Goal: Information Seeking & Learning: Learn about a topic

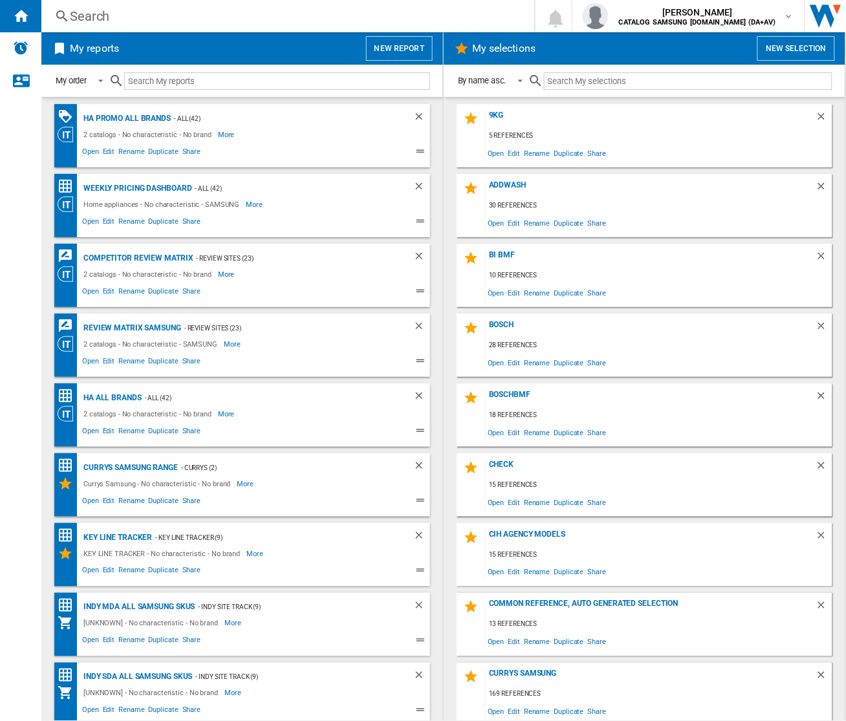
click at [396, 14] on div "Search" at bounding box center [285, 16] width 431 height 18
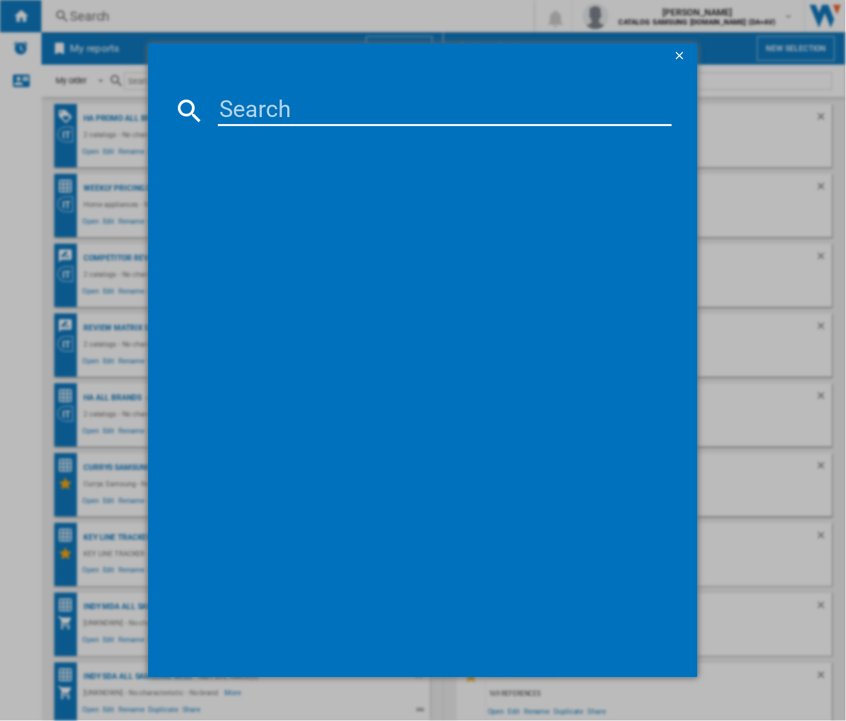
click at [357, 110] on input at bounding box center [445, 110] width 454 height 31
paste input "KGN392LAGG"
type input "KGN392LAGG"
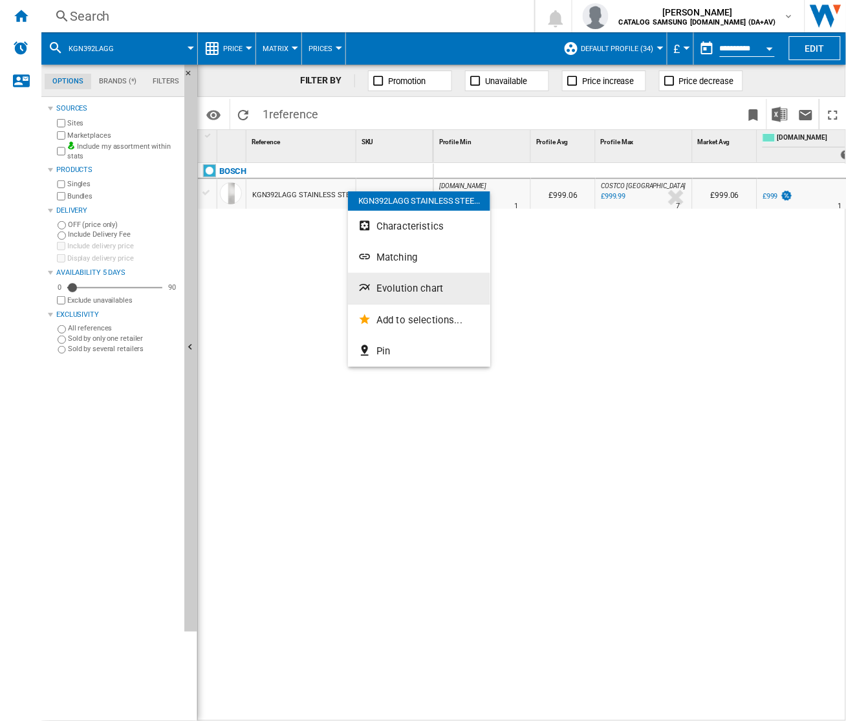
click at [420, 282] on span "Evolution chart" at bounding box center [409, 288] width 67 height 12
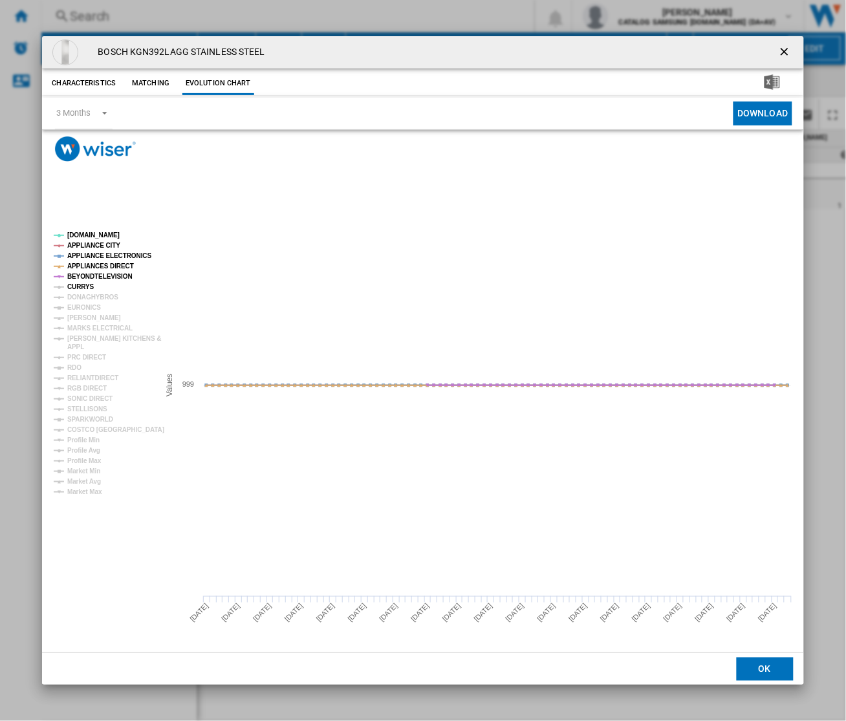
drag, startPoint x: 83, startPoint y: 284, endPoint x: 86, endPoint y: 295, distance: 10.8
click at [82, 285] on tspan "CURRYS" at bounding box center [80, 286] width 27 height 7
click at [86, 299] on tspan "DONAGHYBROS" at bounding box center [92, 296] width 51 height 7
drag, startPoint x: 82, startPoint y: 314, endPoint x: 80, endPoint y: 321, distance: 8.2
click at [82, 314] on tspan "[PERSON_NAME]" at bounding box center [94, 317] width 54 height 7
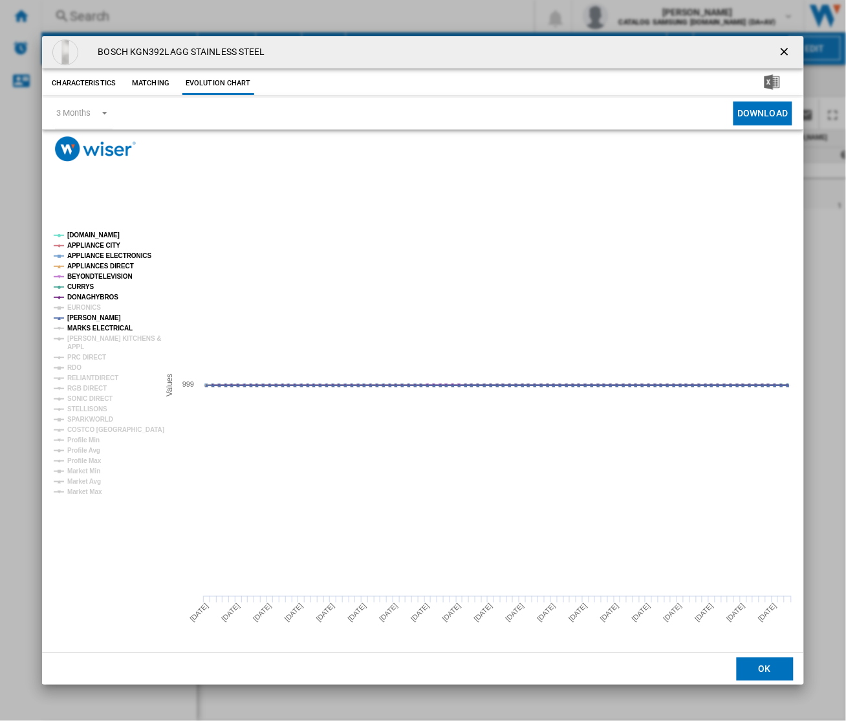
click at [80, 327] on tspan "MARKS ELECTRICAL" at bounding box center [99, 328] width 65 height 7
click at [87, 311] on tspan "EURONICS" at bounding box center [84, 307] width 34 height 7
click at [101, 346] on rect "Product popup" at bounding box center [100, 363] width 105 height 274
click at [99, 337] on tspan "[PERSON_NAME] KITCHENS &" at bounding box center [114, 338] width 94 height 7
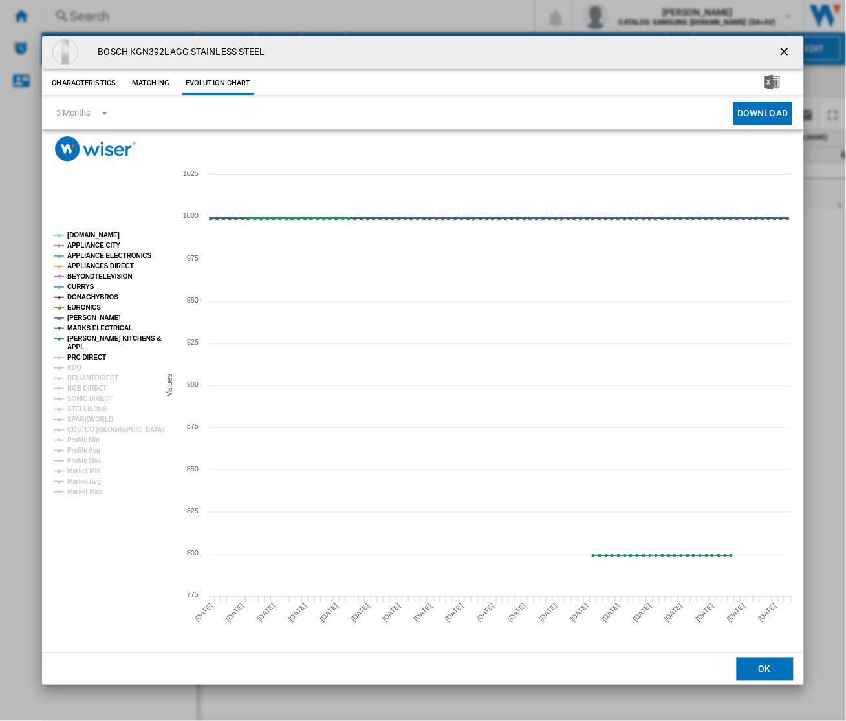
click at [91, 356] on tspan "PRC DIRECT" at bounding box center [86, 357] width 39 height 7
click at [94, 374] on tspan "RELIANTDIRECT" at bounding box center [92, 377] width 51 height 7
click at [89, 379] on tspan "RELIANTDIRECT" at bounding box center [92, 377] width 51 height 7
click at [786, 54] on ng-md-icon "getI18NText('BUTTONS.CLOSE_DIALOG')" at bounding box center [786, 53] width 16 height 16
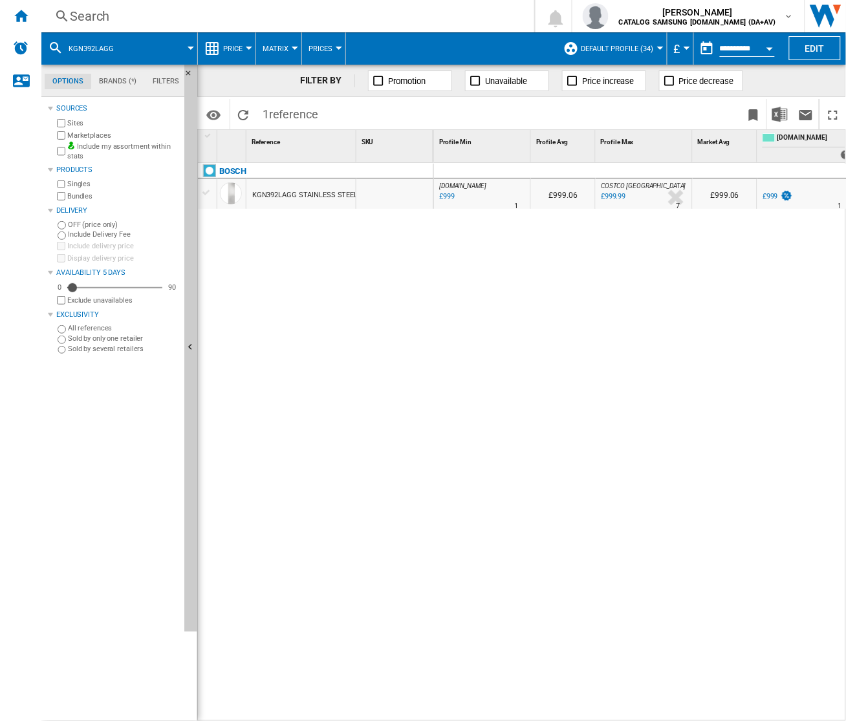
click at [272, 23] on div "Search" at bounding box center [285, 16] width 431 height 18
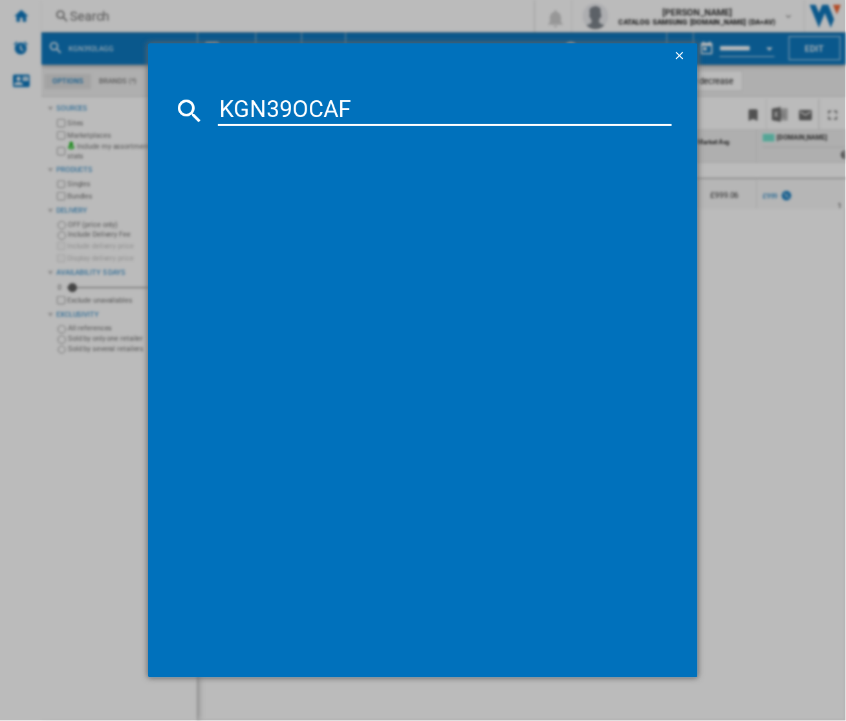
type input "KGN39OCAF"
click at [349, 189] on div "BOSCH KGN39OCAF ANTHRACITE STEEL" at bounding box center [431, 194] width 441 height 13
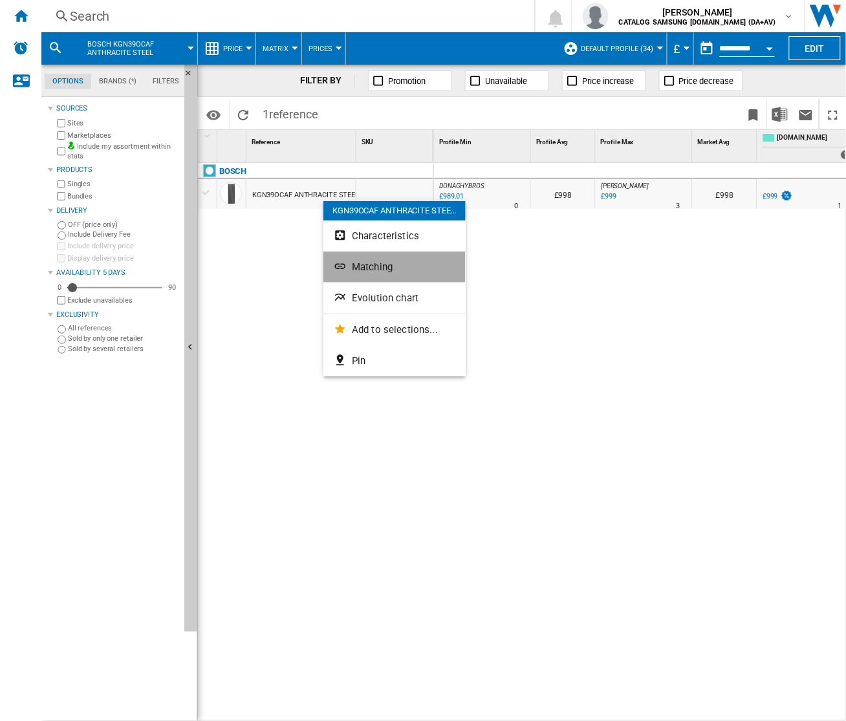
click at [401, 270] on button "Matching" at bounding box center [394, 266] width 142 height 31
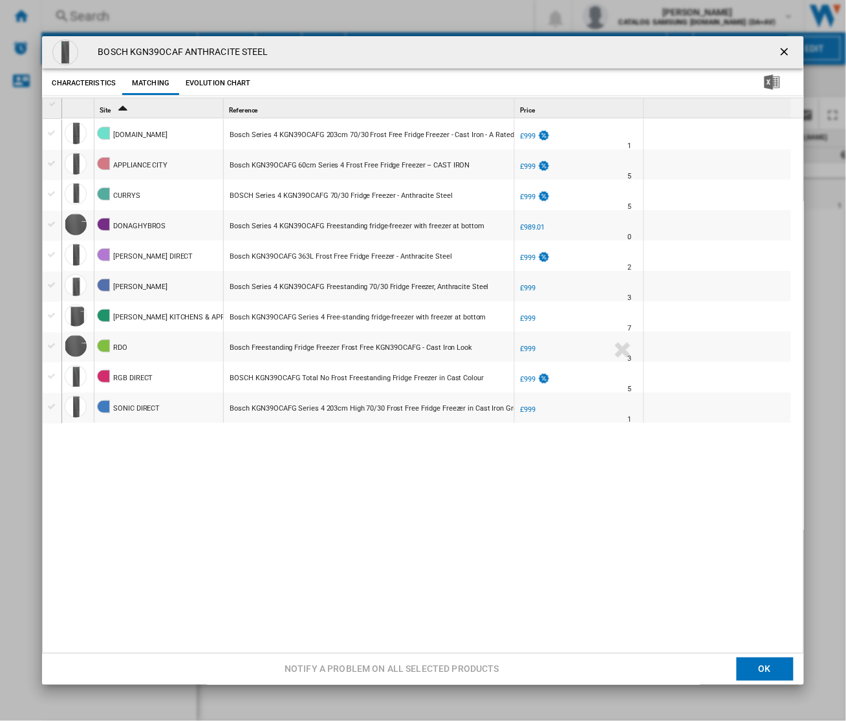
click at [220, 81] on button "Evolution chart" at bounding box center [218, 83] width 72 height 23
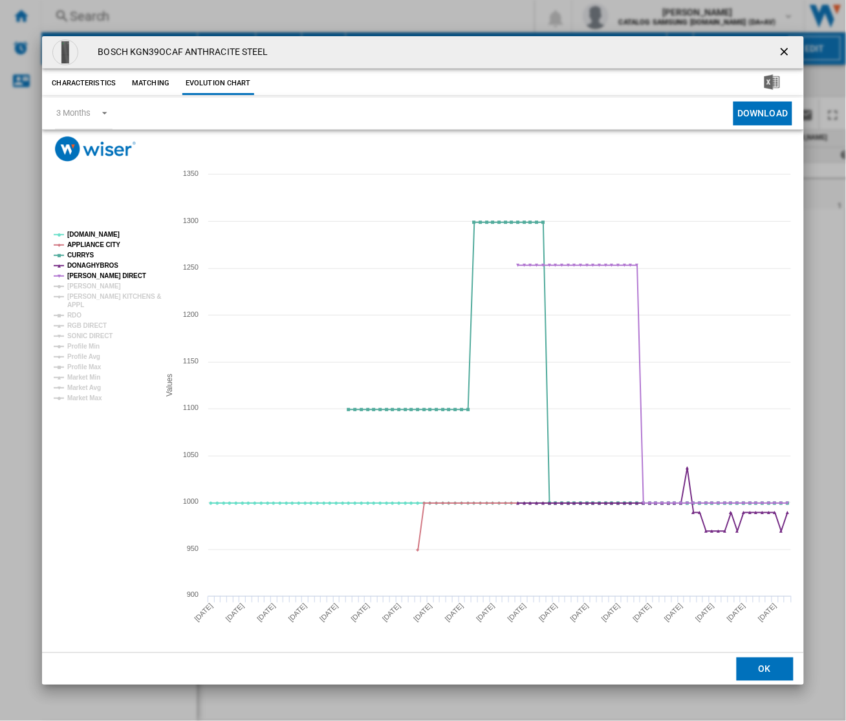
click at [783, 45] on ng-md-icon "getI18NText('BUTTONS.CLOSE_DIALOG')" at bounding box center [786, 53] width 16 height 16
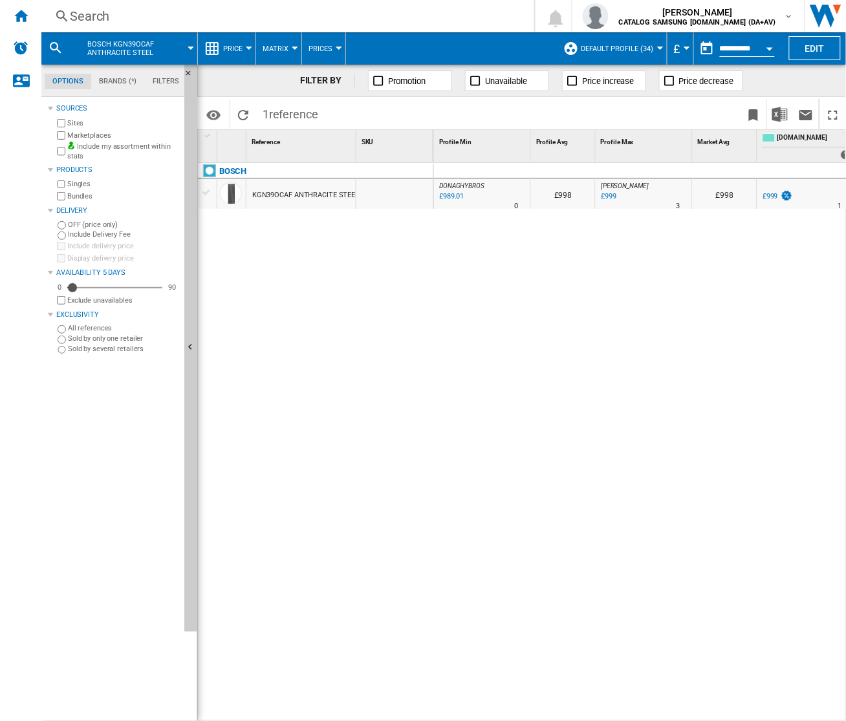
click at [154, 16] on div "Search" at bounding box center [285, 16] width 431 height 18
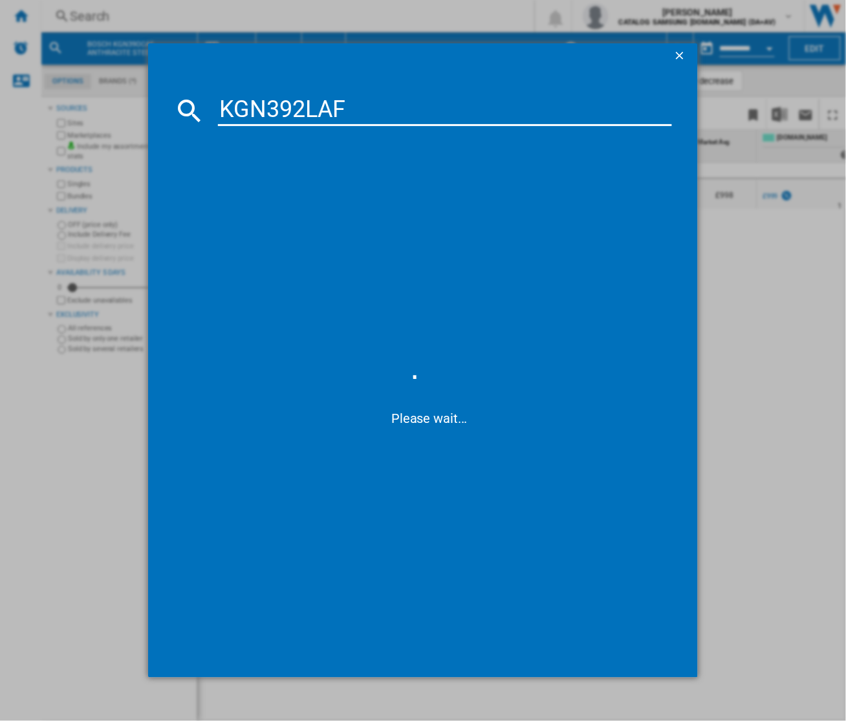
type input "KGN392LAF"
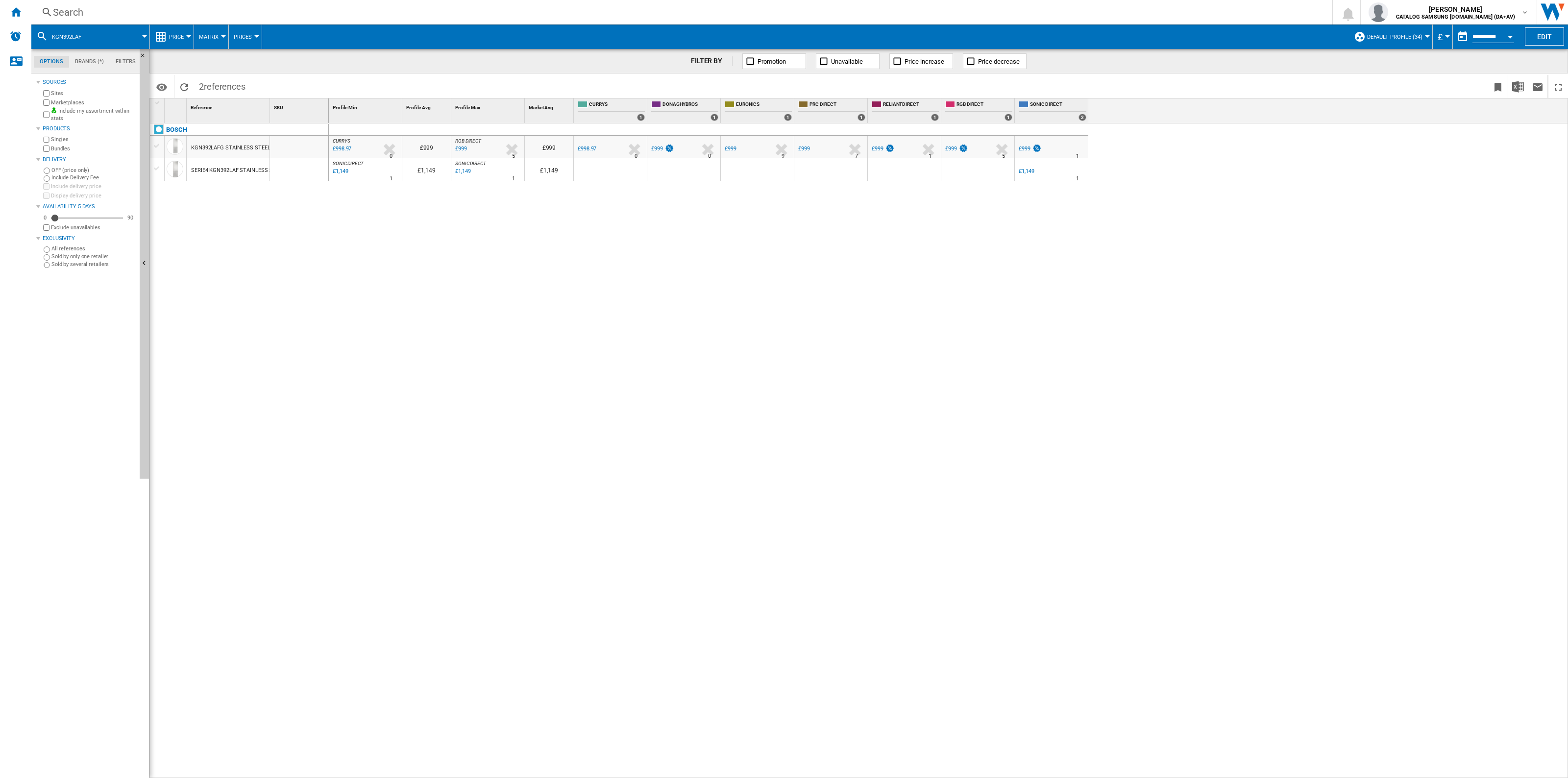
click at [640, 172] on div "£1,149" at bounding box center [1026, 171] width 15 height 6
click at [581, 149] on div "£998.97" at bounding box center [587, 148] width 19 height 6
click at [287, 221] on span "Evolution chart" at bounding box center [284, 221] width 51 height 9
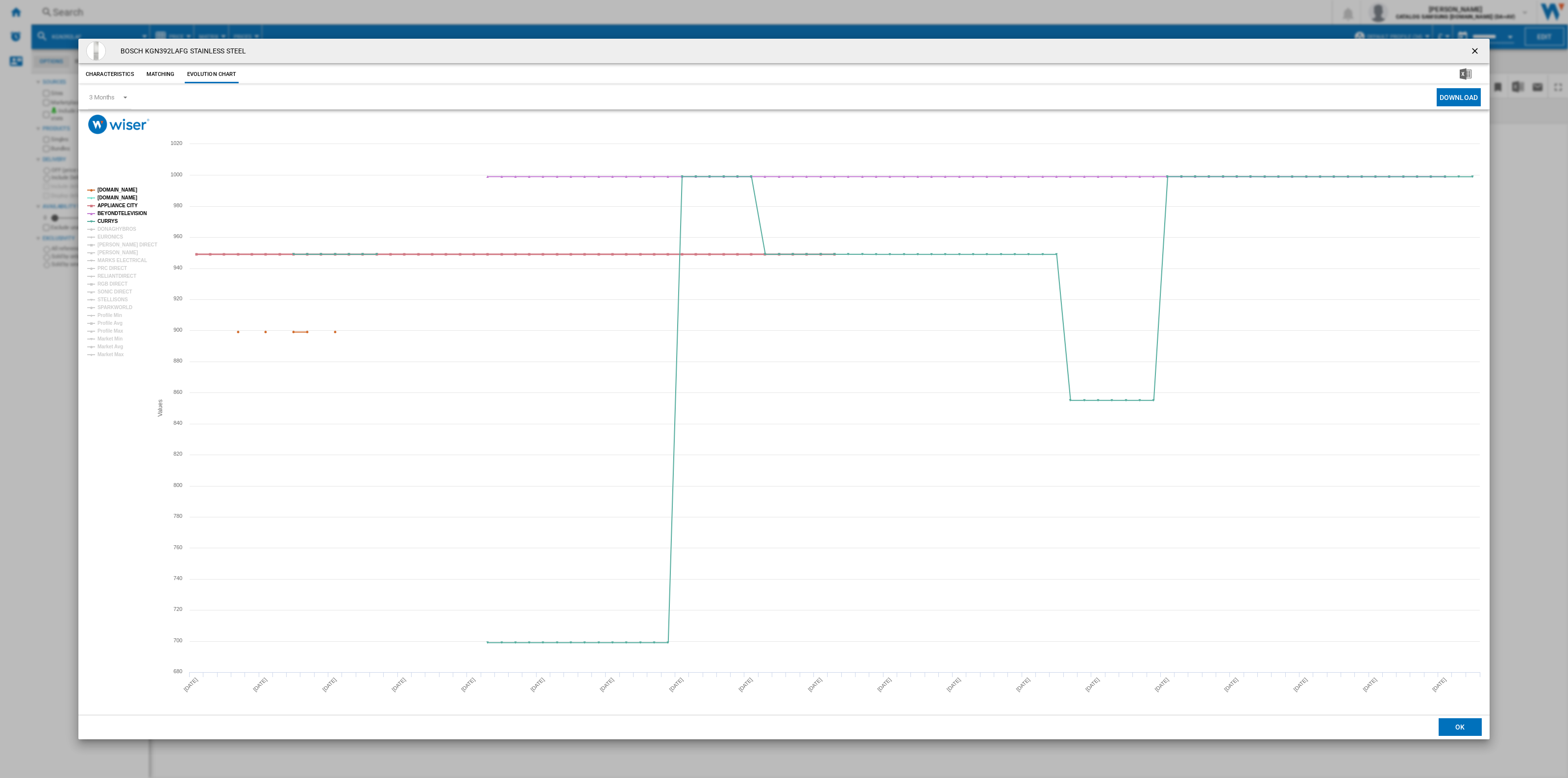
drag, startPoint x: 129, startPoint y: 204, endPoint x: 130, endPoint y: 211, distance: 7.1
click at [130, 204] on tspan "APPLIANCE CITY" at bounding box center [117, 205] width 40 height 5
click at [130, 211] on tspan "BEYONDTELEVISION" at bounding box center [122, 213] width 49 height 5
click at [129, 189] on tspan "[DOMAIN_NAME]" at bounding box center [117, 189] width 39 height 5
click at [117, 253] on tspan "[PERSON_NAME]" at bounding box center [118, 252] width 41 height 5
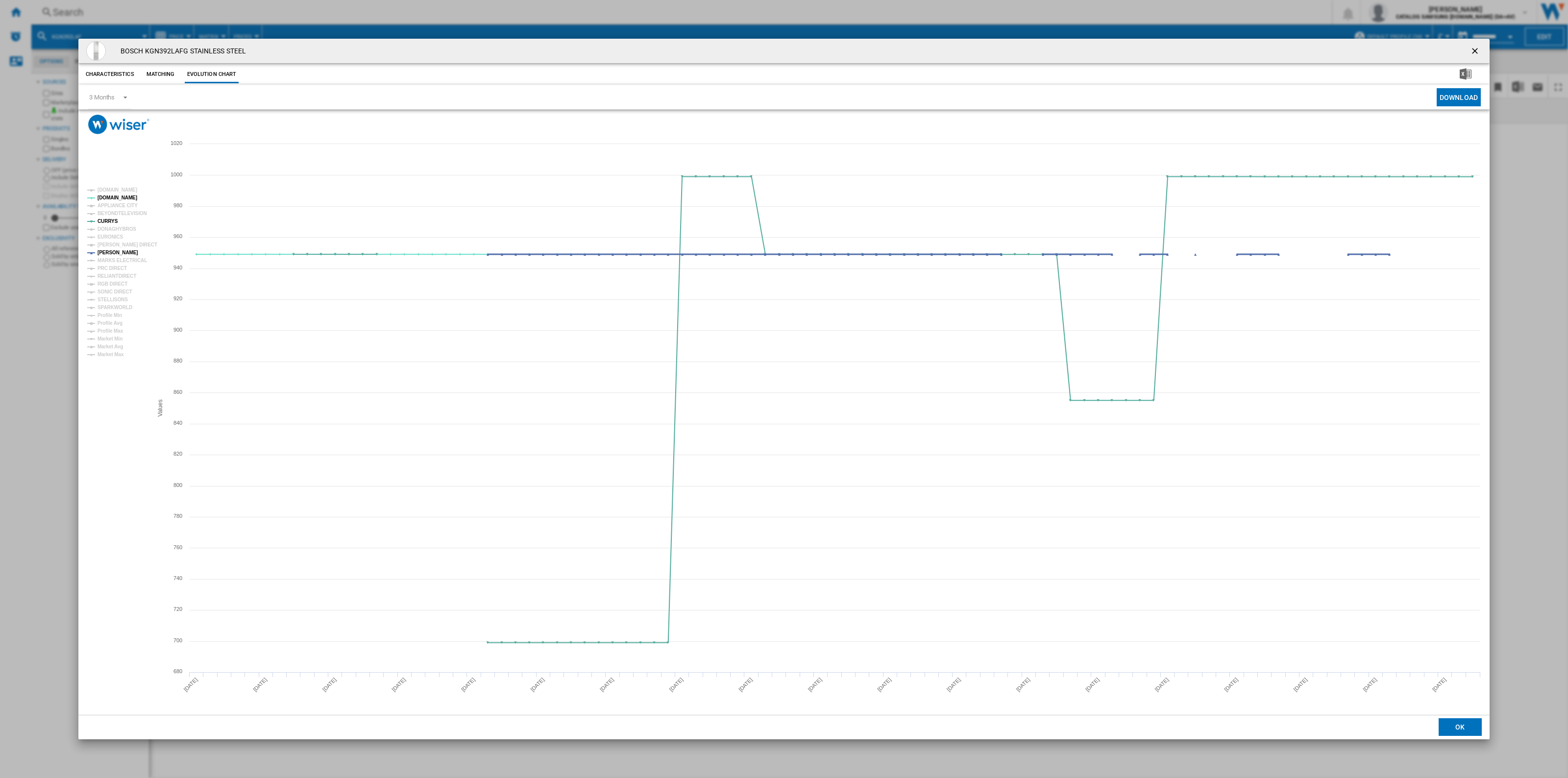
click at [113, 252] on tspan "[PERSON_NAME]" at bounding box center [118, 252] width 41 height 5
click at [106, 198] on tspan "[DOMAIN_NAME]" at bounding box center [117, 197] width 39 height 5
click at [119, 252] on tspan "[PERSON_NAME]" at bounding box center [118, 252] width 41 height 5
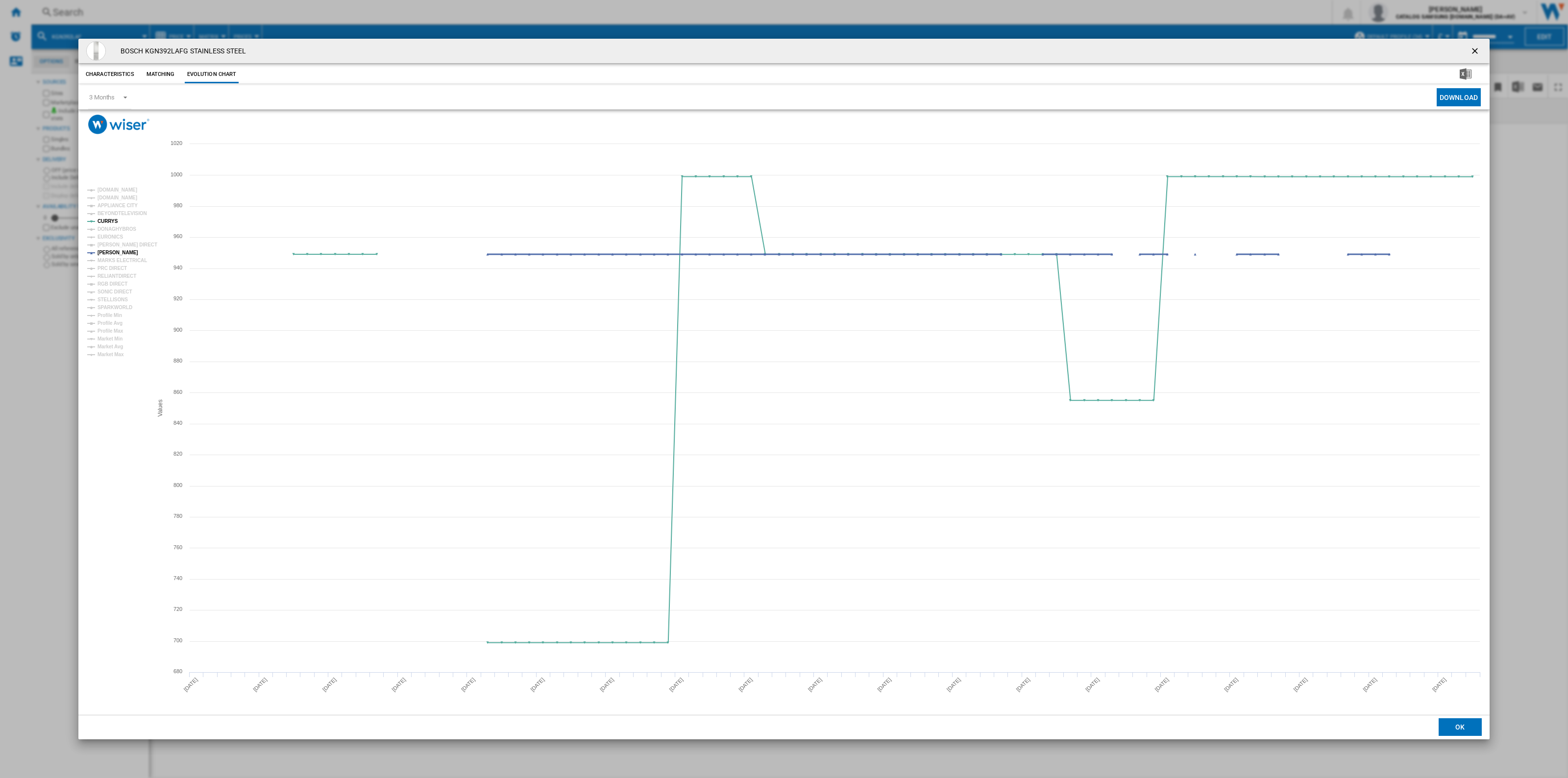
click at [119, 252] on tspan "[PERSON_NAME]" at bounding box center [118, 252] width 41 height 5
click at [121, 289] on tspan "SONIC DIRECT" at bounding box center [114, 291] width 34 height 5
click at [117, 250] on tspan "[PERSON_NAME]" at bounding box center [118, 252] width 41 height 5
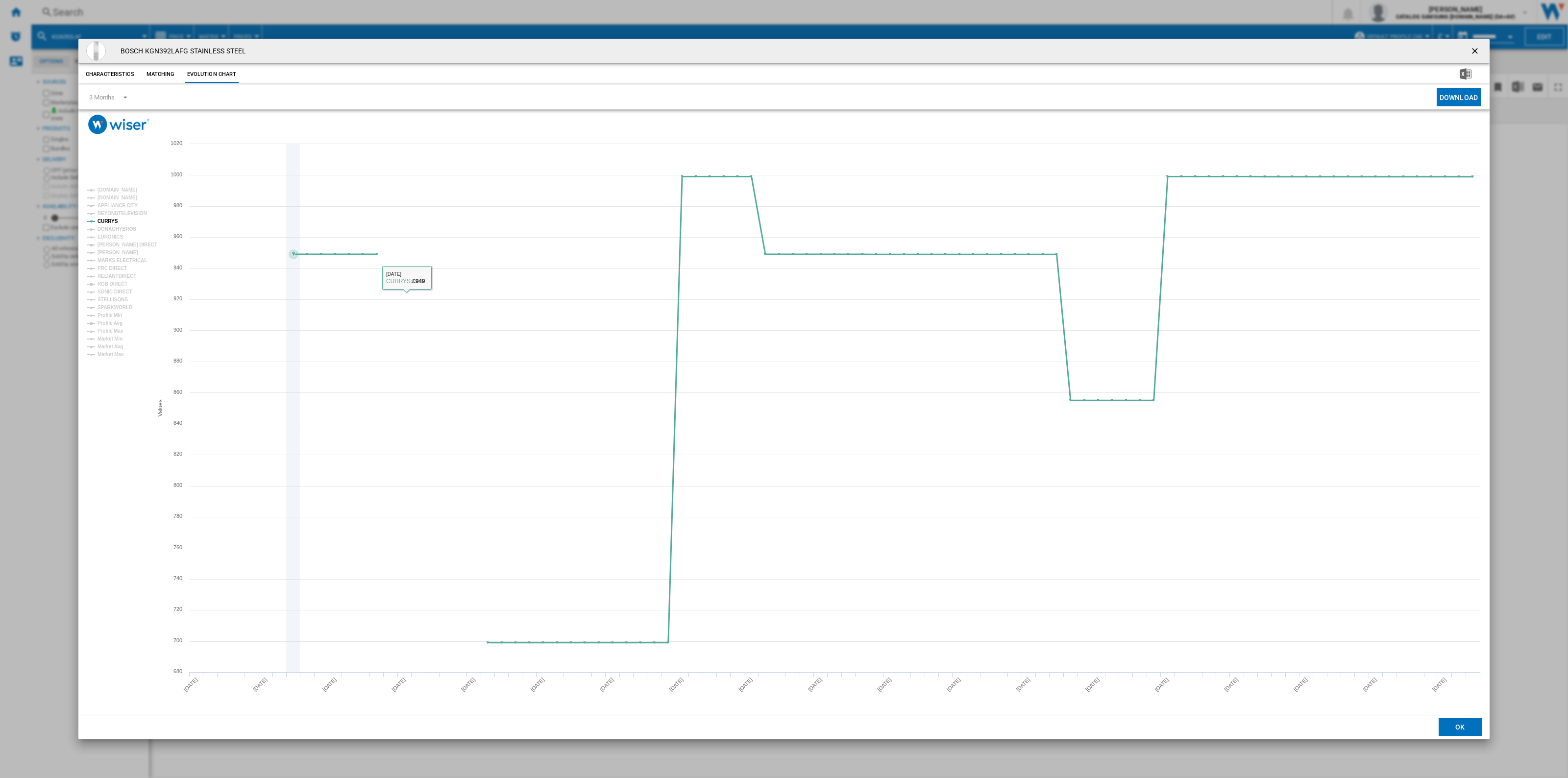
drag, startPoint x: 211, startPoint y: 268, endPoint x: 133, endPoint y: 233, distance: 85.5
click at [138, 238] on icon "Created with Highcharts 5.0.14 Values 700 800 900 1000 680 720 740 760 780 820 …" at bounding box center [784, 424] width 1411 height 580
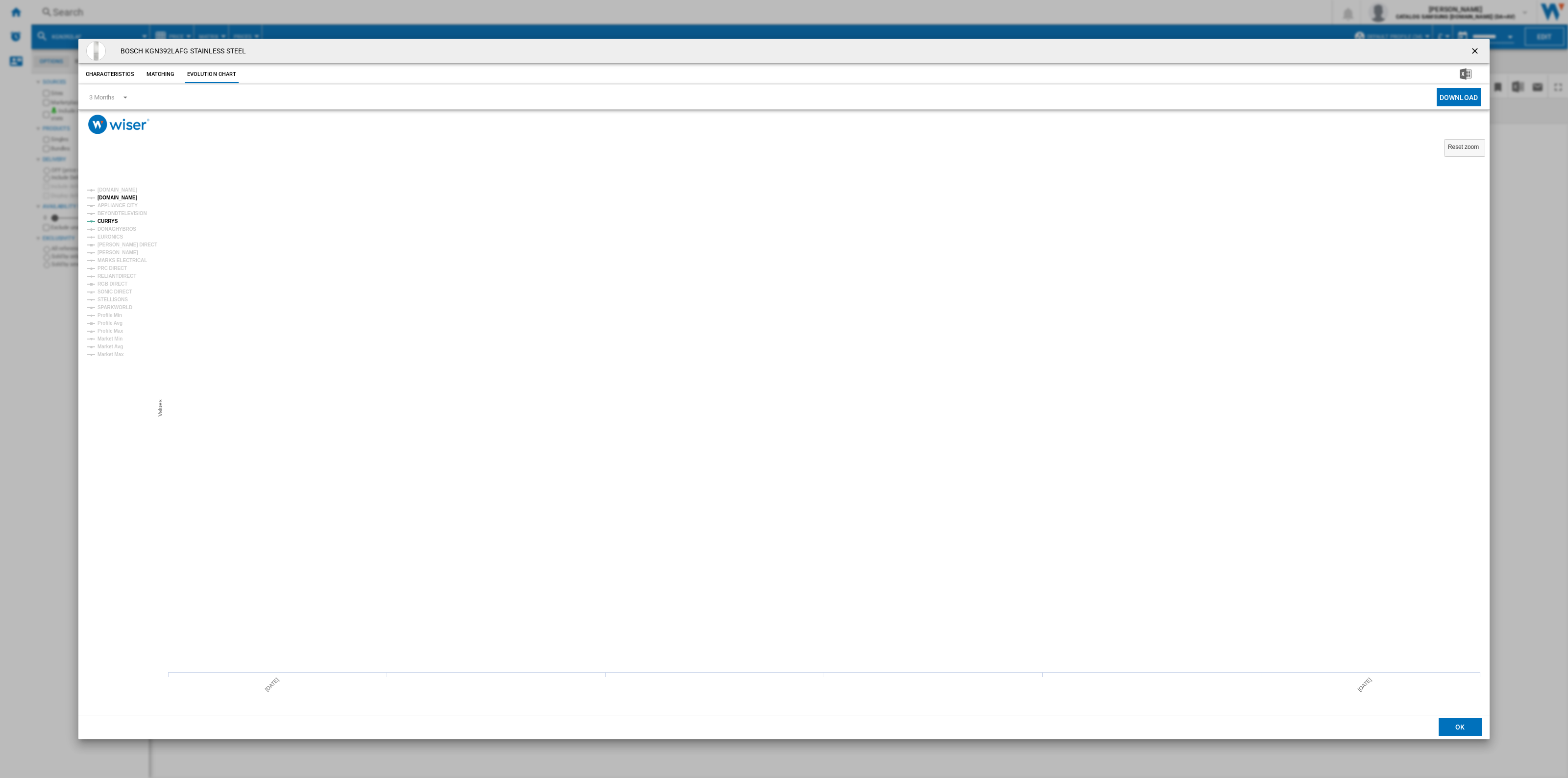
click at [109, 197] on tspan "[DOMAIN_NAME]" at bounding box center [117, 197] width 39 height 5
click at [640, 51] on ng-md-icon "getI18NText('BUTTONS.CLOSE_DIALOG')" at bounding box center [1476, 52] width 12 height 12
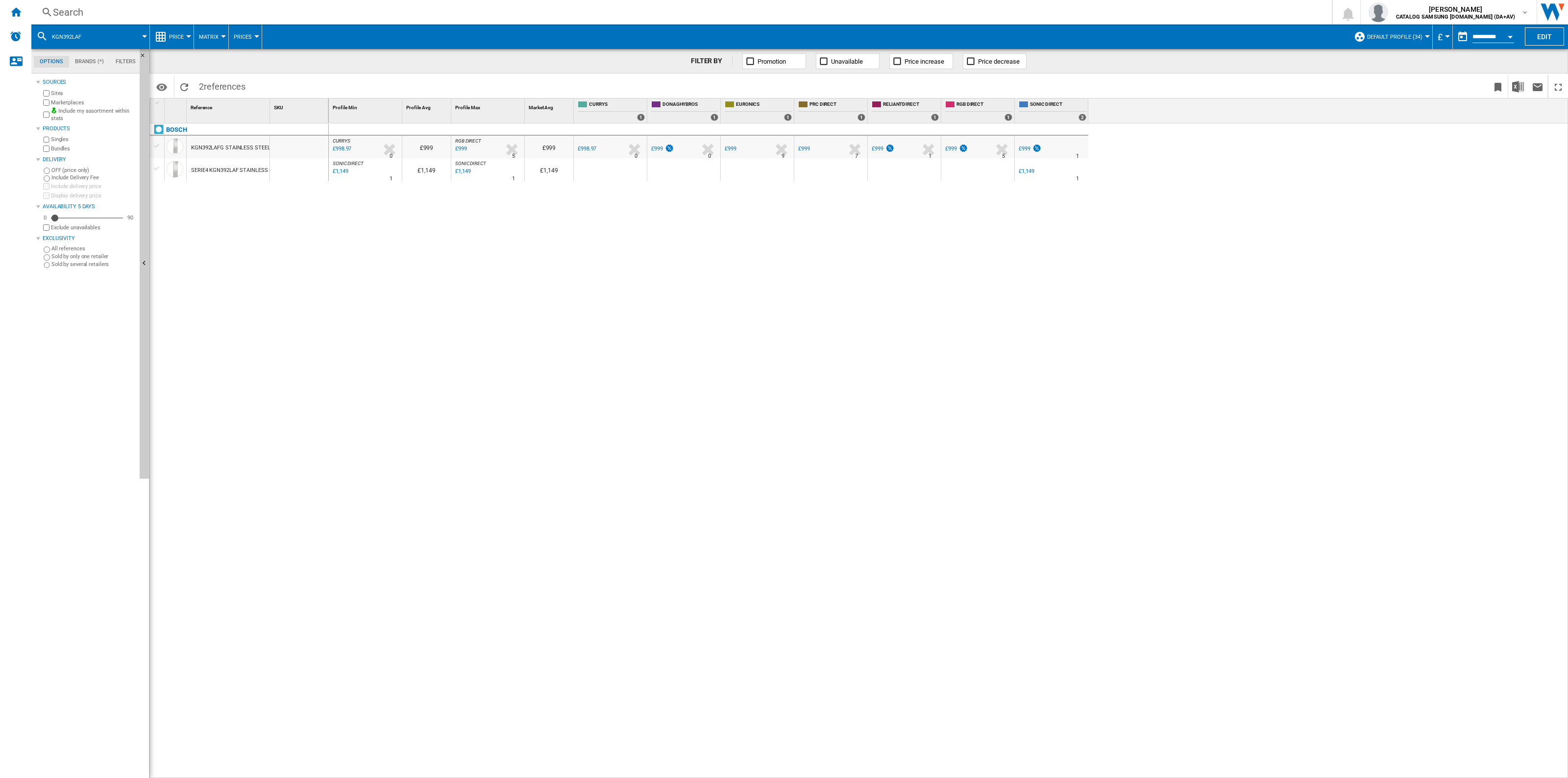
click at [568, 289] on div "CURRYS : -1.0 % £998.97 % N/A 0 CURRYS : £999 RGB DIRECT : UK RGB DIRECT -1.0 %…" at bounding box center [948, 451] width 1239 height 655
click at [640, 175] on div "£1,149" at bounding box center [1025, 171] width 17 height 10
click at [640, 152] on div "£999" at bounding box center [1029, 148] width 24 height 10
click at [518, 13] on div "Search" at bounding box center [680, 12] width 1253 height 14
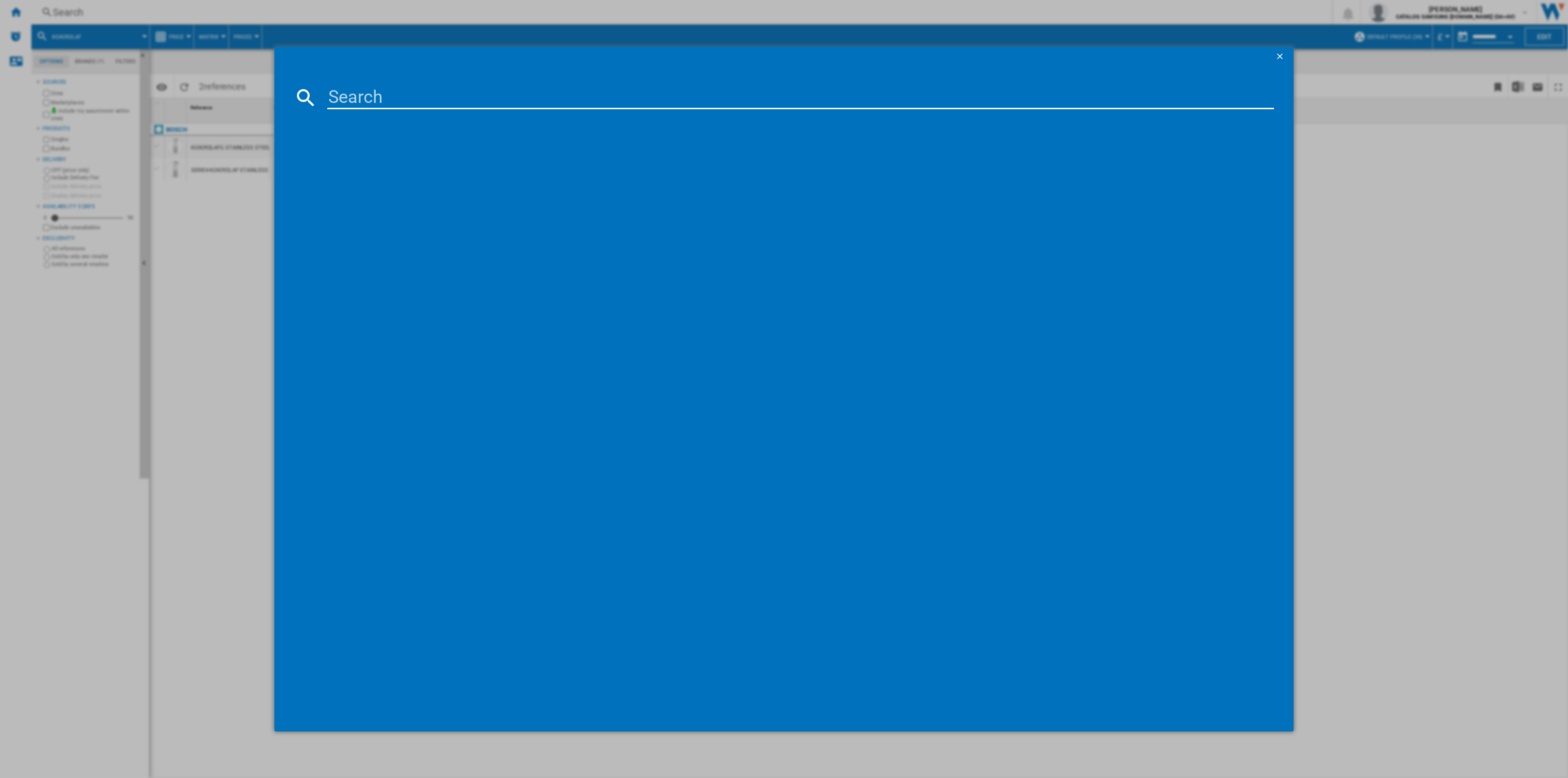
type input "KGN392LBFG"
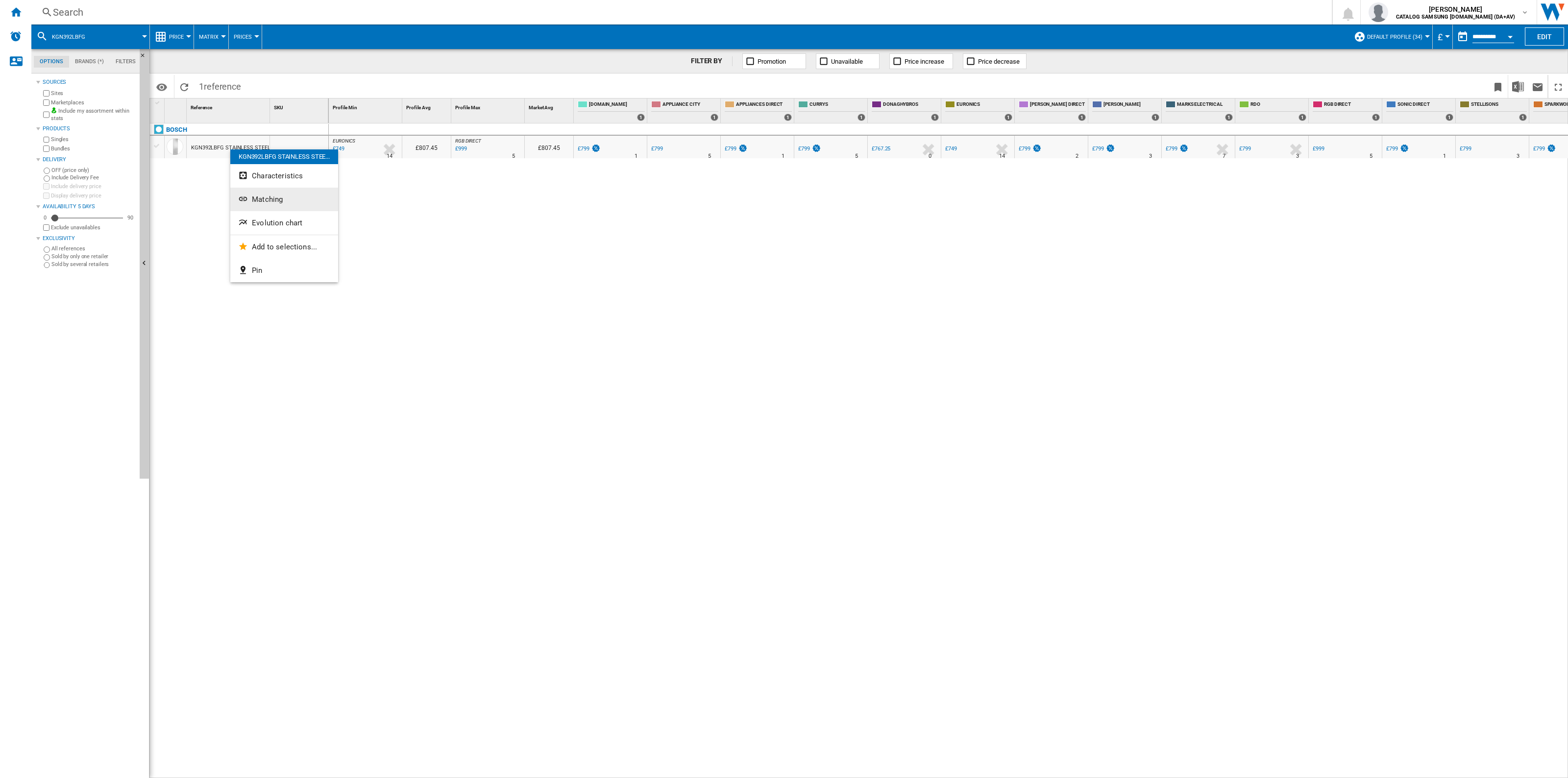
click at [302, 195] on button "Matching" at bounding box center [284, 199] width 108 height 23
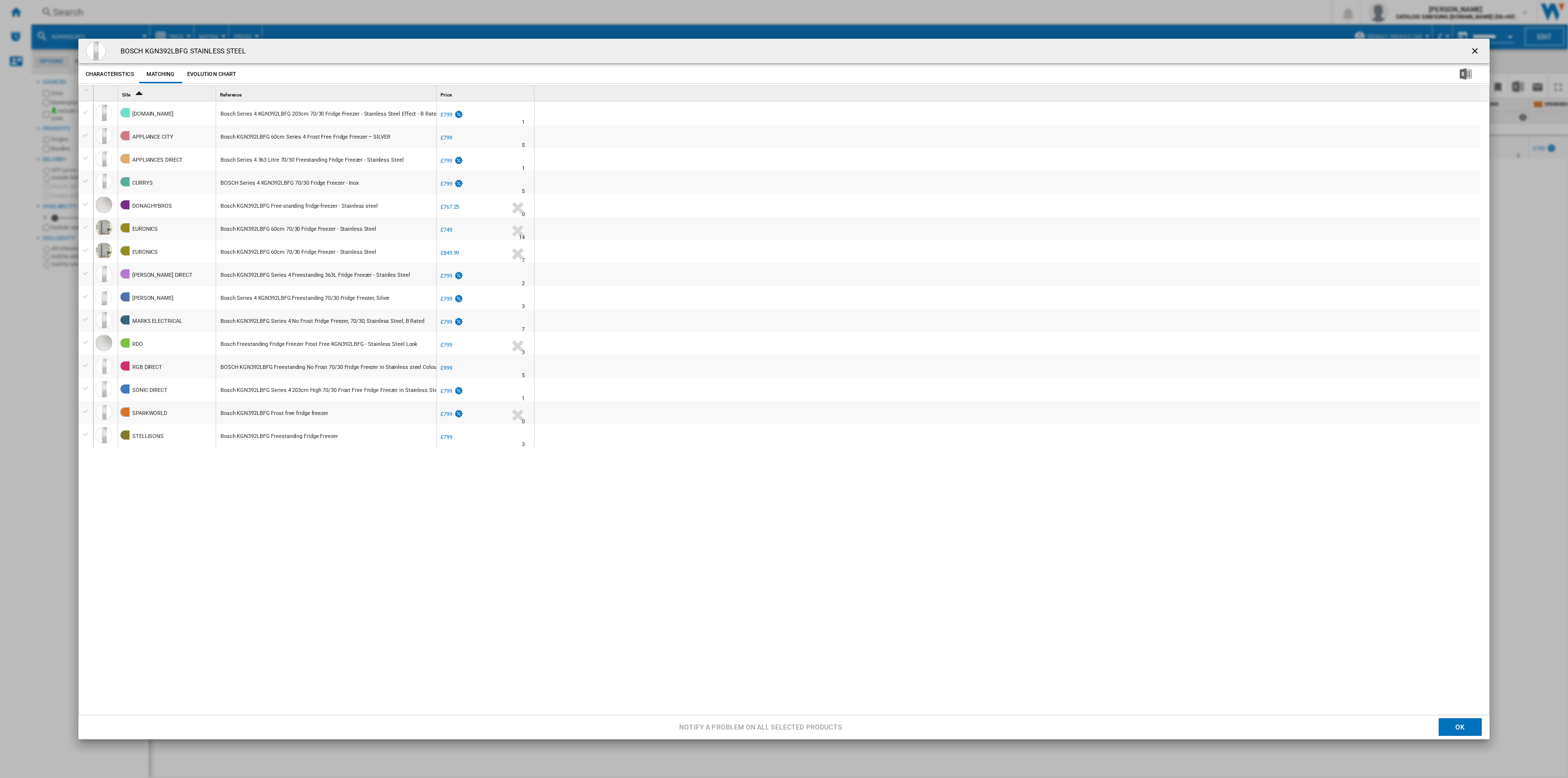
drag, startPoint x: 217, startPoint y: 70, endPoint x: 224, endPoint y: 72, distance: 7.3
click at [217, 70] on button "Evolution chart" at bounding box center [212, 74] width 55 height 17
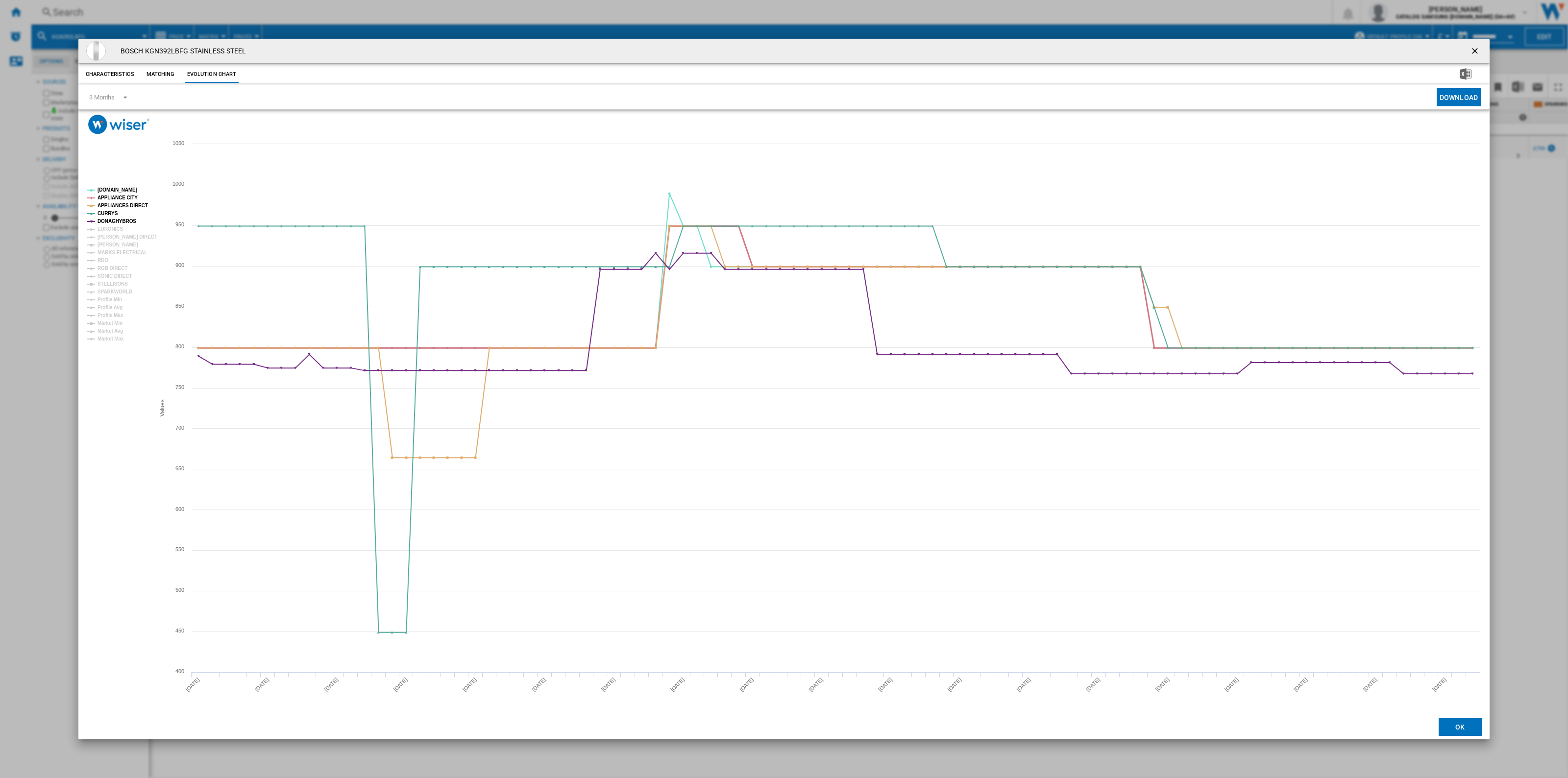
drag, startPoint x: 120, startPoint y: 195, endPoint x: 125, endPoint y: 202, distance: 8.6
click at [121, 196] on tspan "APPLIANCE CITY" at bounding box center [117, 197] width 40 height 5
click at [124, 204] on tspan "APPLIANCES DIRECT" at bounding box center [123, 205] width 51 height 5
click at [118, 221] on tspan "DONAGHYBROS" at bounding box center [117, 220] width 39 height 5
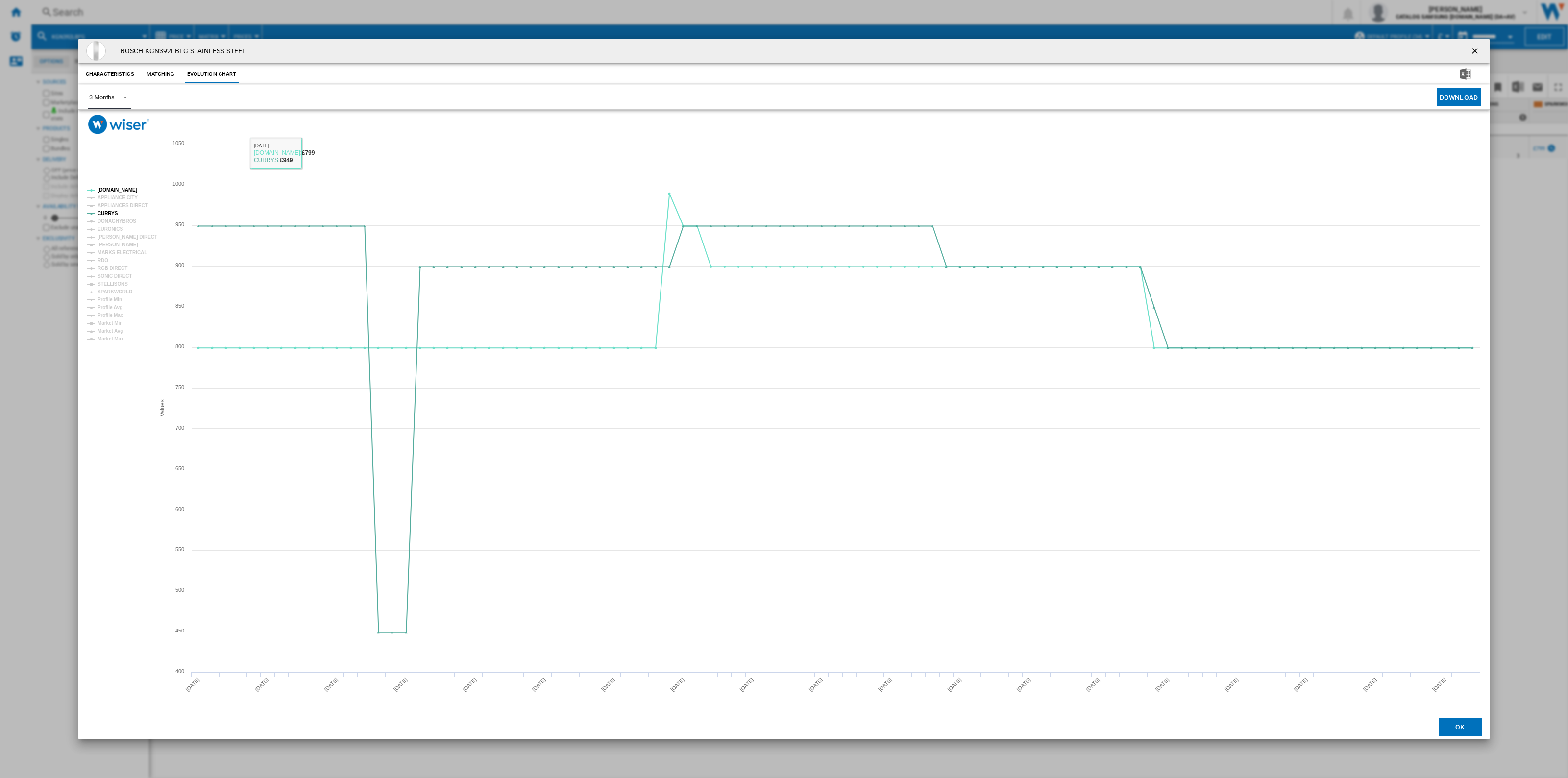
click at [123, 93] on span "Product popup" at bounding box center [123, 97] width 12 height 9
drag, startPoint x: 109, startPoint y: 121, endPoint x: 127, endPoint y: 140, distance: 26.2
click at [109, 121] on div "6 Months" at bounding box center [102, 121] width 26 height 9
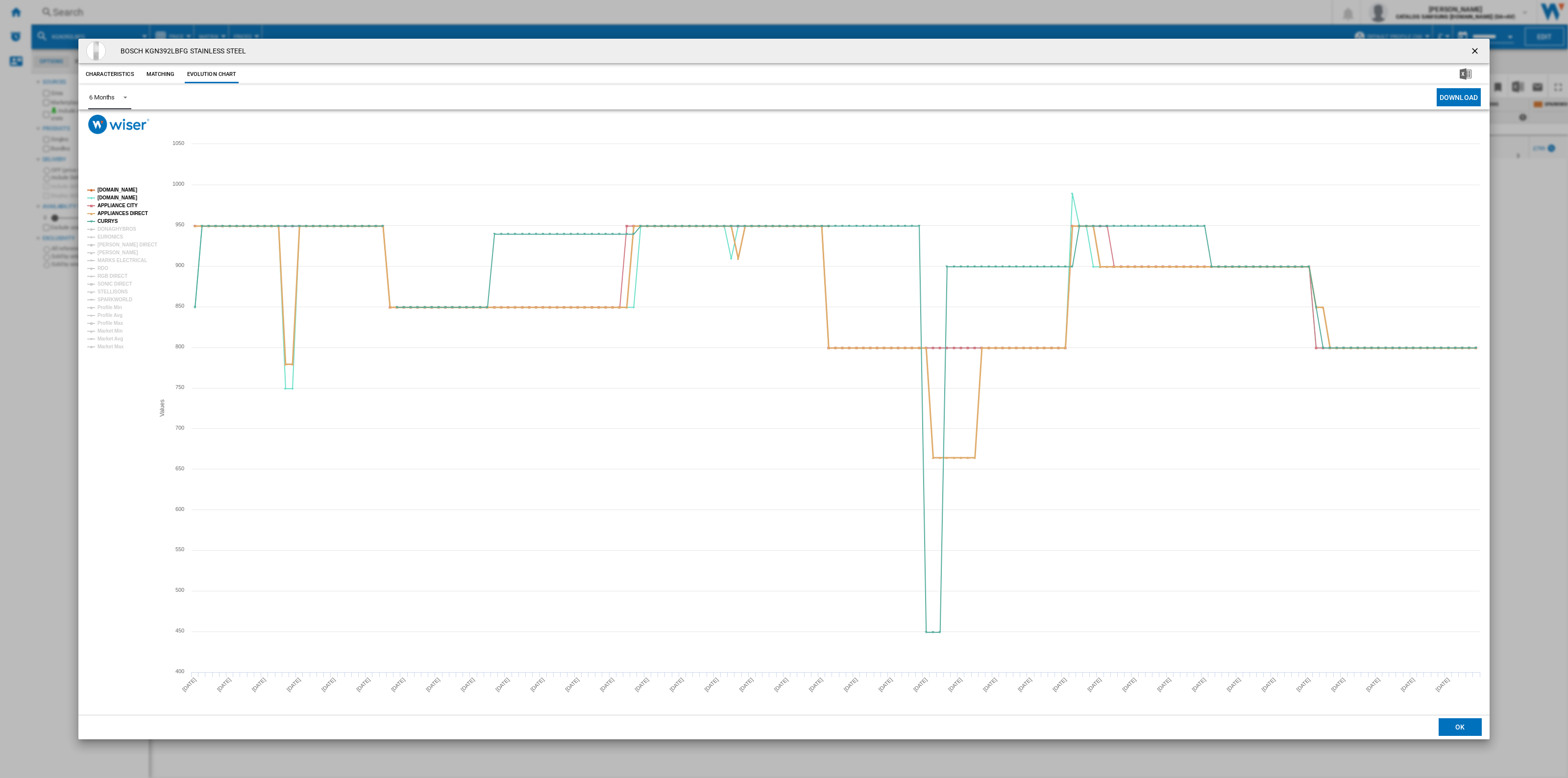
click at [130, 214] on tspan "APPLIANCES DIRECT" at bounding box center [123, 213] width 51 height 5
click at [128, 207] on tspan "APPLIANCE CITY" at bounding box center [117, 205] width 40 height 5
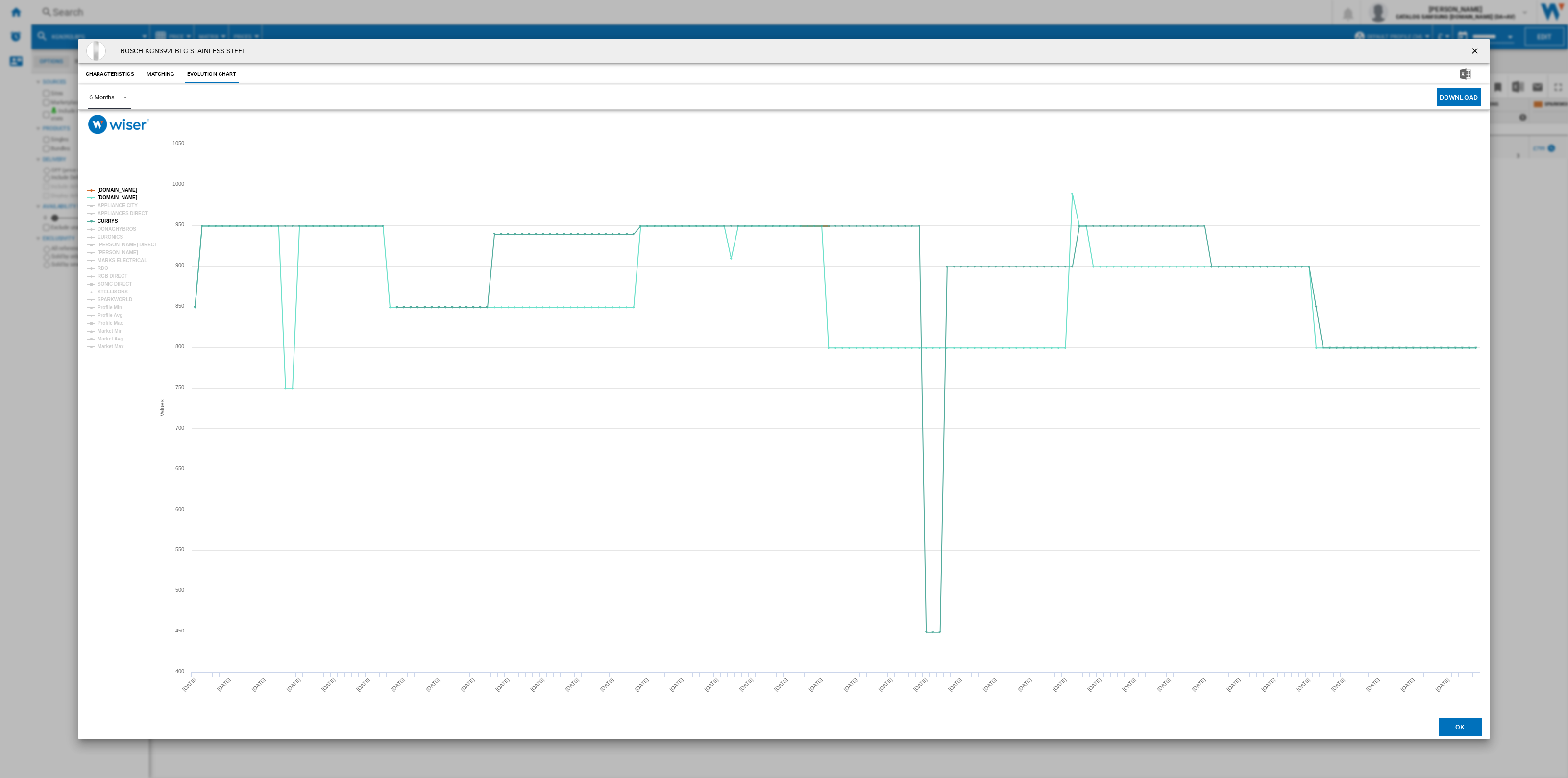
click at [128, 189] on tspan "[DOMAIN_NAME]" at bounding box center [117, 189] width 39 height 5
click at [640, 52] on ng-md-icon "getI18NText('BUTTONS.CLOSE_DIALOG')" at bounding box center [1476, 52] width 12 height 12
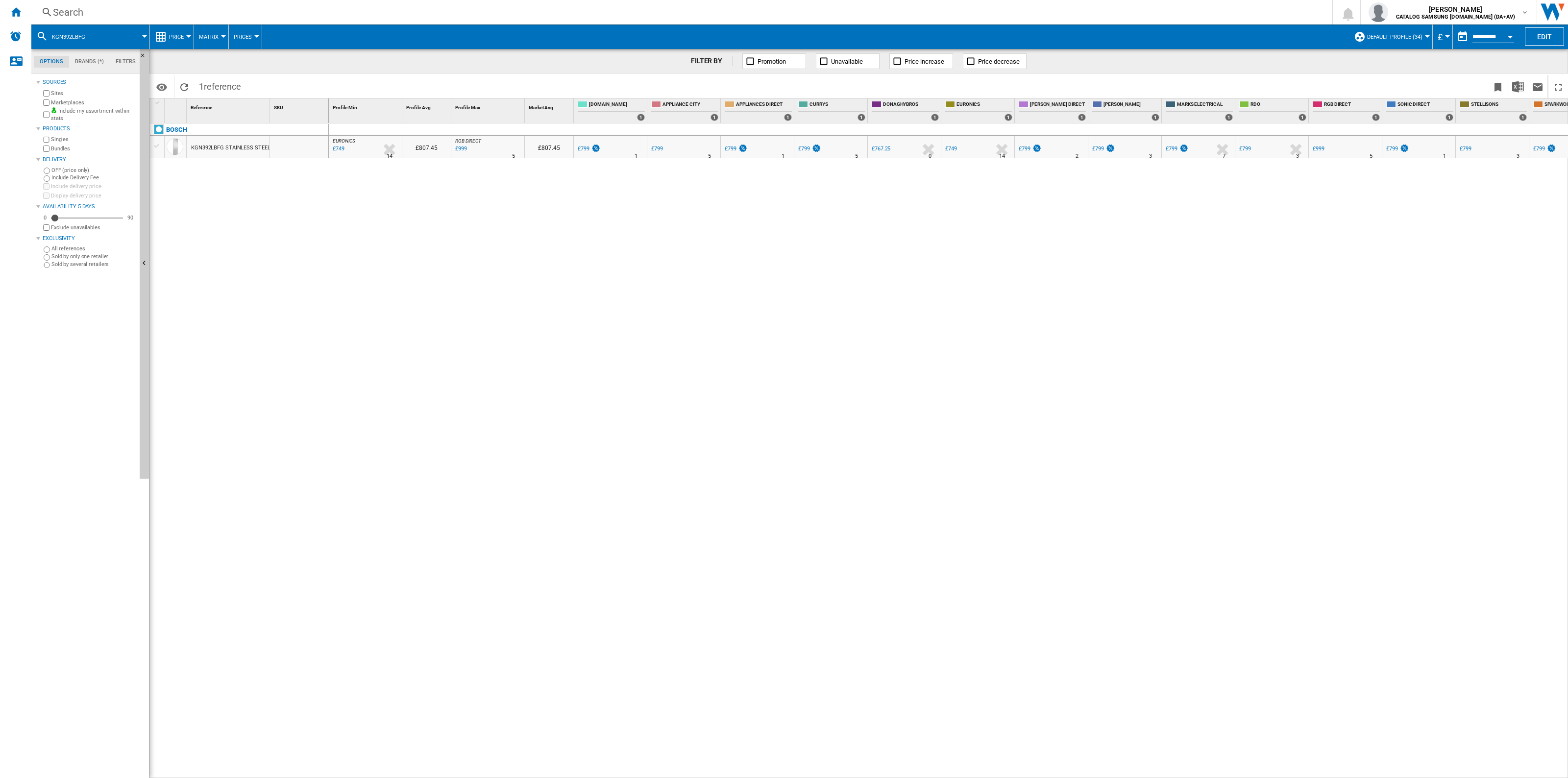
click at [640, 33] on button "Open calendar" at bounding box center [1510, 35] width 17 height 17
click at [640, 133] on span "28" at bounding box center [1518, 133] width 20 height 20
type input "**********"
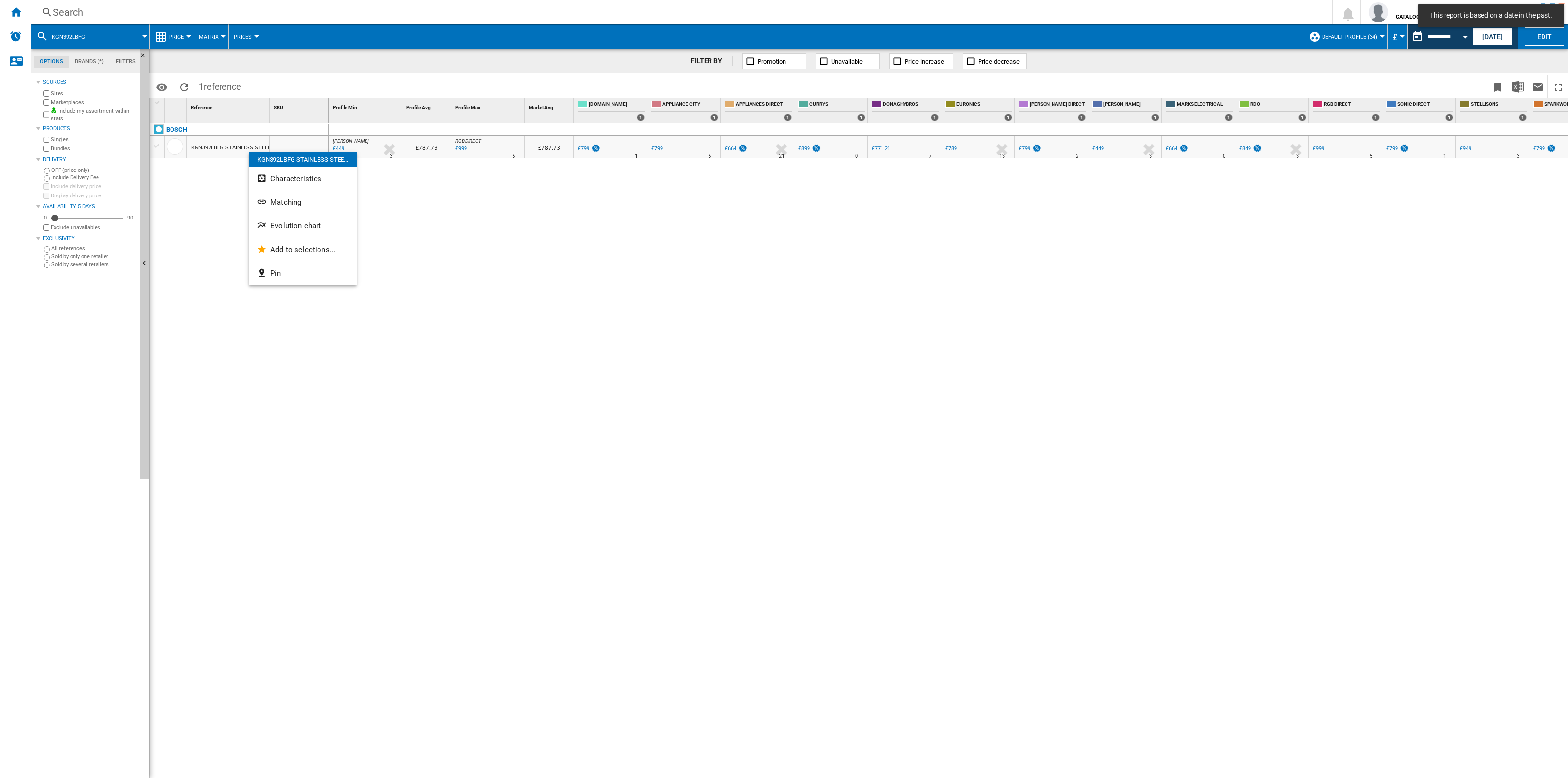
click at [325, 215] on button "Evolution chart" at bounding box center [302, 225] width 108 height 23
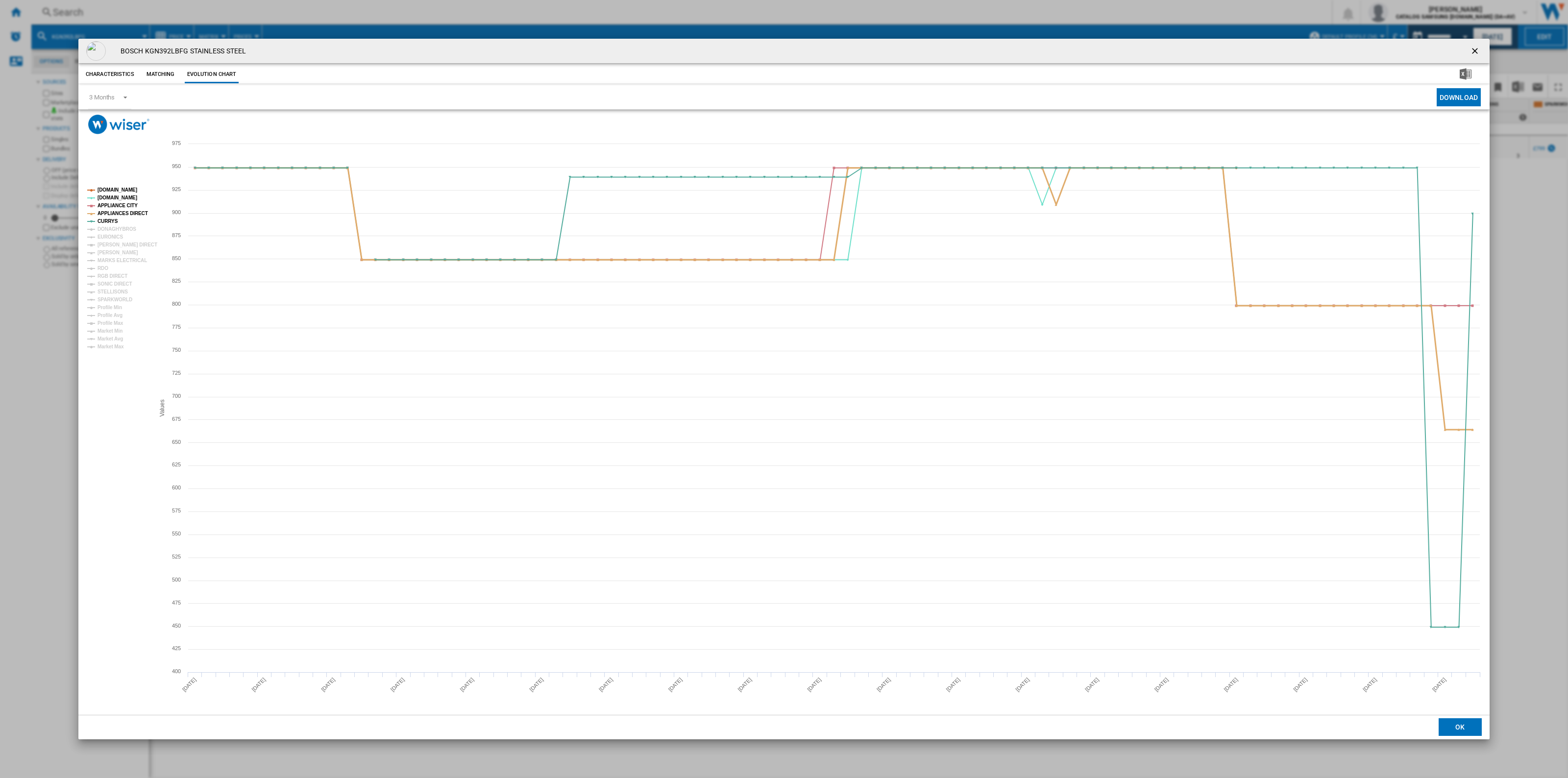
drag, startPoint x: 137, startPoint y: 209, endPoint x: 133, endPoint y: 204, distance: 6.4
click at [138, 208] on g "[DOMAIN_NAME] [DOMAIN_NAME] APPLIANCE CITY APPLIANCES DIRECT CURRYS DONAGHYBROS…" at bounding box center [120, 268] width 74 height 170
click at [131, 204] on tspan "APPLIANCE CITY" at bounding box center [117, 205] width 40 height 5
drag, startPoint x: 124, startPoint y: 189, endPoint x: 127, endPoint y: 195, distance: 6.7
click at [125, 189] on tspan "[DOMAIN_NAME]" at bounding box center [117, 189] width 39 height 5
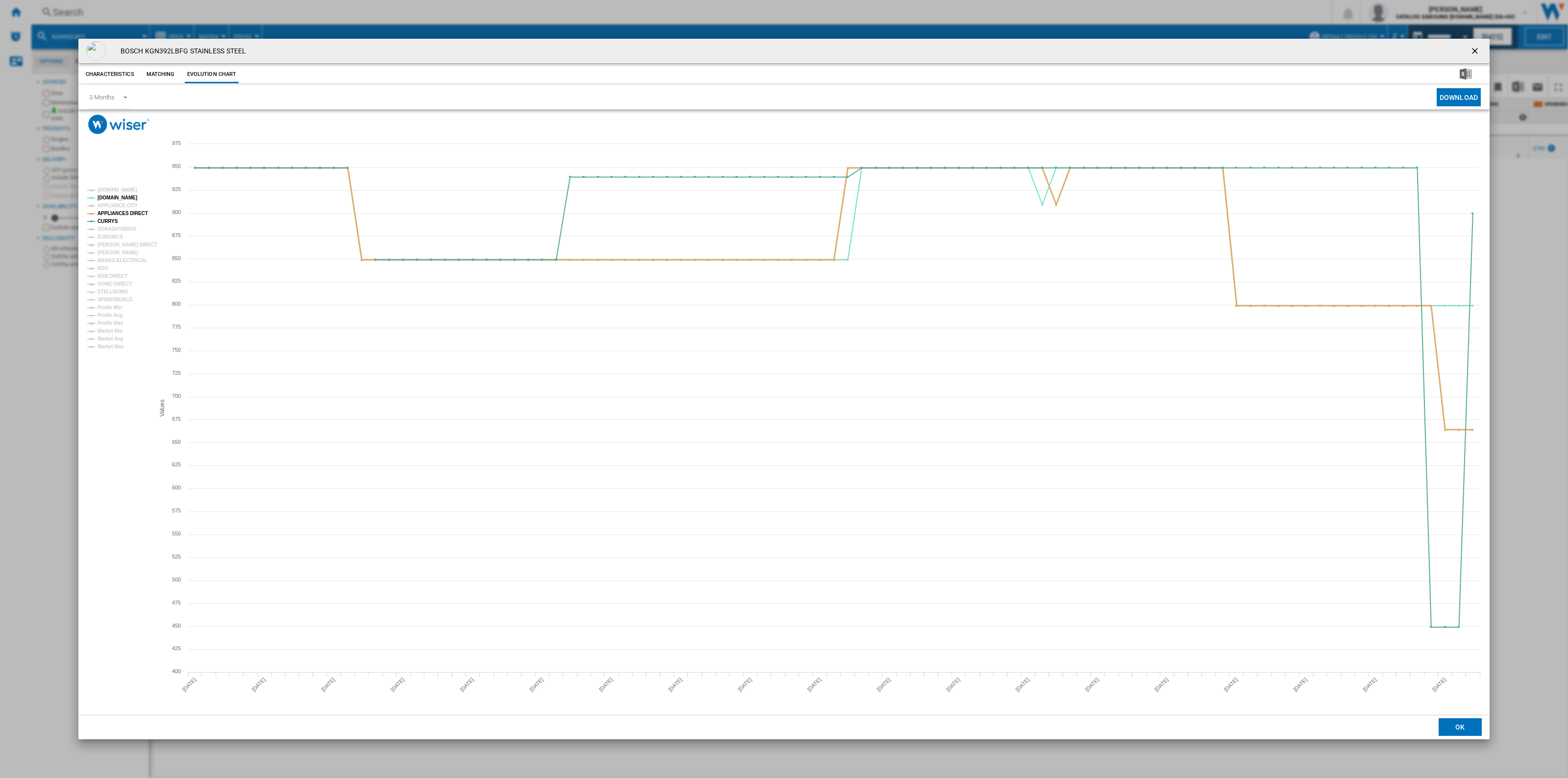
click at [130, 212] on tspan "APPLIANCES DIRECT" at bounding box center [123, 213] width 51 height 5
click at [640, 53] on ng-md-icon "getI18NText('BUTTONS.CLOSE_DIALOG')" at bounding box center [1476, 52] width 12 height 12
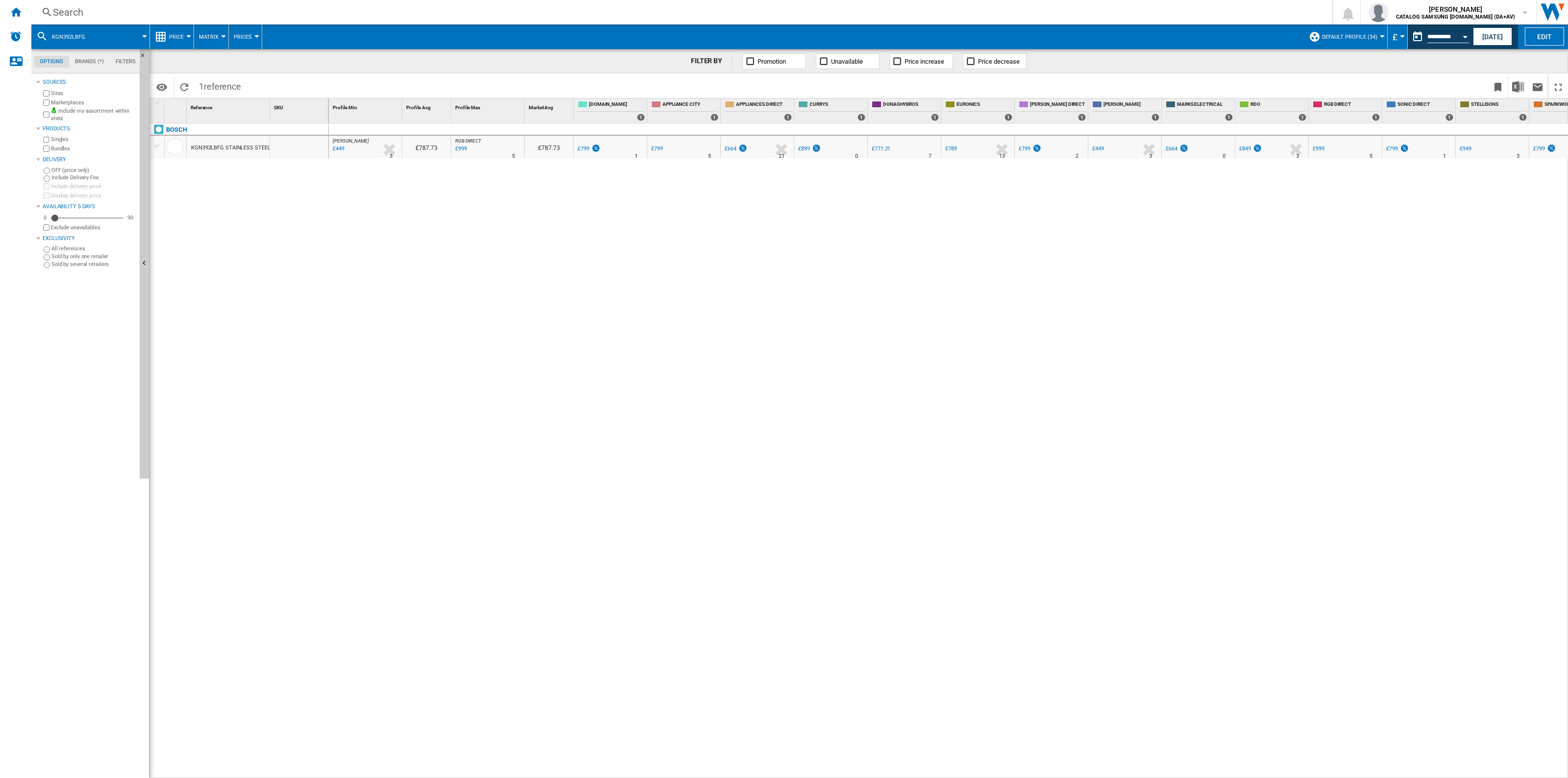
click at [268, 16] on div "Search" at bounding box center [680, 12] width 1253 height 14
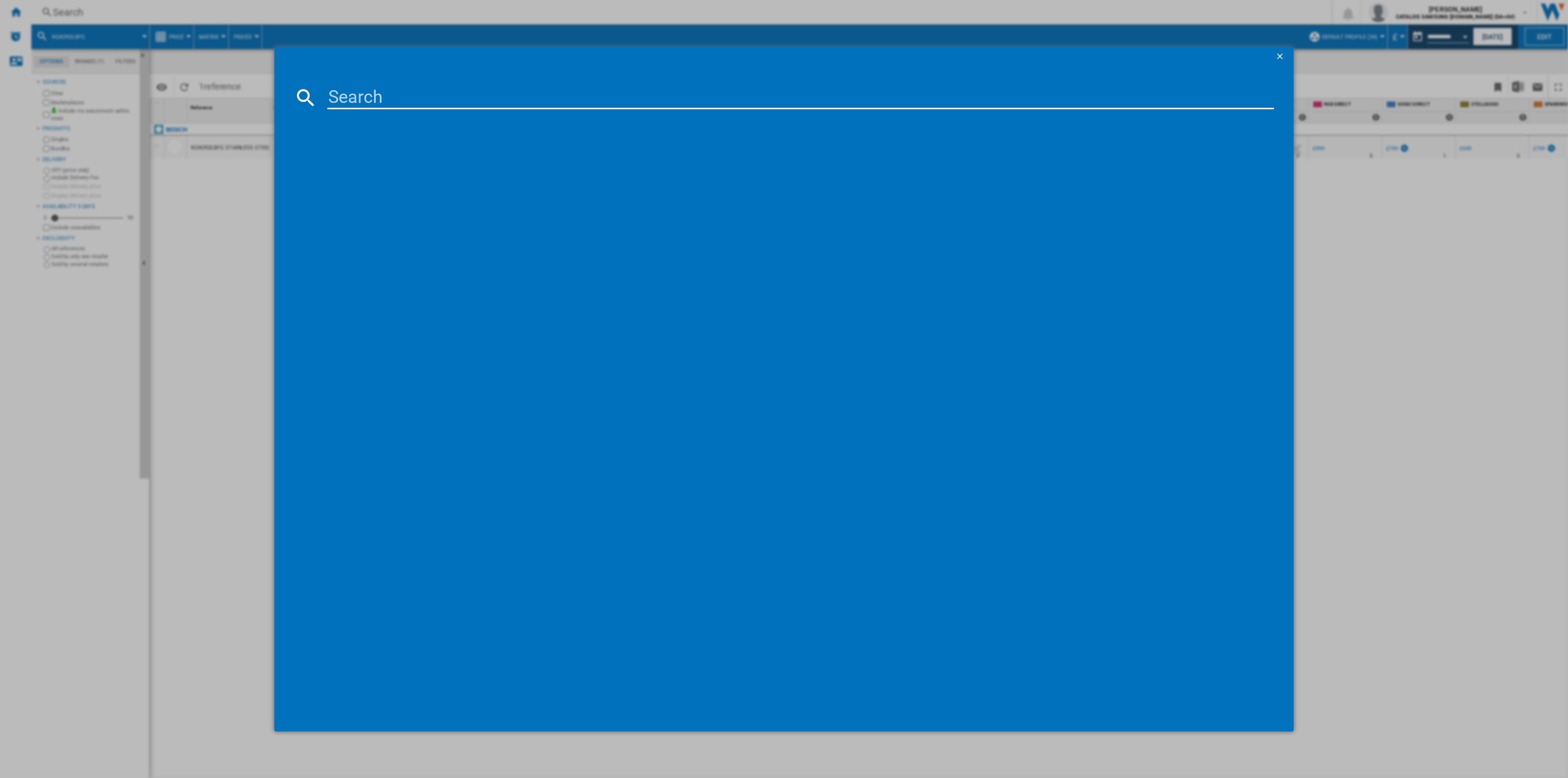
type input "KGN392LAFG"
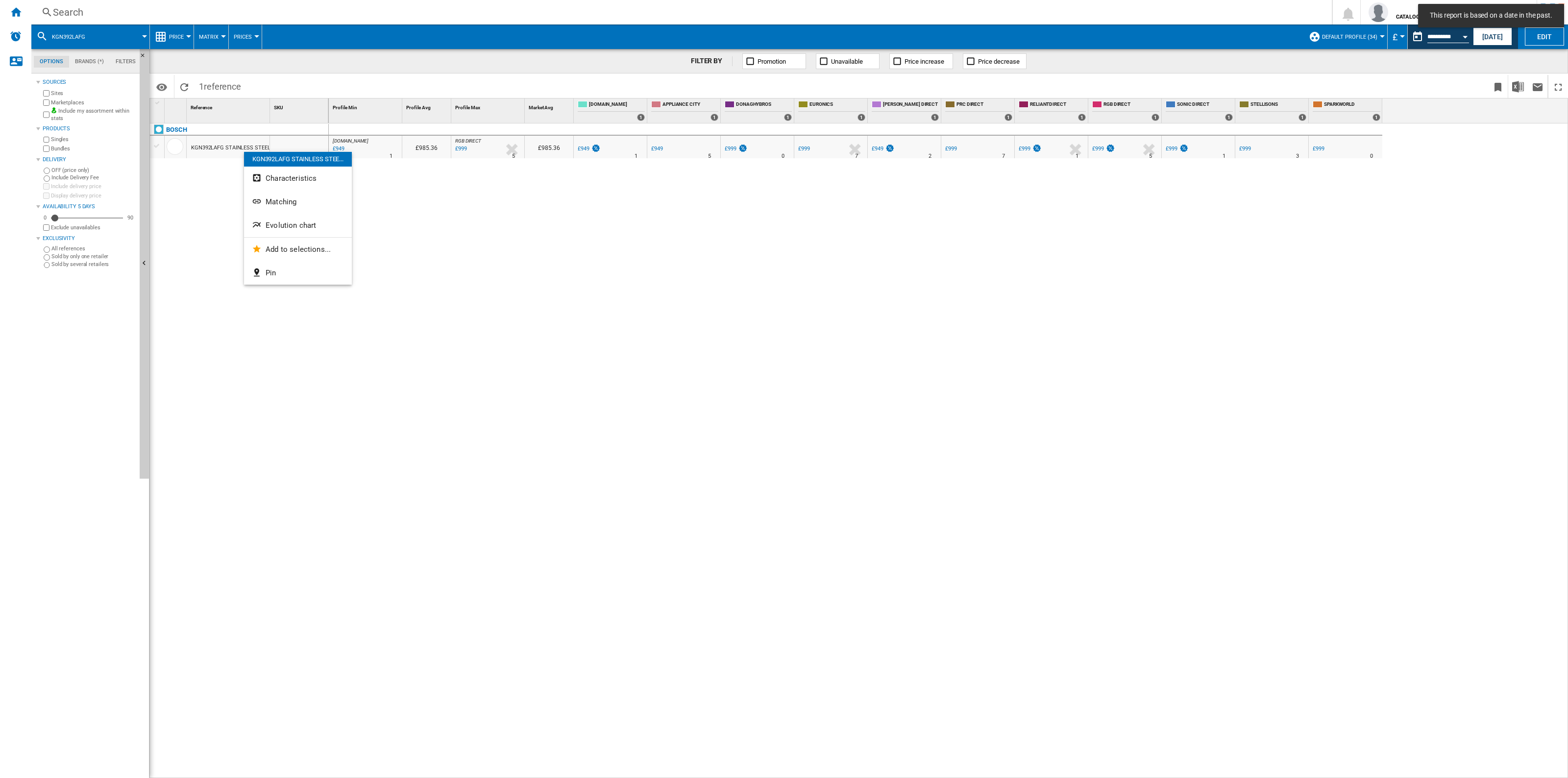
click at [331, 220] on button "Evolution chart" at bounding box center [298, 225] width 108 height 23
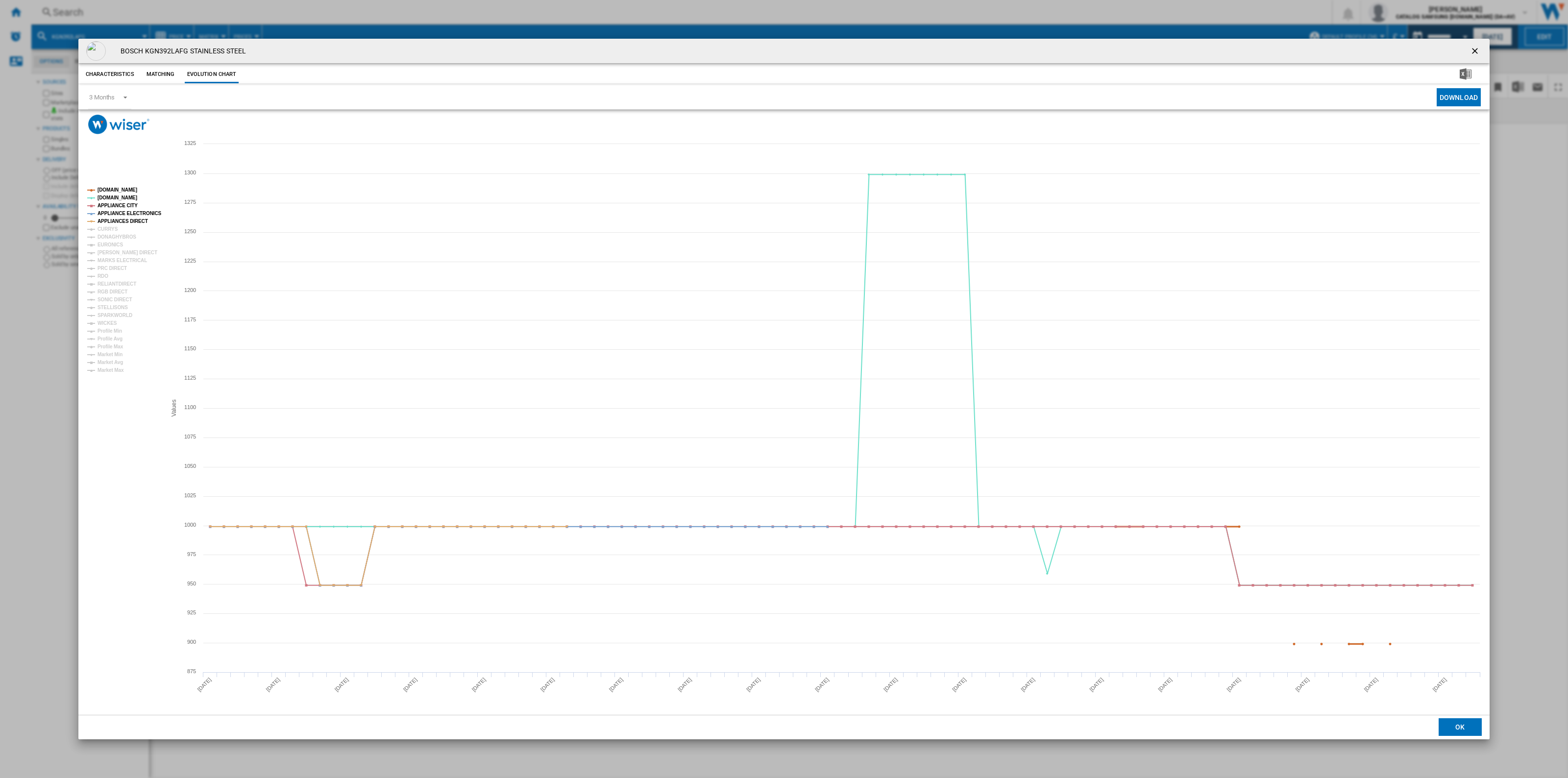
click at [109, 187] on tspan "[DOMAIN_NAME]" at bounding box center [117, 189] width 39 height 5
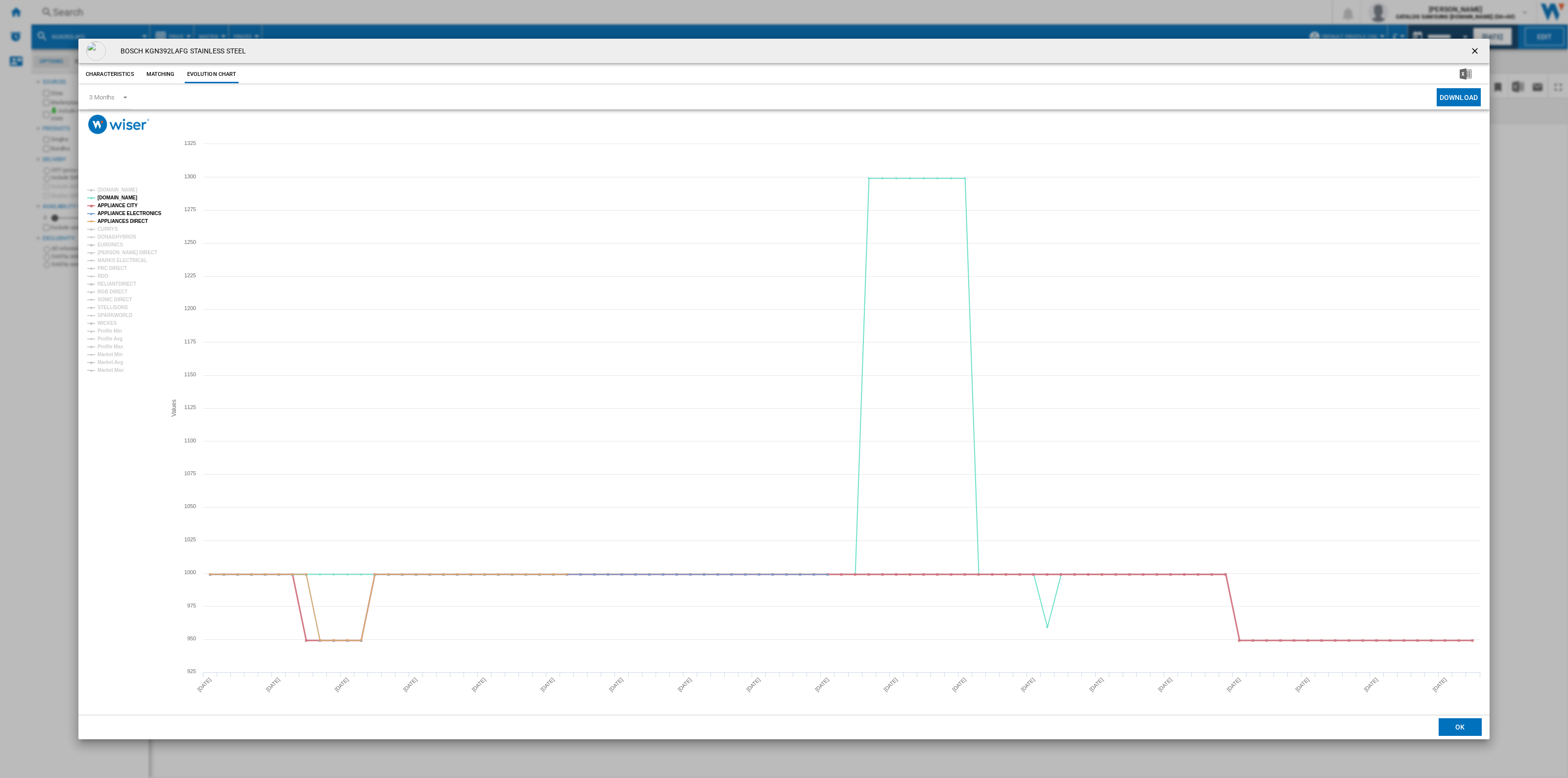
click at [127, 204] on tspan "APPLIANCE CITY" at bounding box center [117, 205] width 40 height 5
click at [129, 211] on tspan "APPLIANCE ELECTRONICS" at bounding box center [130, 213] width 64 height 5
click at [127, 220] on tspan "APPLIANCES DIRECT" at bounding box center [123, 220] width 51 height 5
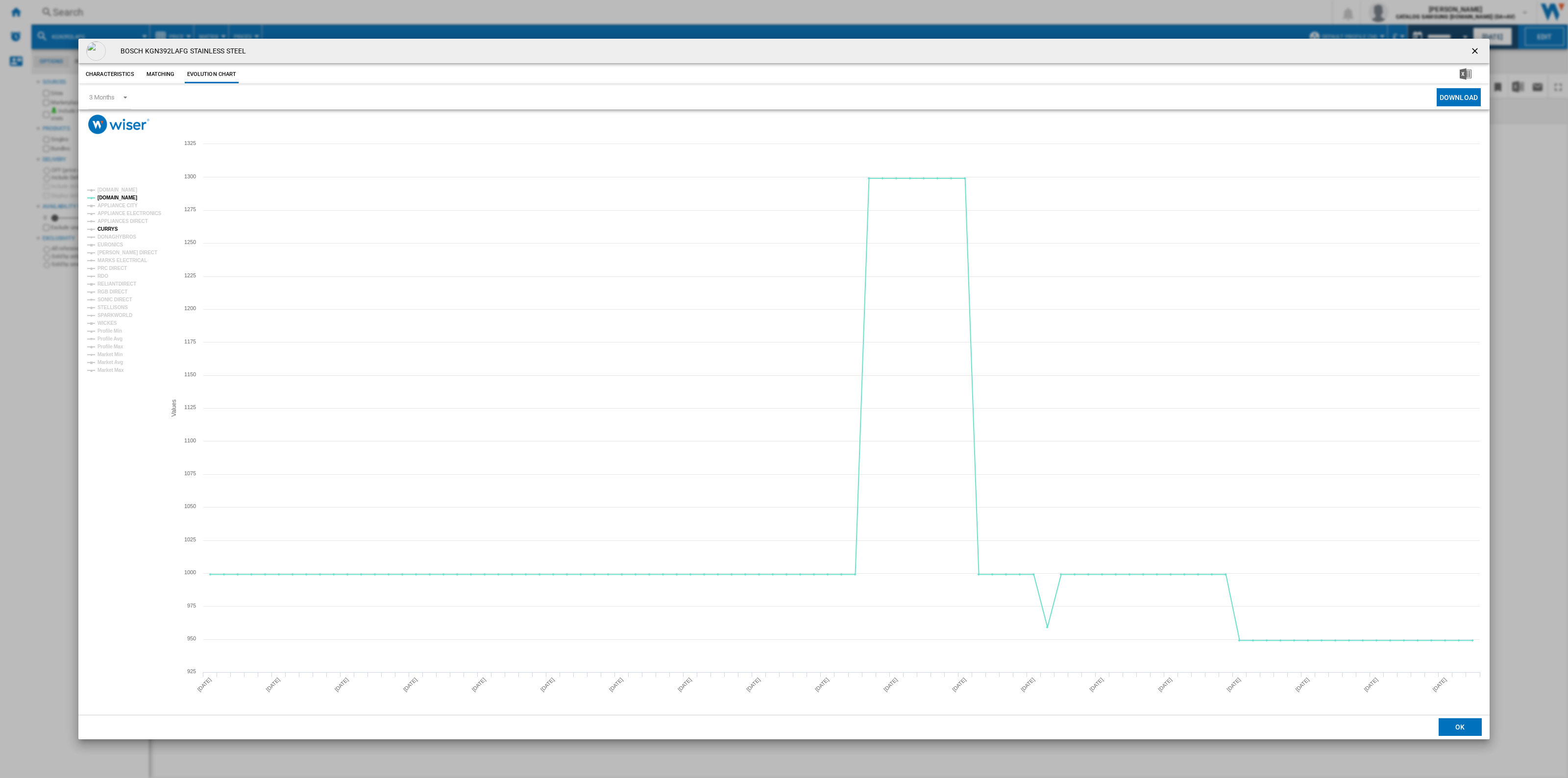
drag, startPoint x: 109, startPoint y: 228, endPoint x: 124, endPoint y: 235, distance: 16.6
click at [110, 228] on tspan "CURRYS" at bounding box center [108, 229] width 20 height 5
drag, startPoint x: 119, startPoint y: 91, endPoint x: 124, endPoint y: 99, distance: 9.4
click at [118, 91] on md-select-value "3 Months" at bounding box center [109, 97] width 43 height 24
click at [113, 123] on div "6 Months" at bounding box center [102, 121] width 26 height 9
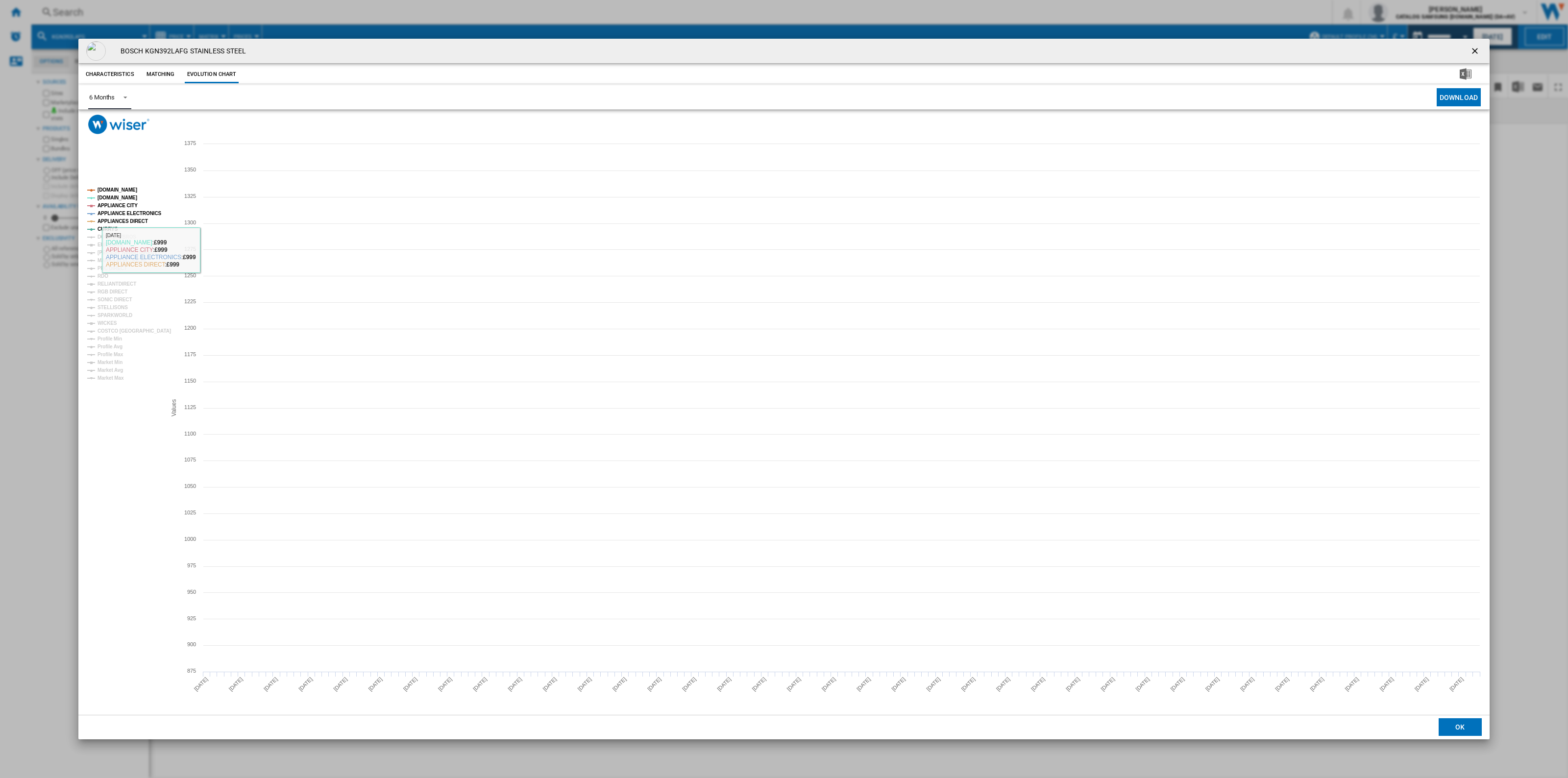
click at [129, 189] on tspan "[DOMAIN_NAME]" at bounding box center [117, 189] width 39 height 5
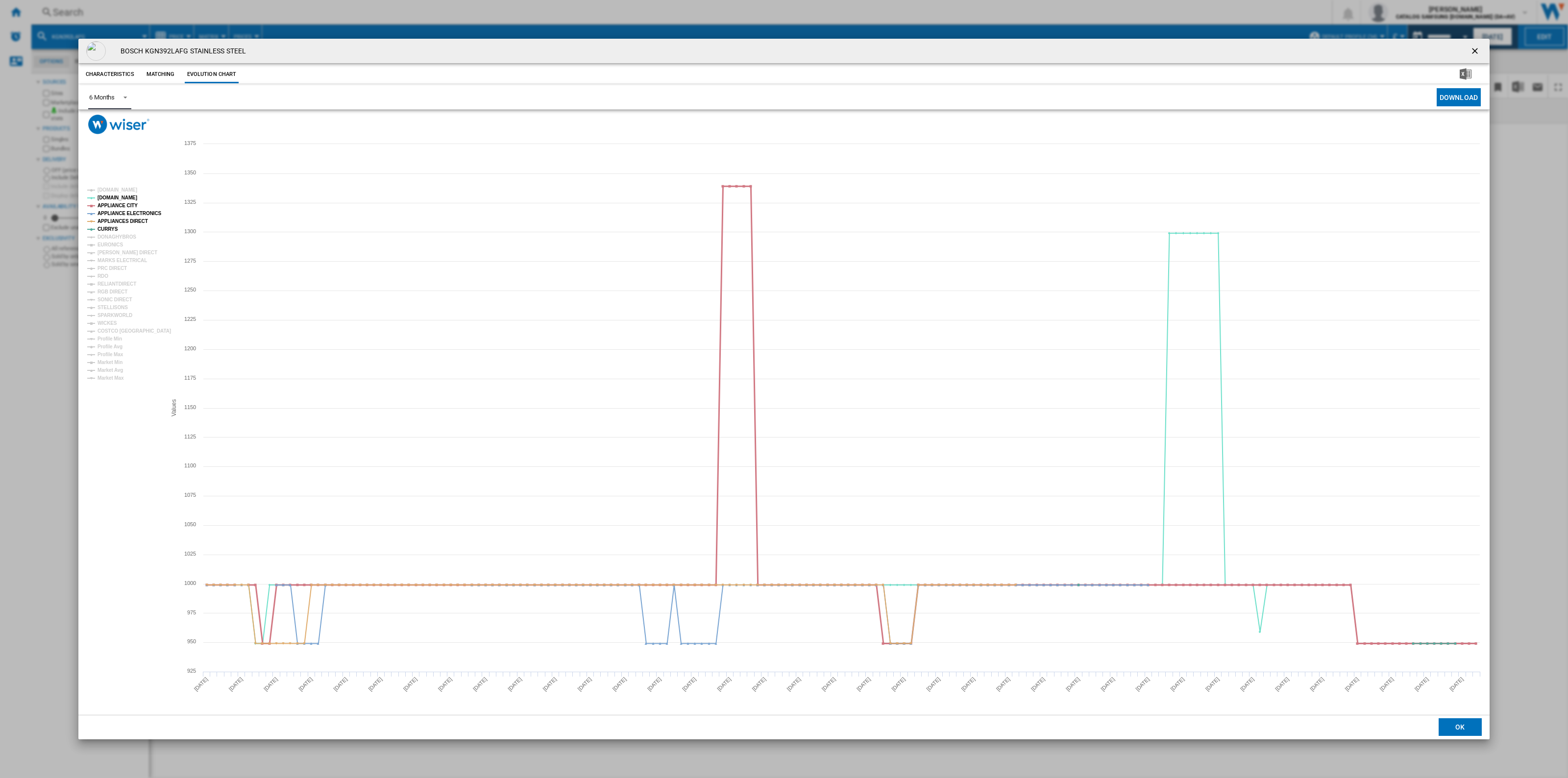
click at [121, 206] on tspan "APPLIANCE CITY" at bounding box center [117, 205] width 40 height 5
drag, startPoint x: 126, startPoint y: 215, endPoint x: 125, endPoint y: 223, distance: 8.1
click at [126, 216] on tspan "APPLIANCE ELECTRONICS" at bounding box center [130, 213] width 64 height 5
click at [126, 223] on tspan "APPLIANCES DIRECT" at bounding box center [123, 220] width 51 height 5
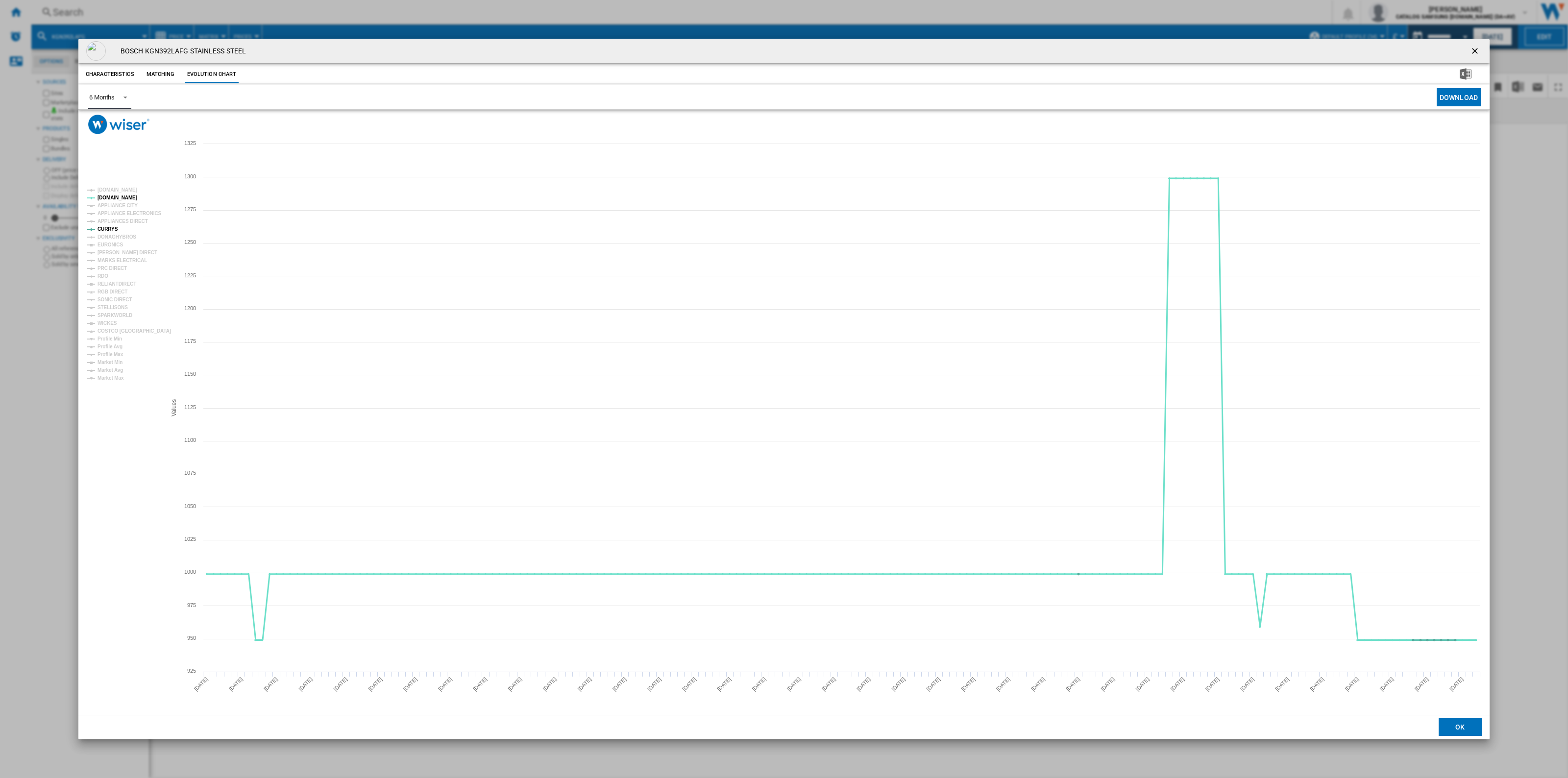
click at [109, 196] on tspan "[DOMAIN_NAME]" at bounding box center [117, 197] width 39 height 5
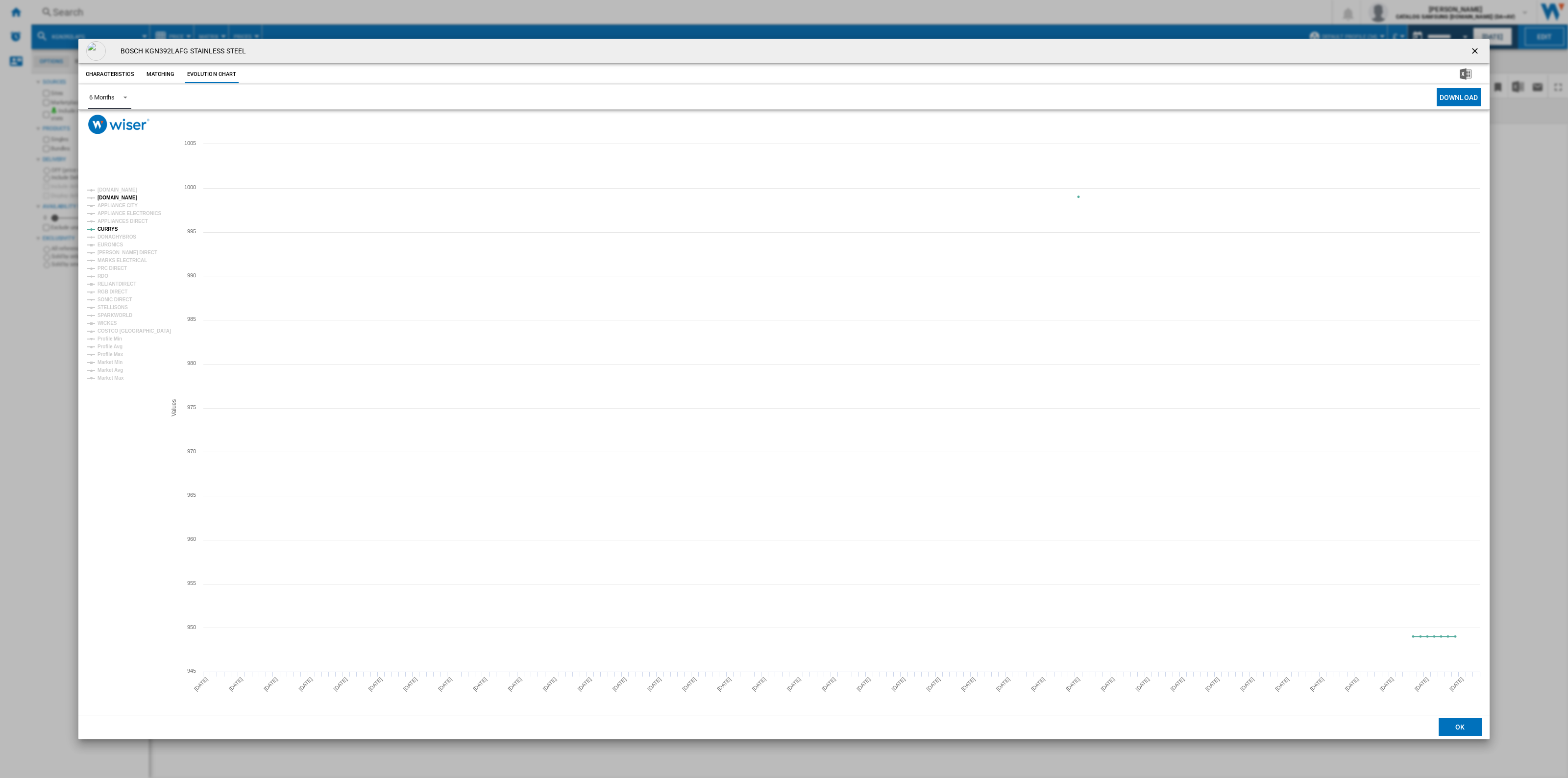
click at [113, 198] on tspan "[DOMAIN_NAME]" at bounding box center [117, 197] width 39 height 5
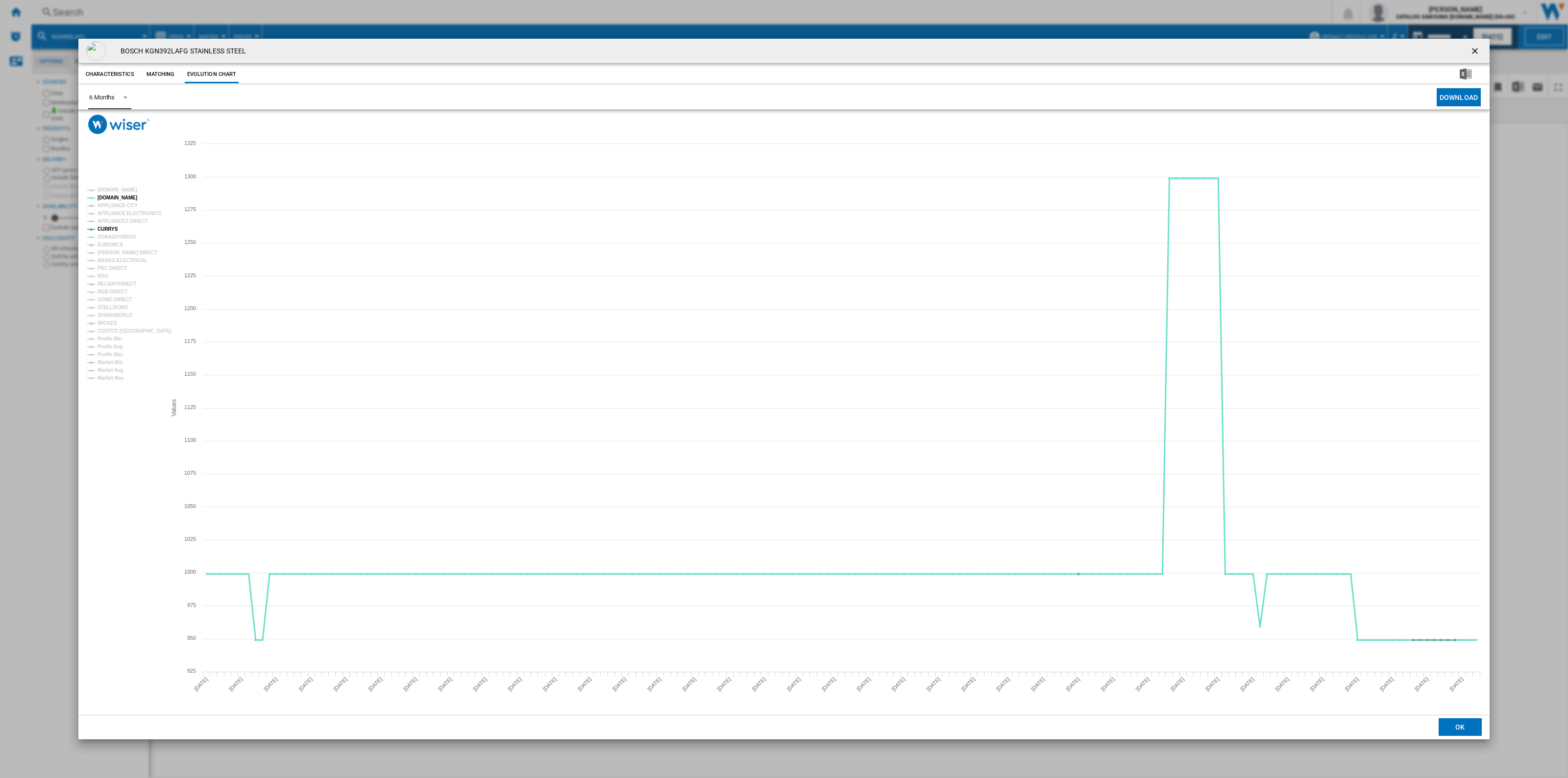
click at [113, 198] on tspan "[DOMAIN_NAME]" at bounding box center [117, 197] width 39 height 5
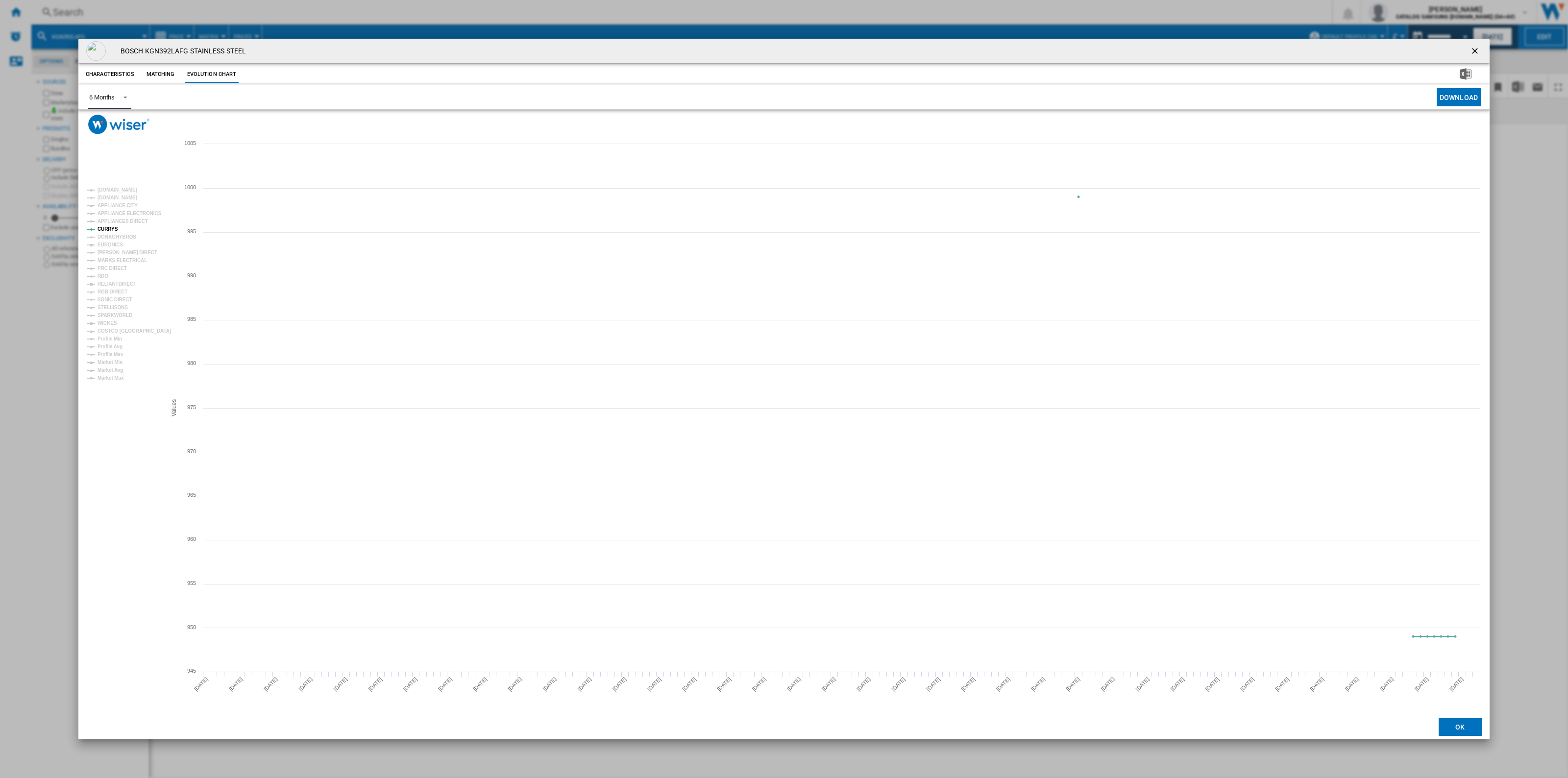
click at [113, 198] on tspan "[DOMAIN_NAME]" at bounding box center [117, 197] width 39 height 5
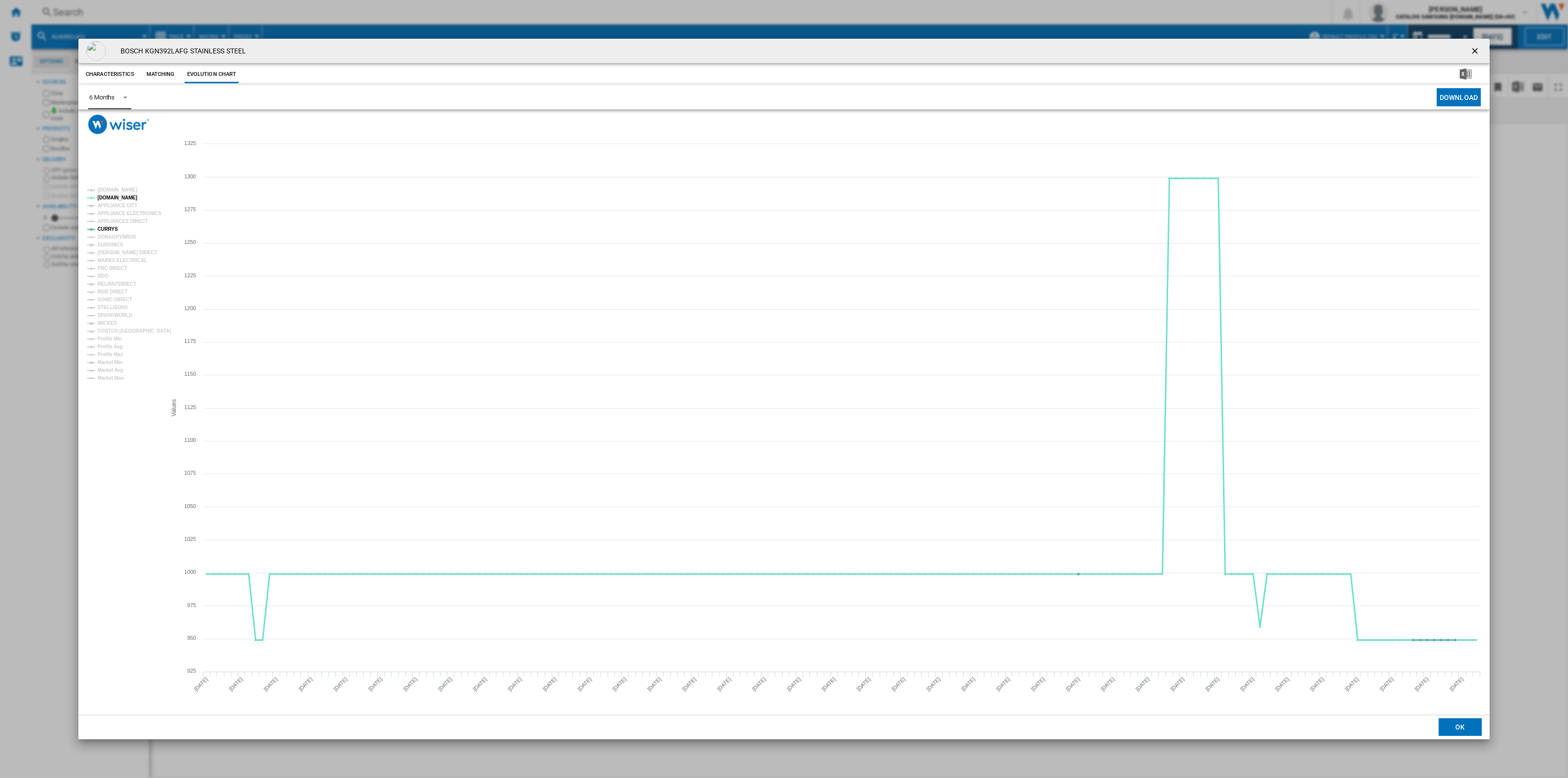
click at [113, 198] on tspan "[DOMAIN_NAME]" at bounding box center [117, 197] width 39 height 5
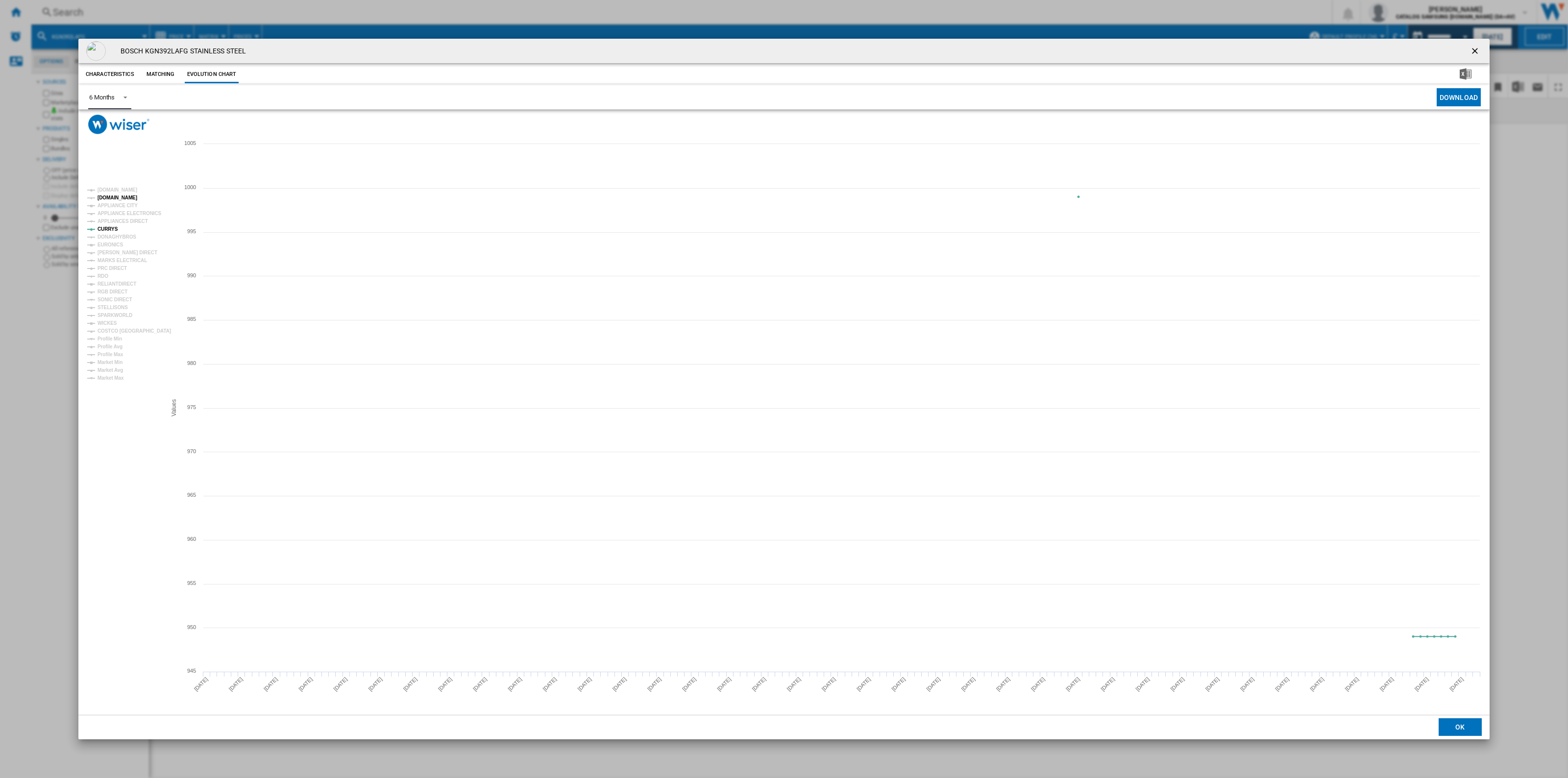
click at [111, 196] on tspan "[DOMAIN_NAME]" at bounding box center [117, 197] width 39 height 5
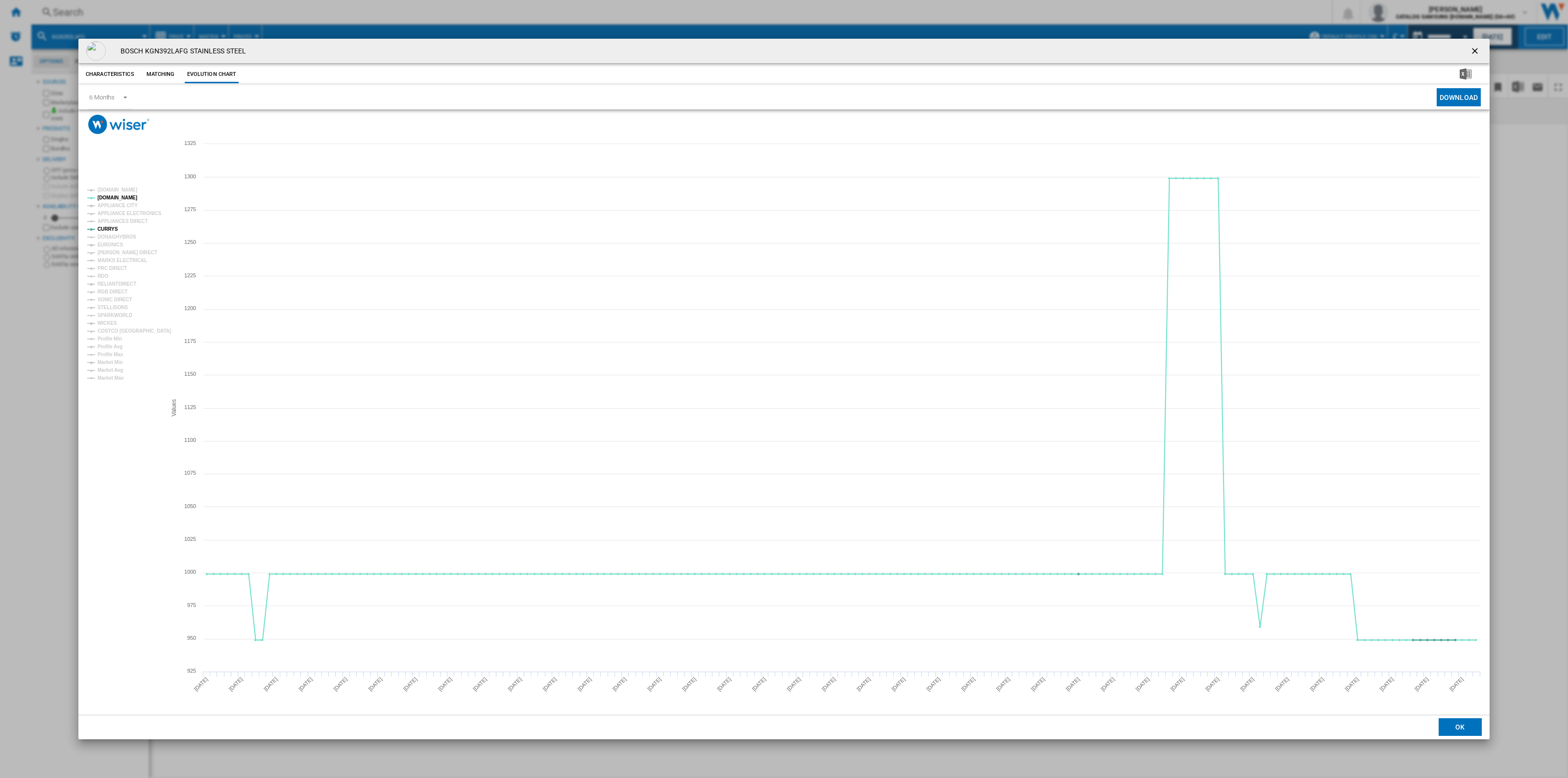
click at [640, 52] on ng-md-icon "getI18NText('BUTTONS.CLOSE_DIALOG')" at bounding box center [1476, 52] width 12 height 12
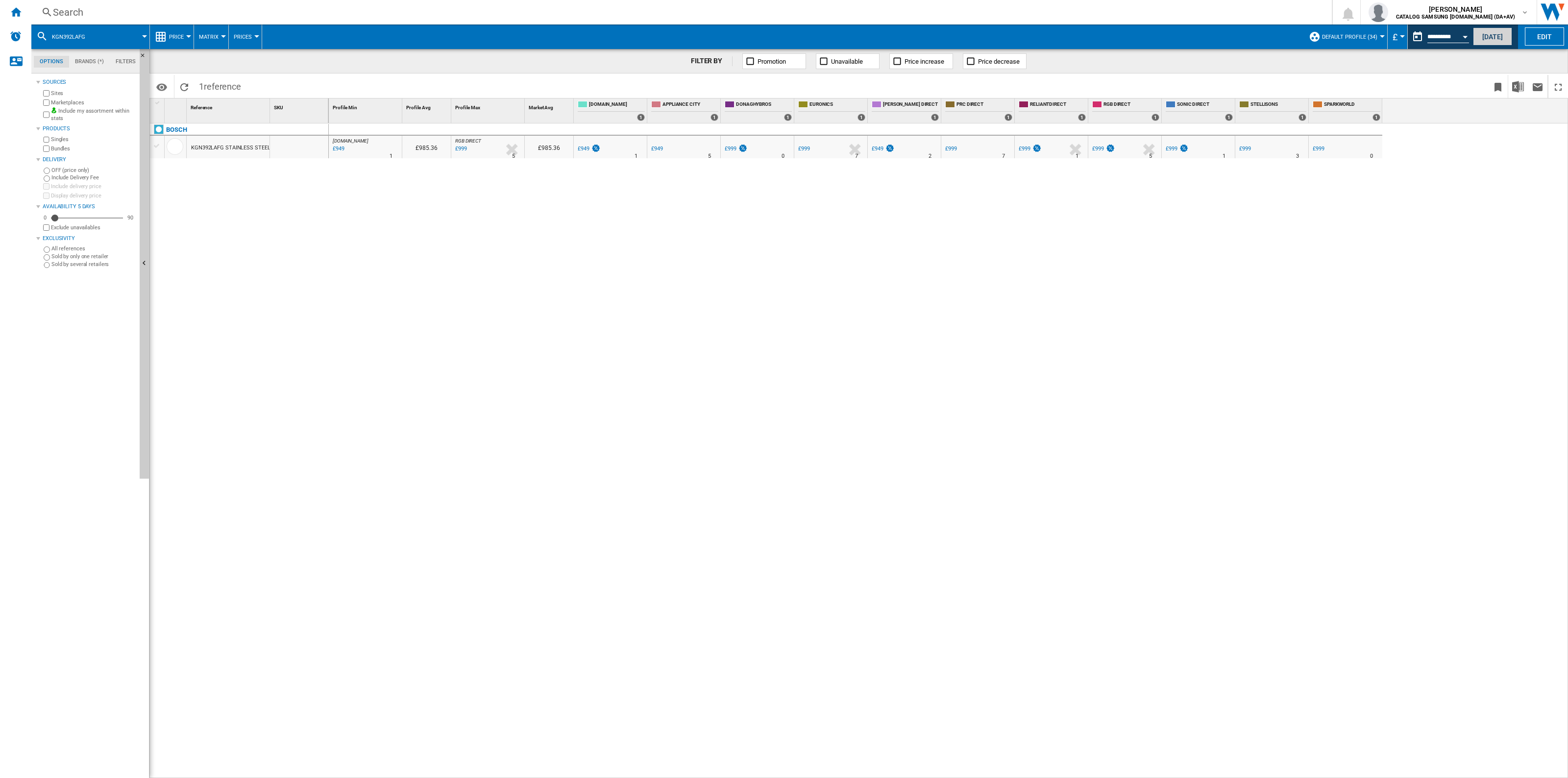
click at [640, 34] on button "[DATE]" at bounding box center [1492, 36] width 39 height 18
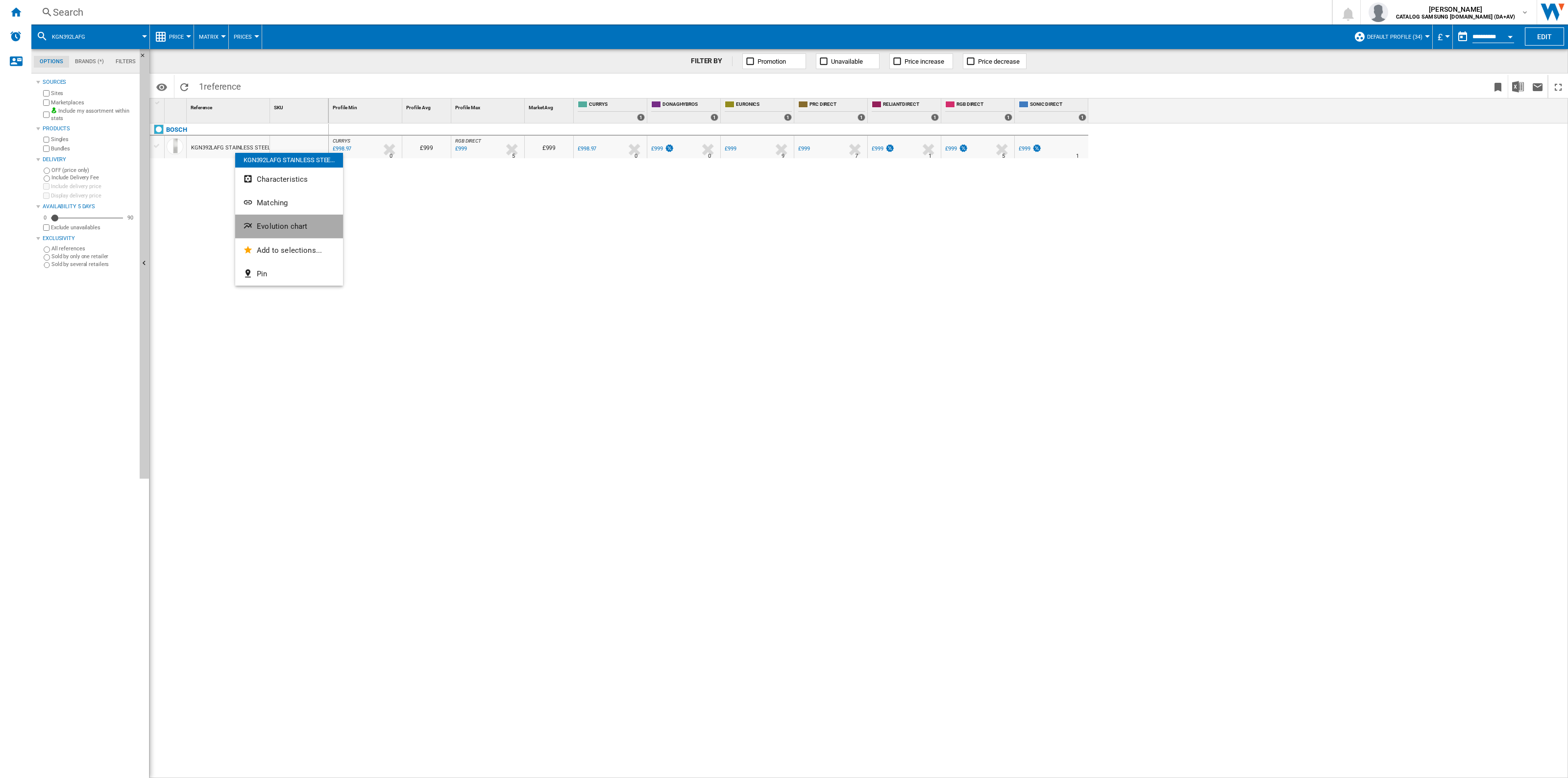
click at [277, 227] on span "Evolution chart" at bounding box center [282, 227] width 51 height 9
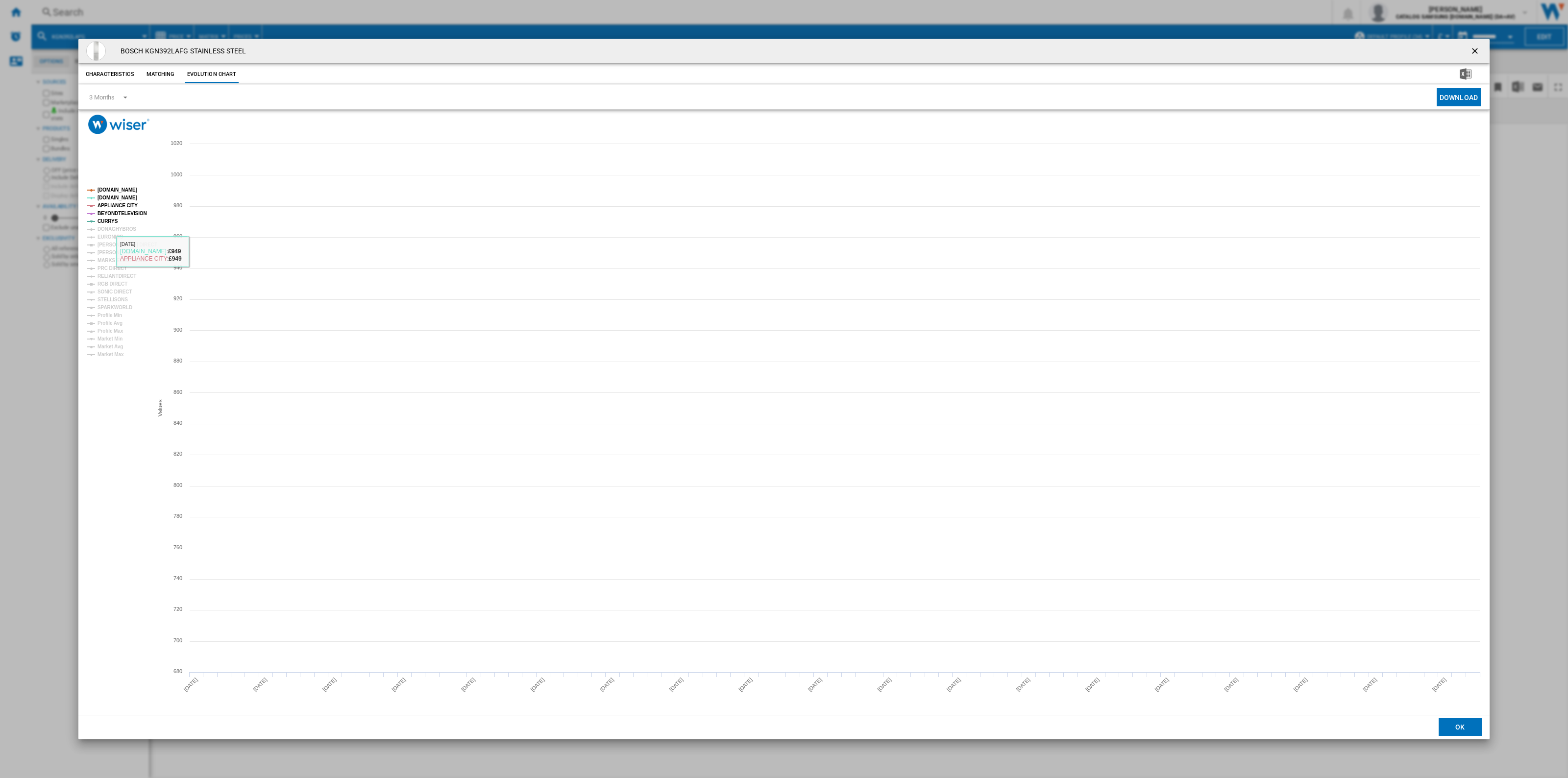
drag, startPoint x: 125, startPoint y: 213, endPoint x: 130, endPoint y: 204, distance: 10.3
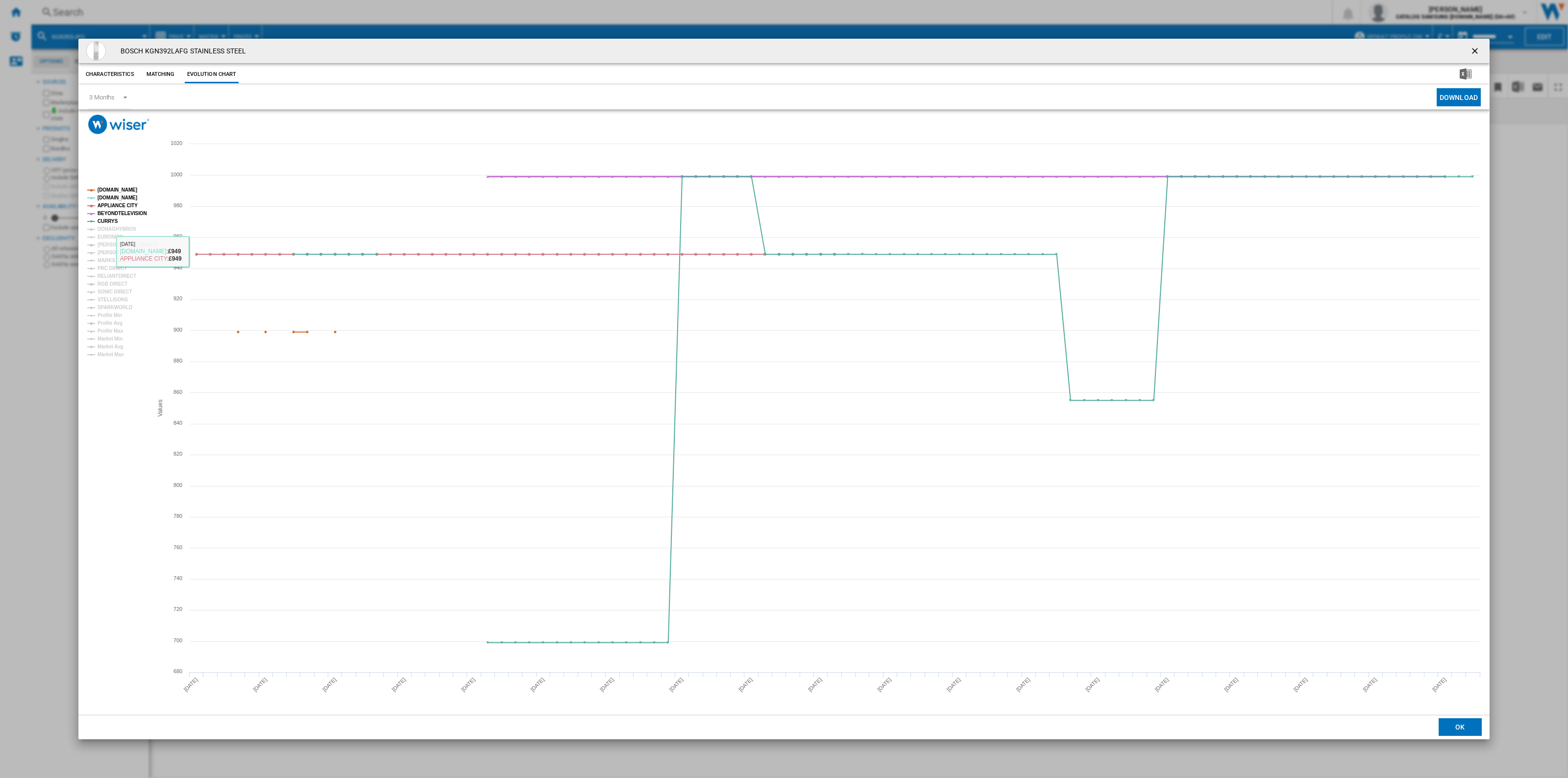
click at [125, 212] on tspan "BEYONDTELEVISION" at bounding box center [122, 213] width 49 height 5
click at [130, 203] on tspan "APPLIANCE CITY" at bounding box center [117, 205] width 40 height 5
click at [131, 189] on tspan "[DOMAIN_NAME]" at bounding box center [117, 189] width 39 height 5
click at [123, 95] on span "Product popup" at bounding box center [123, 97] width 12 height 9
click at [104, 124] on div "6 Months" at bounding box center [102, 121] width 26 height 9
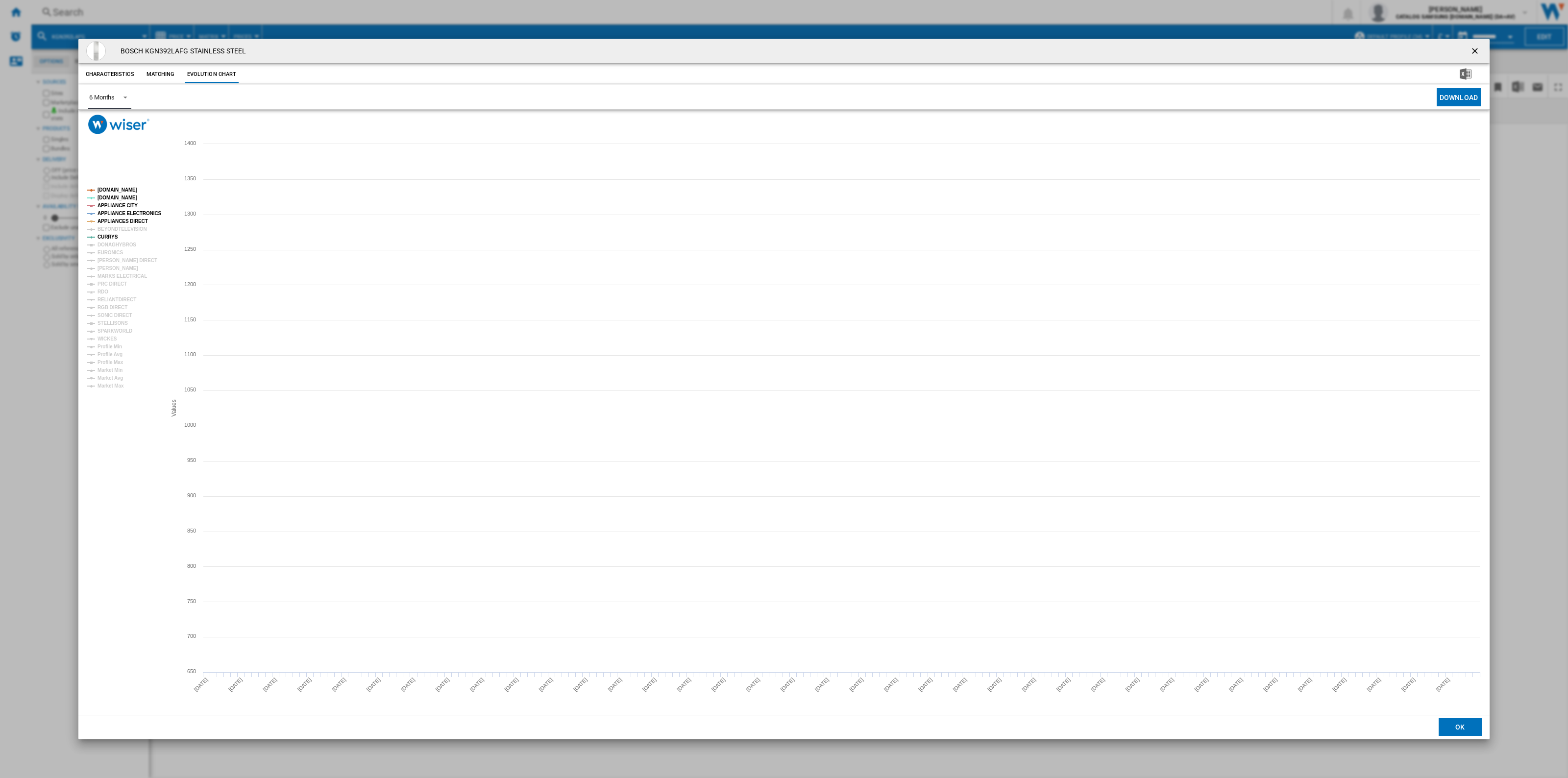
drag, startPoint x: 125, startPoint y: 185, endPoint x: 120, endPoint y: 197, distance: 13.0
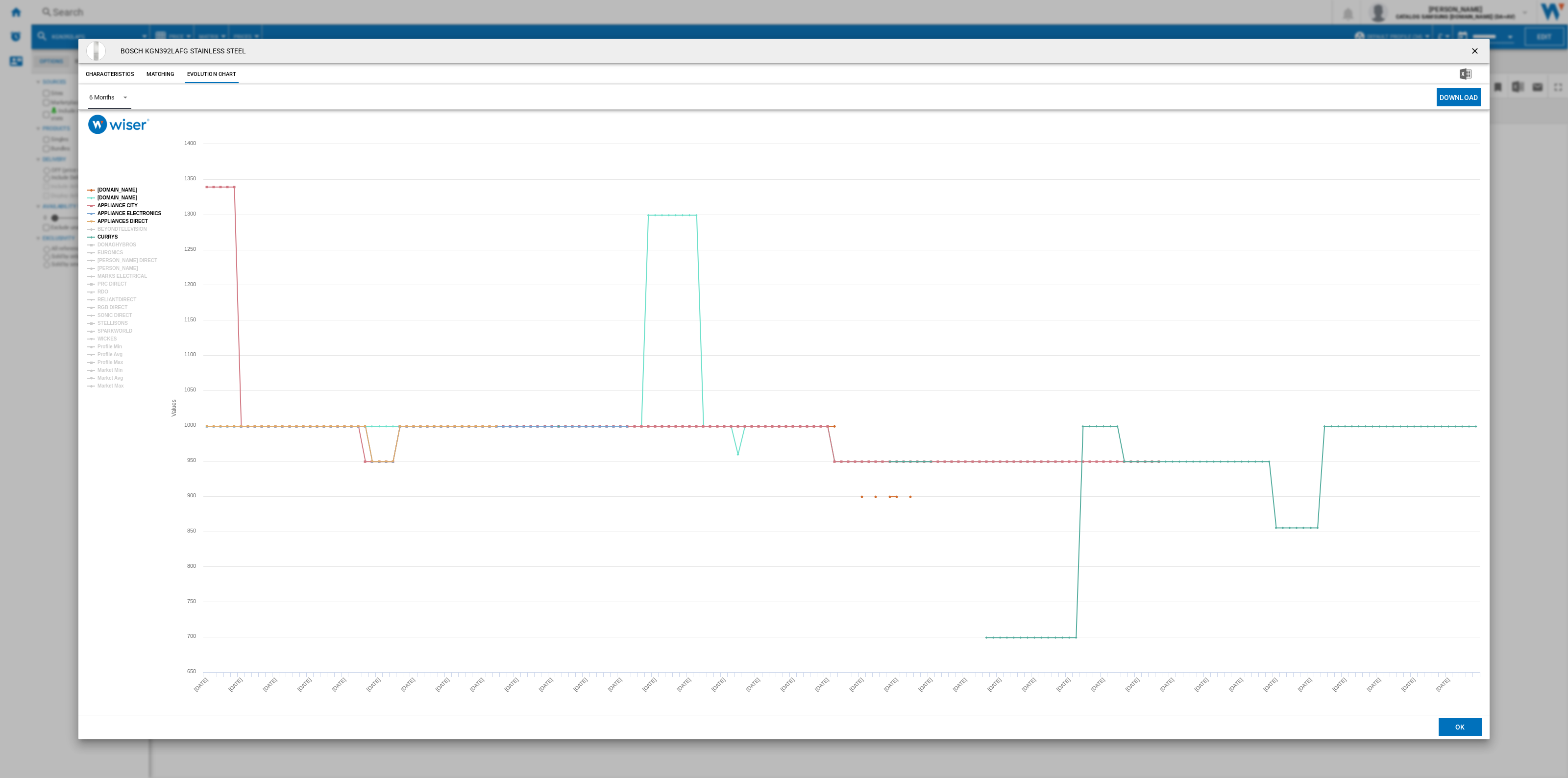
click at [125, 185] on rect "Product popup" at bounding box center [123, 288] width 79 height 209
drag, startPoint x: 118, startPoint y: 186, endPoint x: 121, endPoint y: 194, distance: 8.5
click at [118, 187] on tspan "[DOMAIN_NAME]" at bounding box center [117, 189] width 39 height 5
click at [133, 211] on tspan "APPLIANCE ELECTRONICS" at bounding box center [130, 213] width 64 height 5
click at [127, 203] on tspan "APPLIANCE CITY" at bounding box center [117, 205] width 40 height 5
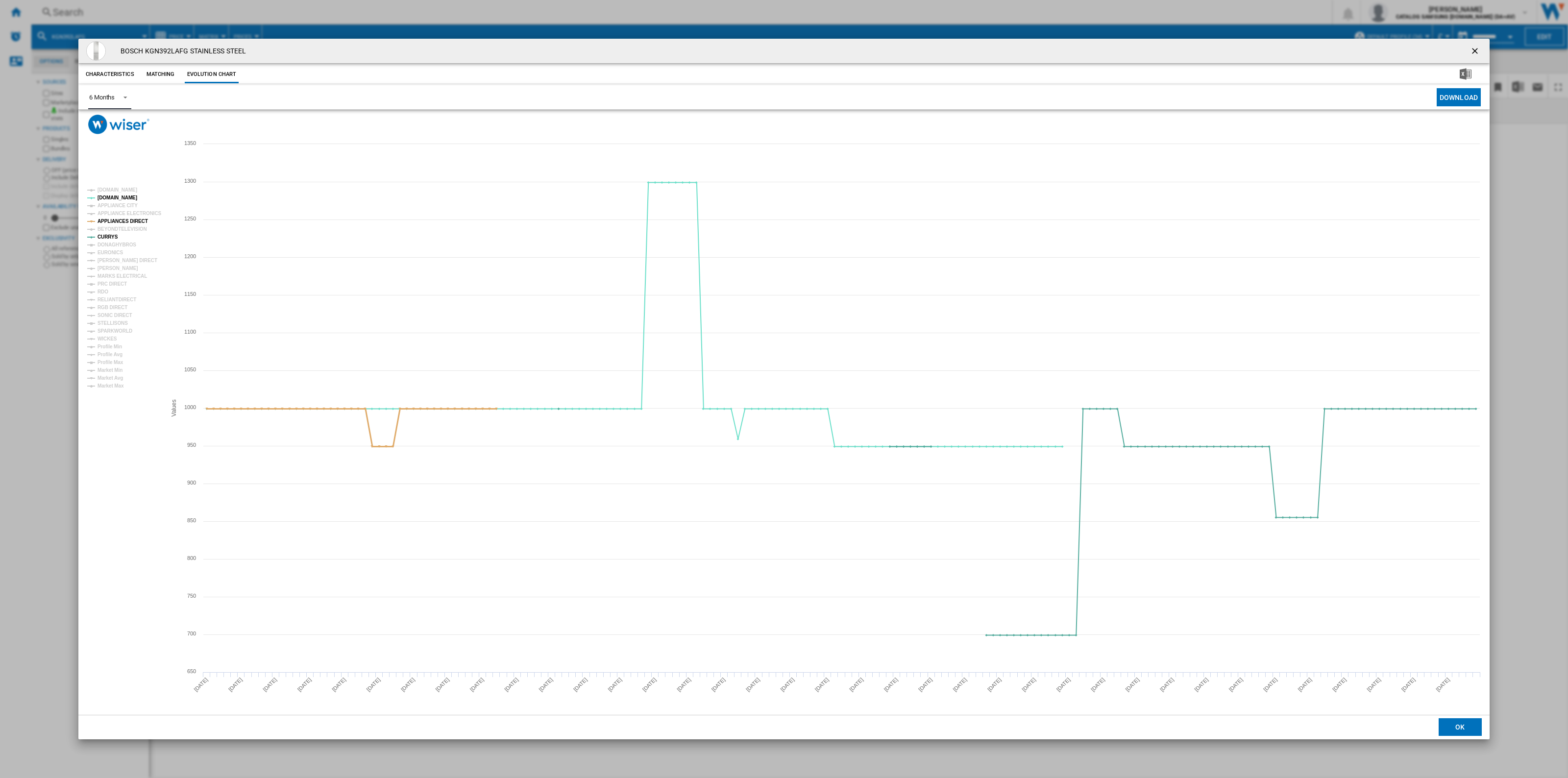
click at [128, 221] on tspan "APPLIANCES DIRECT" at bounding box center [123, 220] width 51 height 5
drag, startPoint x: 1480, startPoint y: 52, endPoint x: 1086, endPoint y: 89, distance: 395.7
click at [640, 52] on ng-md-icon "getI18NText('BUTTONS.CLOSE_DIALOG')" at bounding box center [1476, 52] width 12 height 12
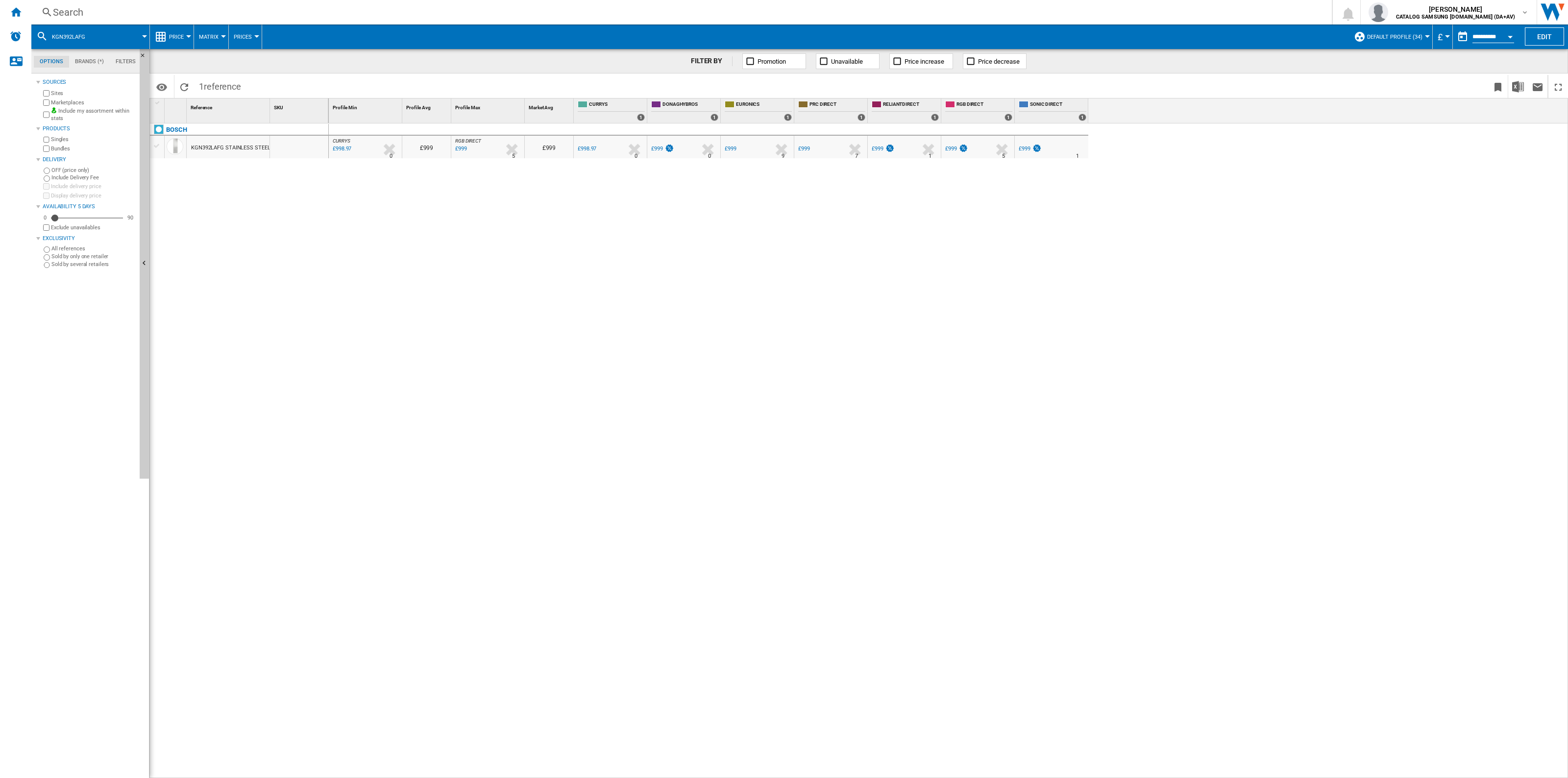
click at [155, 146] on div at bounding box center [157, 146] width 11 height 9
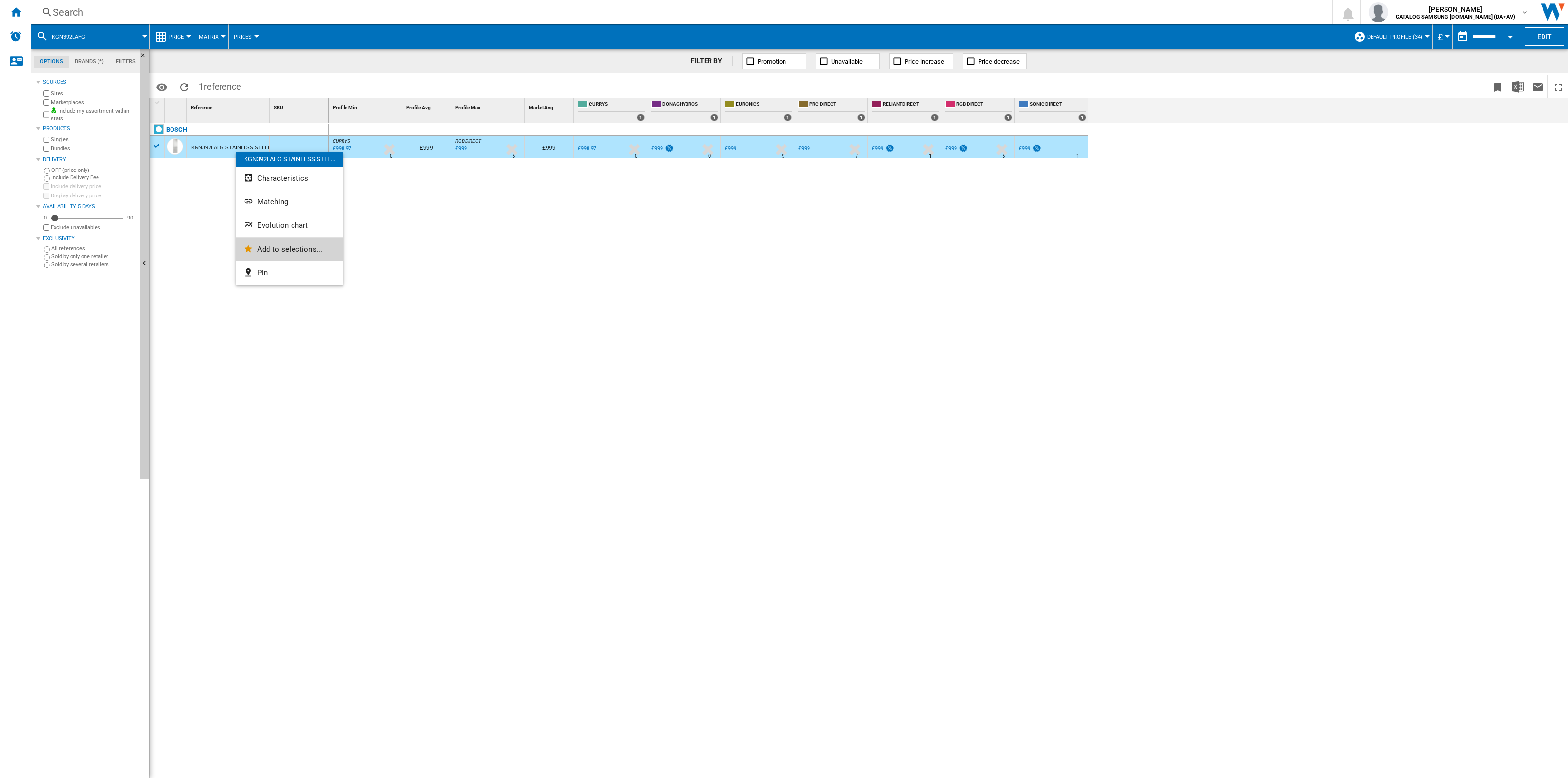
click at [296, 245] on span "Add to selections..." at bounding box center [290, 249] width 65 height 9
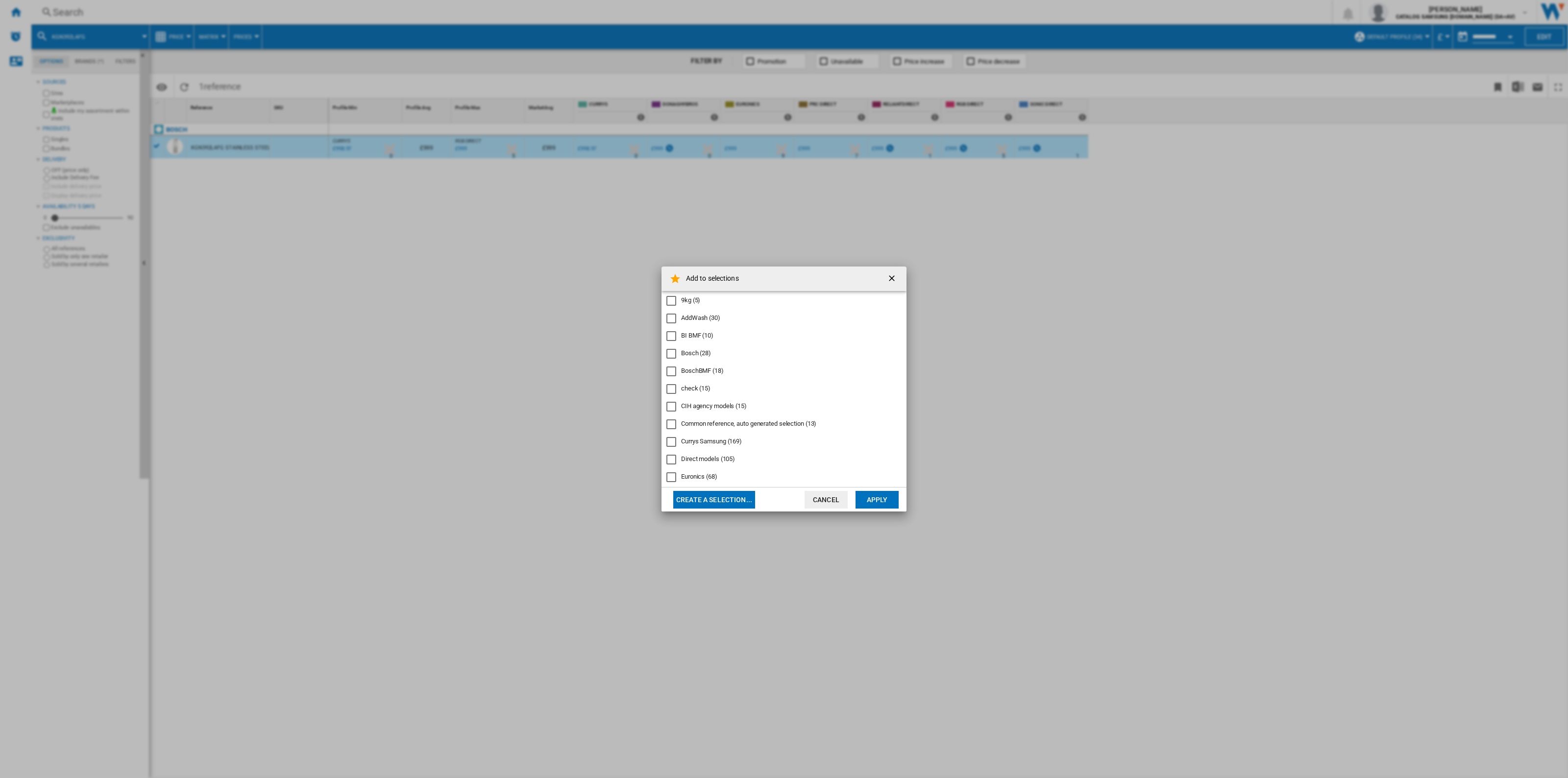
click at [640, 501] on button "Create a selection..." at bounding box center [714, 499] width 82 height 17
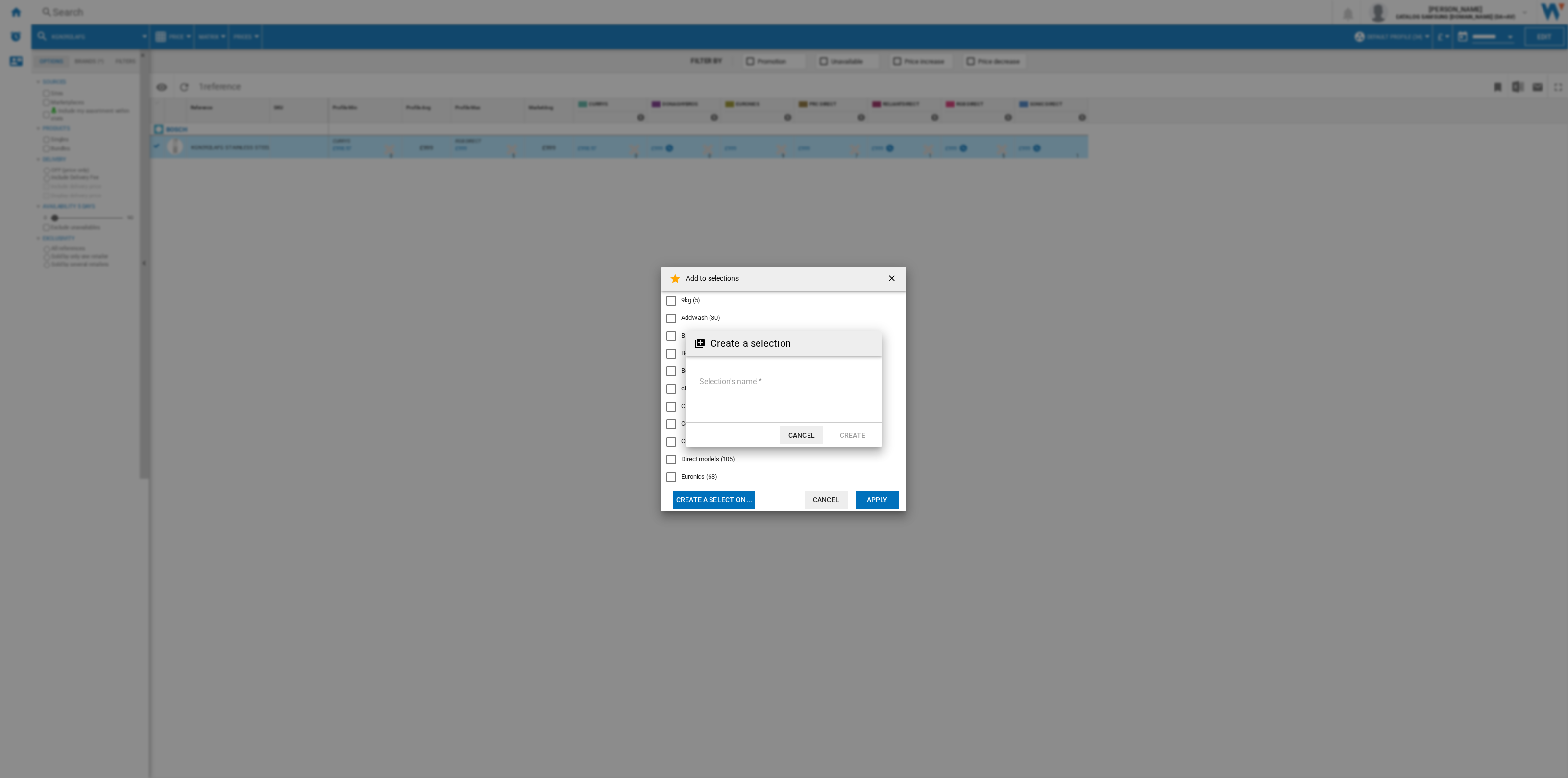
click at [640, 383] on input "Selection's name'" at bounding box center [784, 381] width 171 height 14
type input "**********"
click at [640, 436] on button "Create" at bounding box center [852, 434] width 43 height 17
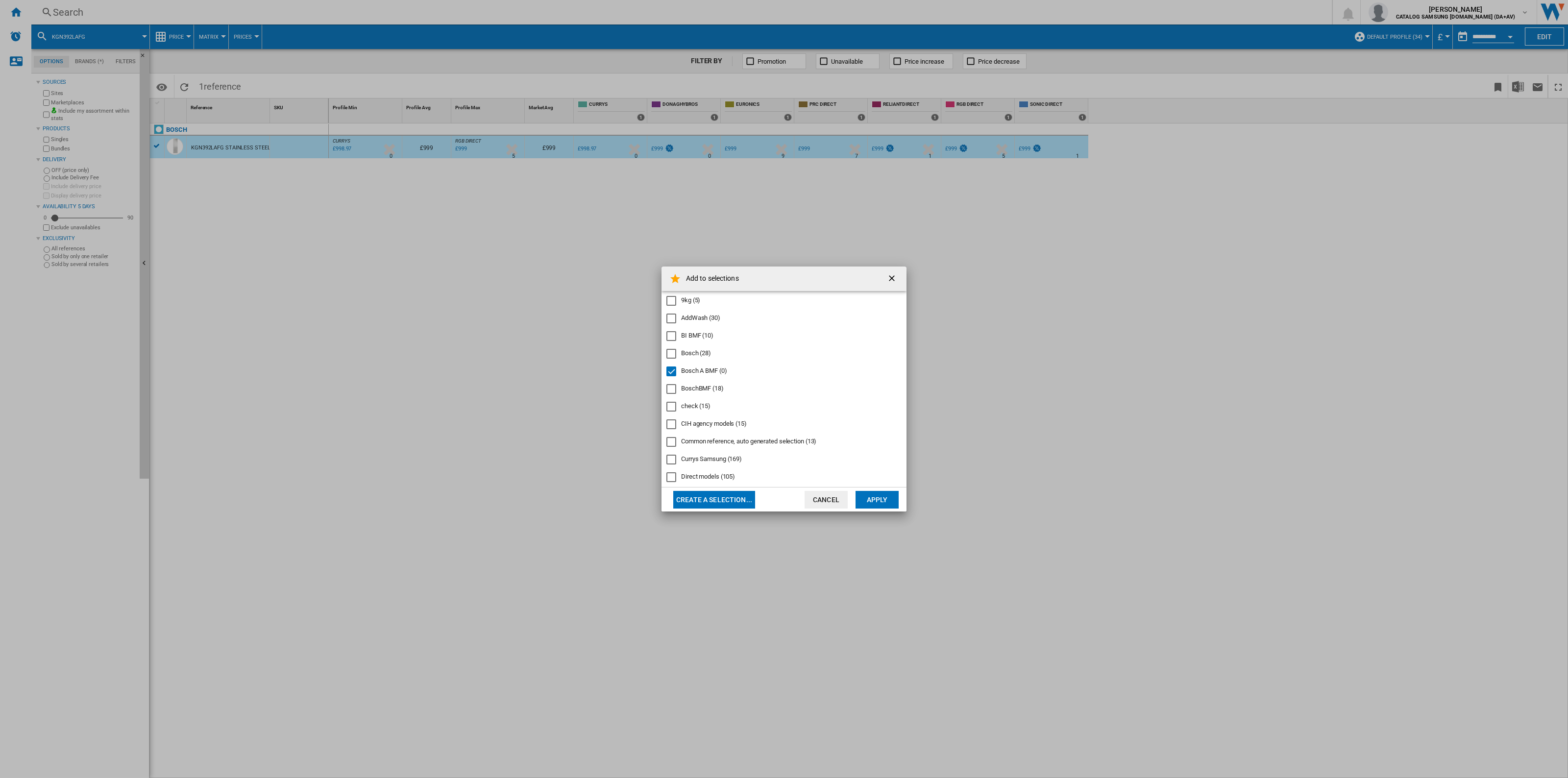
click at [640, 501] on button "Apply" at bounding box center [877, 499] width 43 height 17
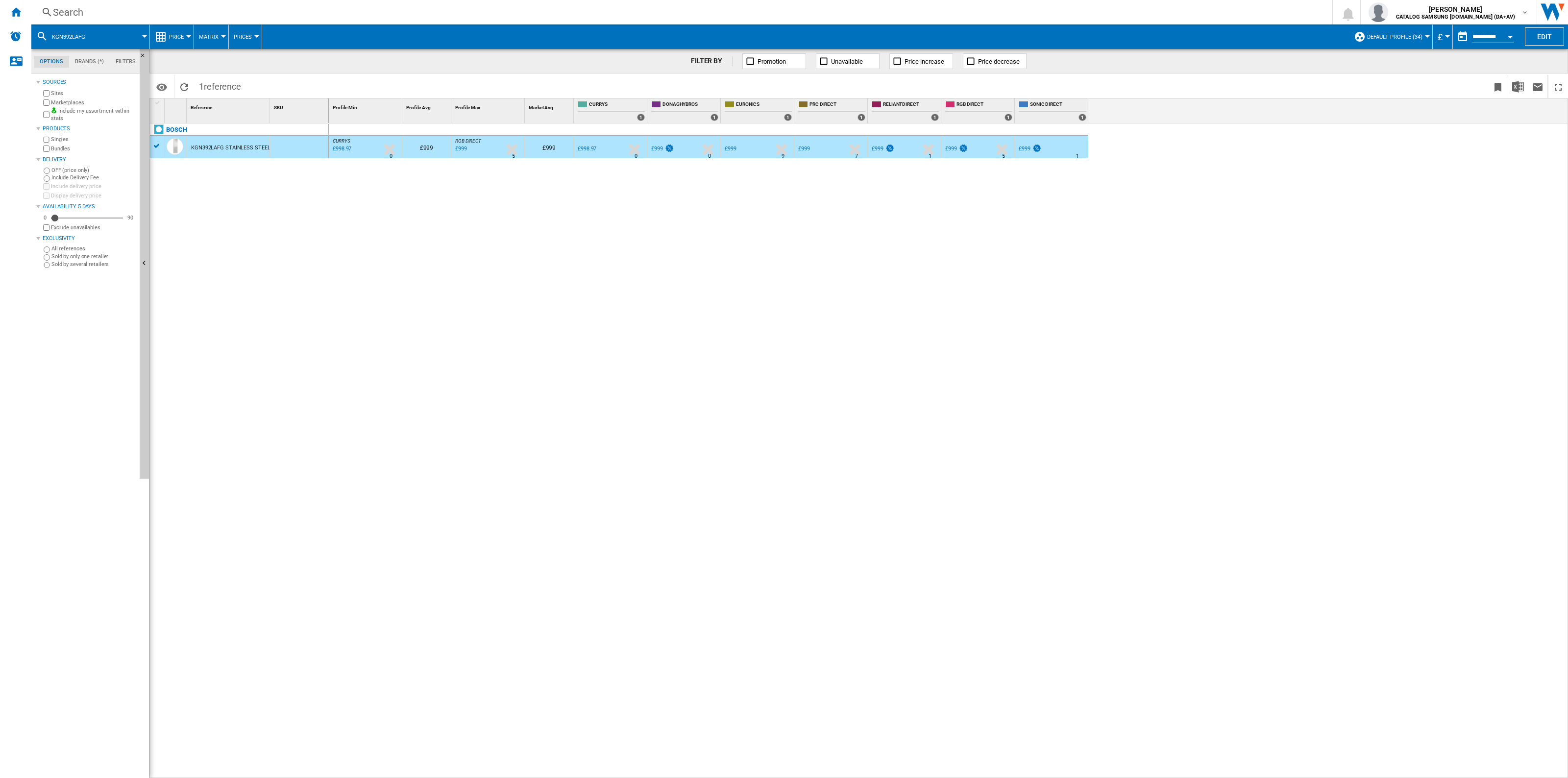
click at [573, 18] on div "Search" at bounding box center [680, 12] width 1253 height 14
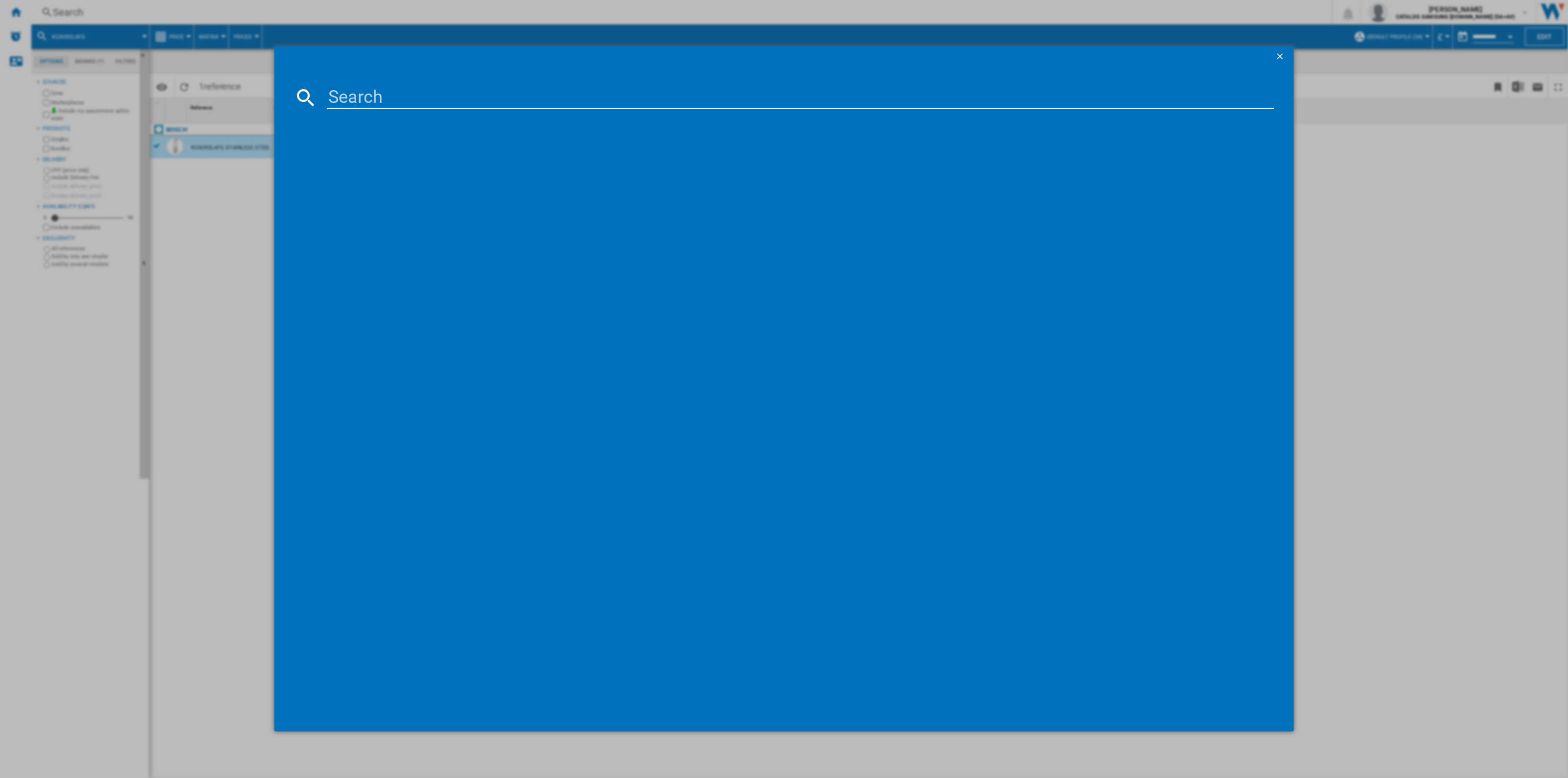
type input "KGN39OCAF"
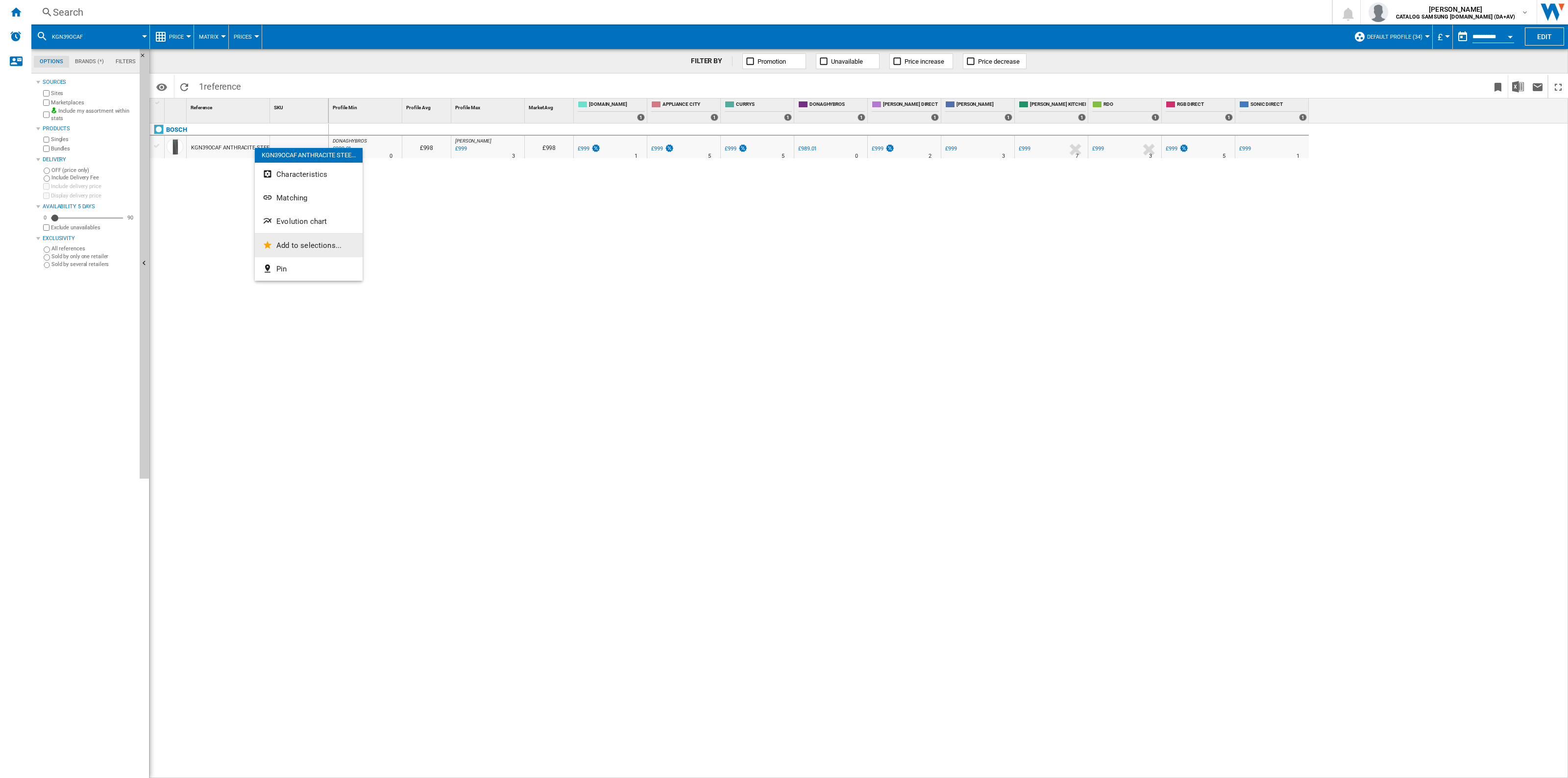
click at [305, 239] on button "Add to selections..." at bounding box center [308, 245] width 108 height 23
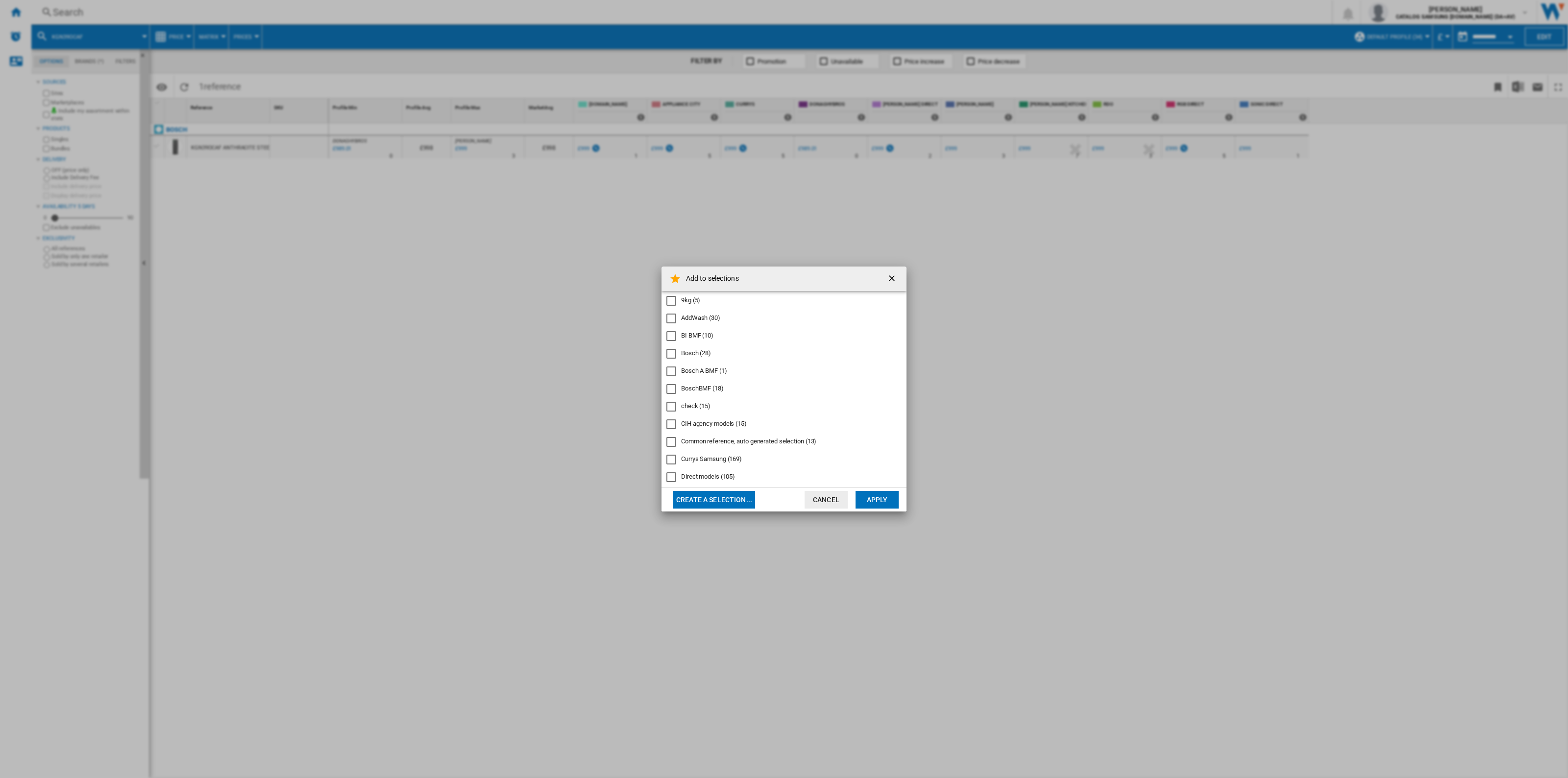
click at [640, 367] on div "Bosch A BMF (1)" at bounding box center [704, 371] width 46 height 9
click at [640, 498] on button "Apply" at bounding box center [877, 499] width 43 height 17
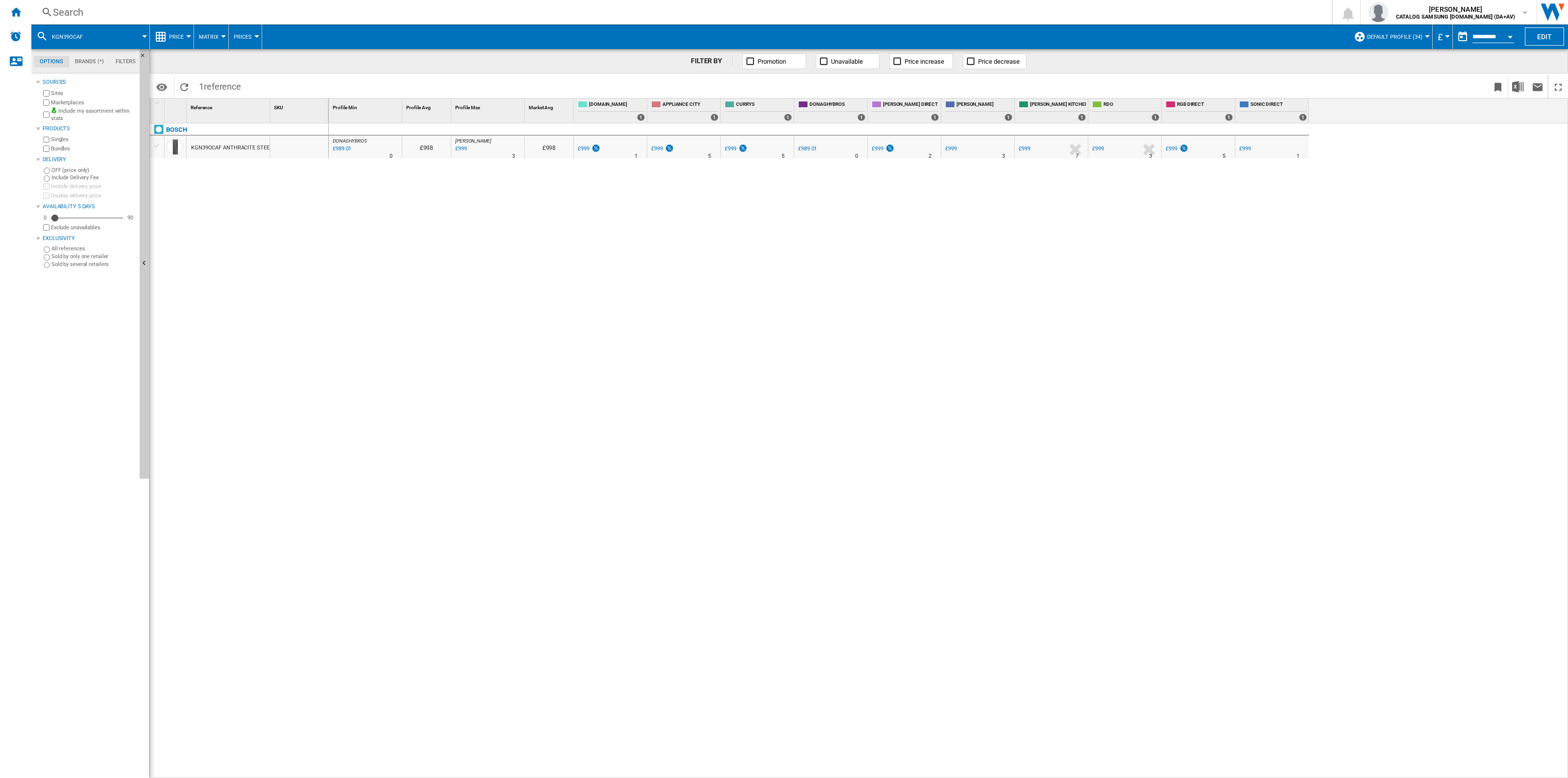
click at [270, 11] on div "Search" at bounding box center [680, 12] width 1253 height 14
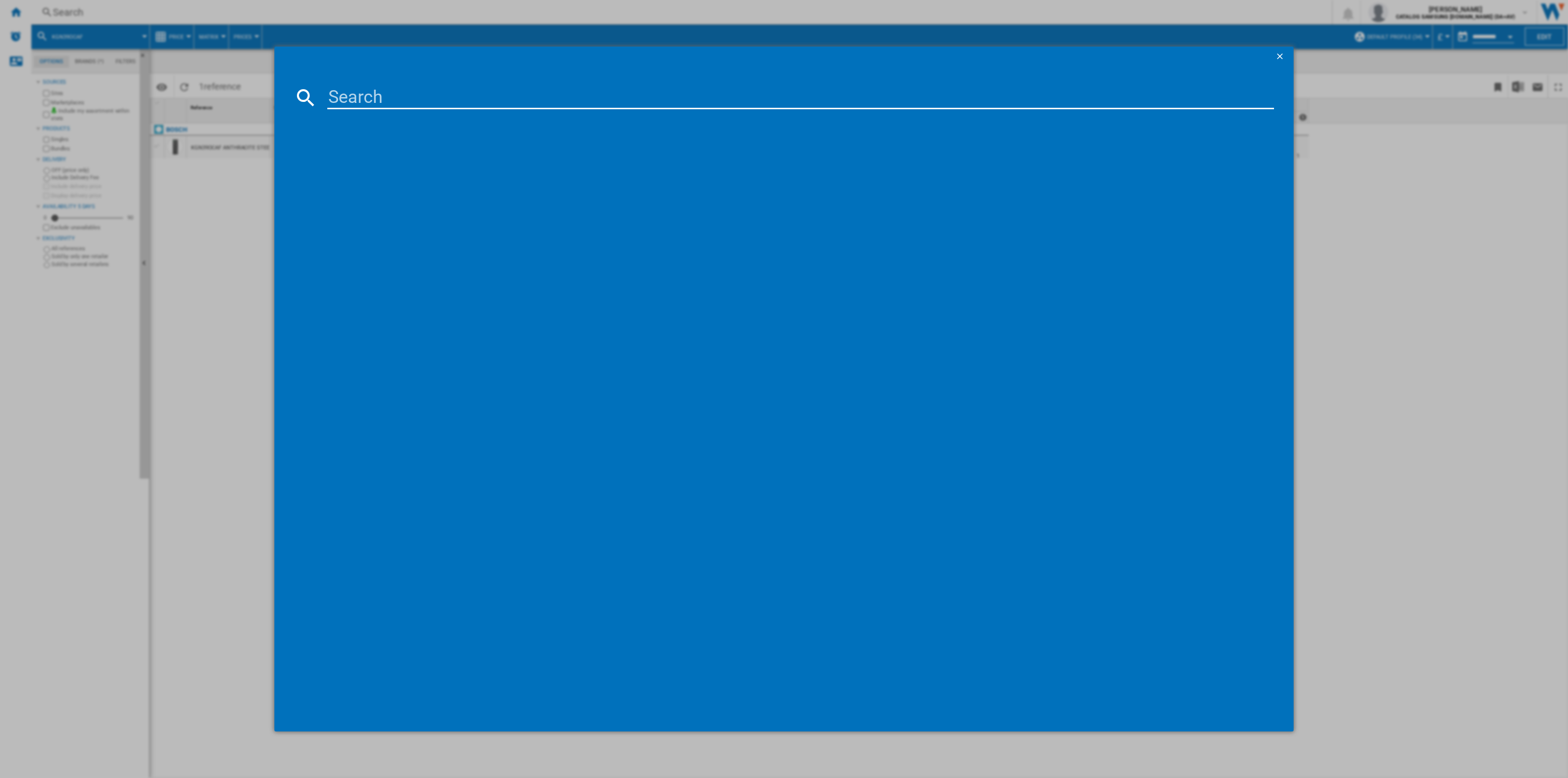
type input "KGN392LAGG"
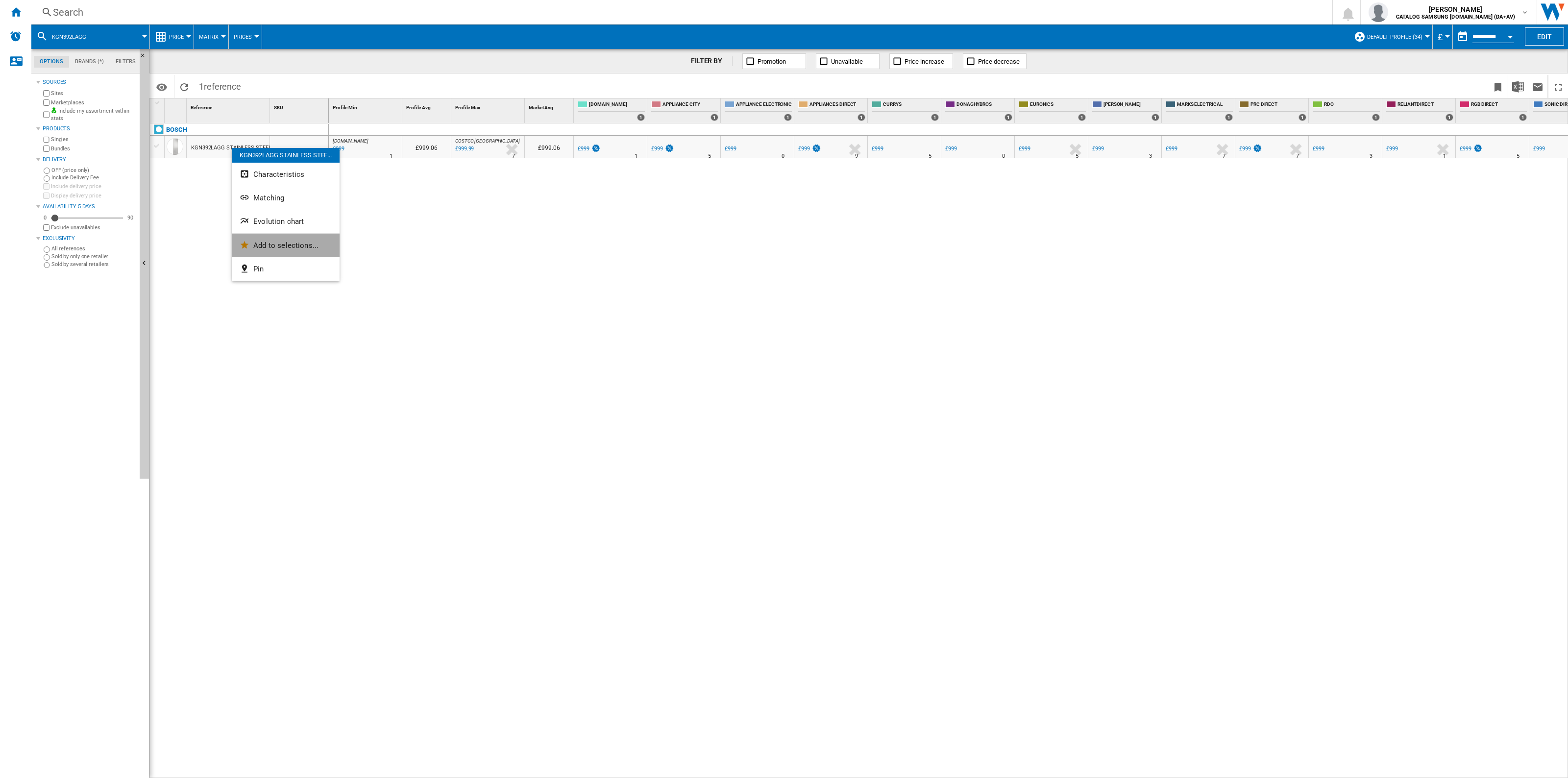
click at [290, 248] on span "Add to selections..." at bounding box center [286, 245] width 65 height 9
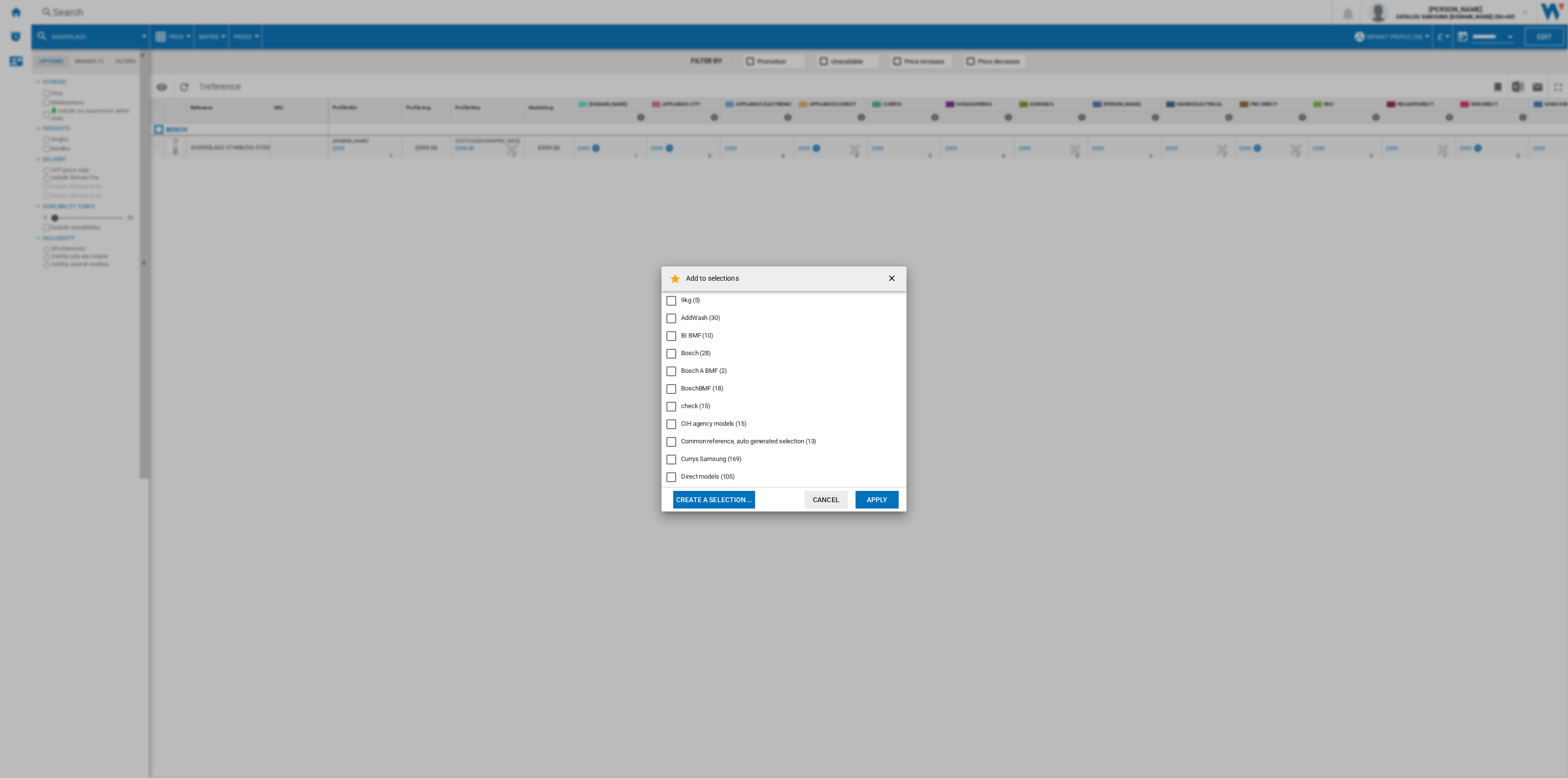
click at [640, 367] on div "Bosch A BMF (2)" at bounding box center [704, 371] width 46 height 9
click at [640, 502] on button "Apply" at bounding box center [877, 499] width 43 height 17
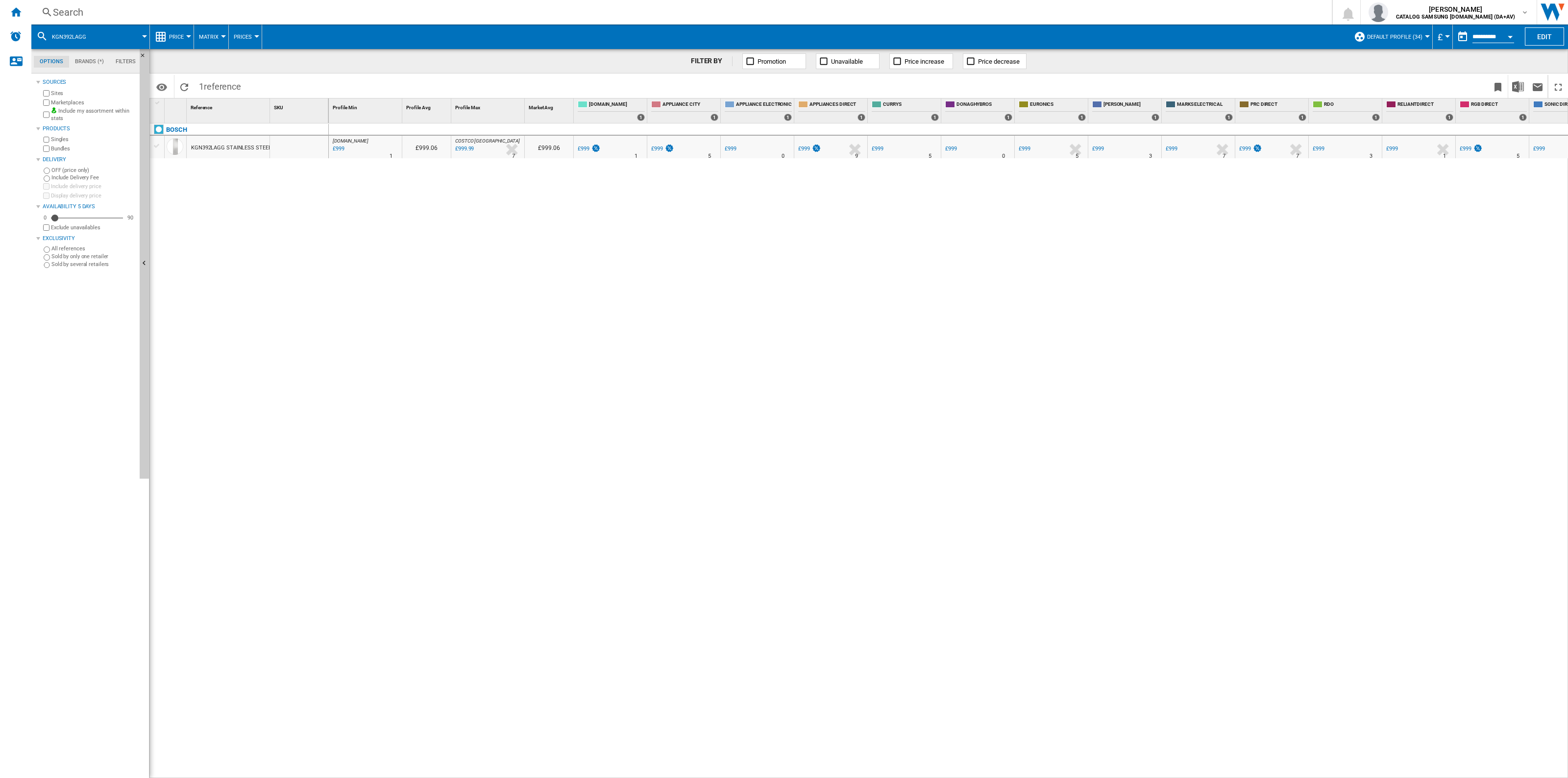
click at [307, 11] on div "Search" at bounding box center [680, 12] width 1253 height 14
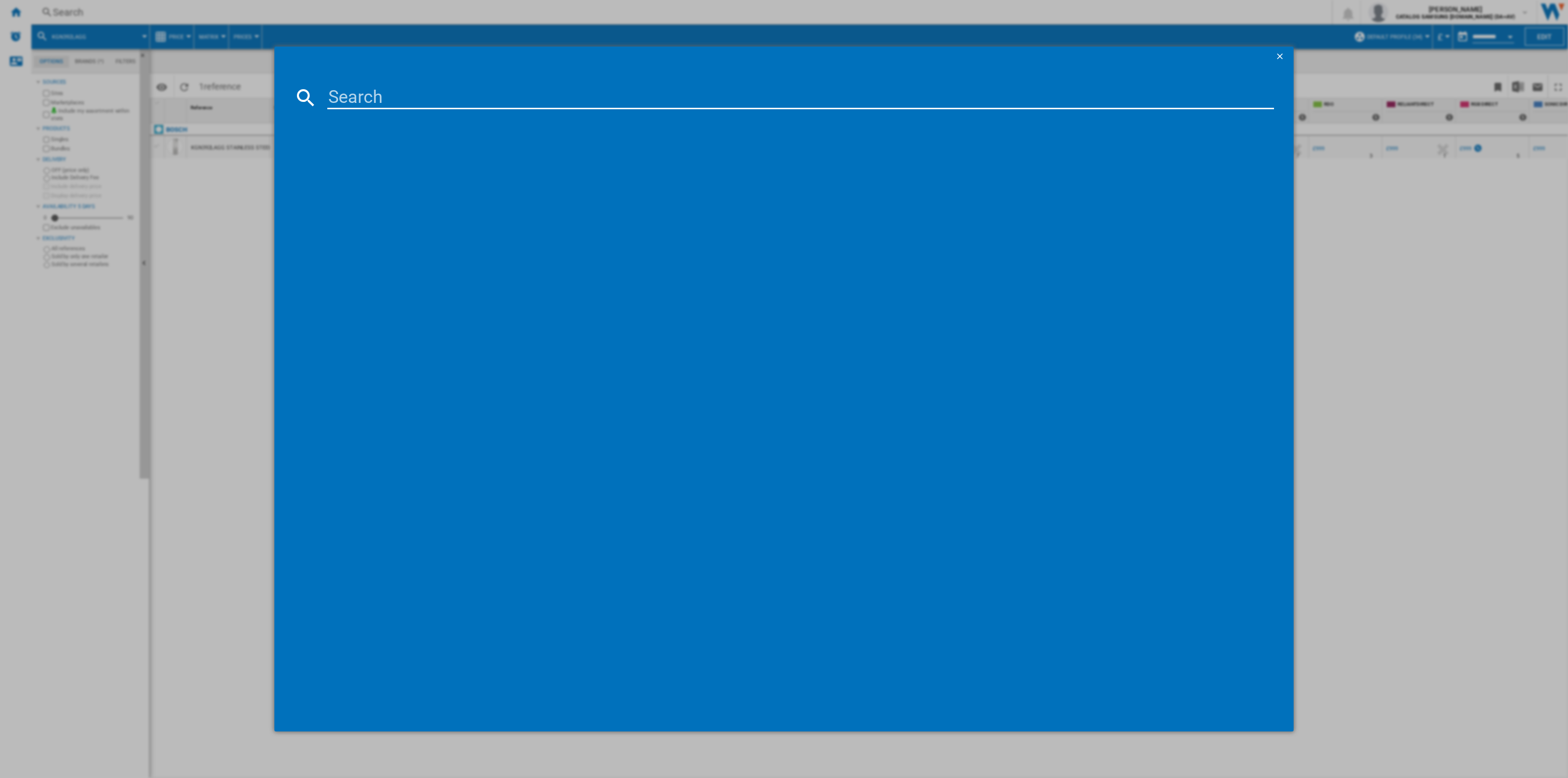
type input "KGN392LAF"
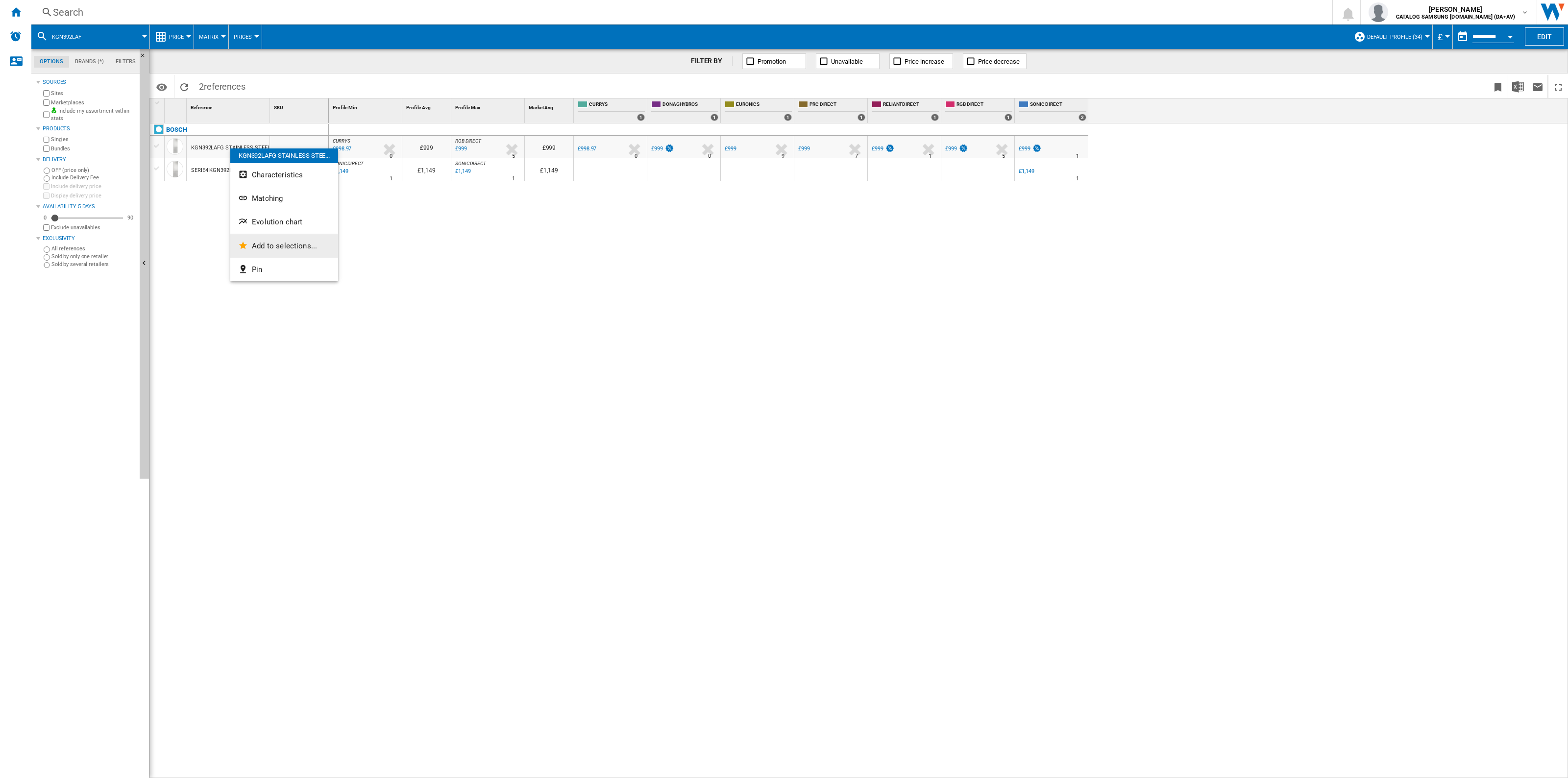
click at [296, 247] on span "Add to selections..." at bounding box center [284, 246] width 65 height 9
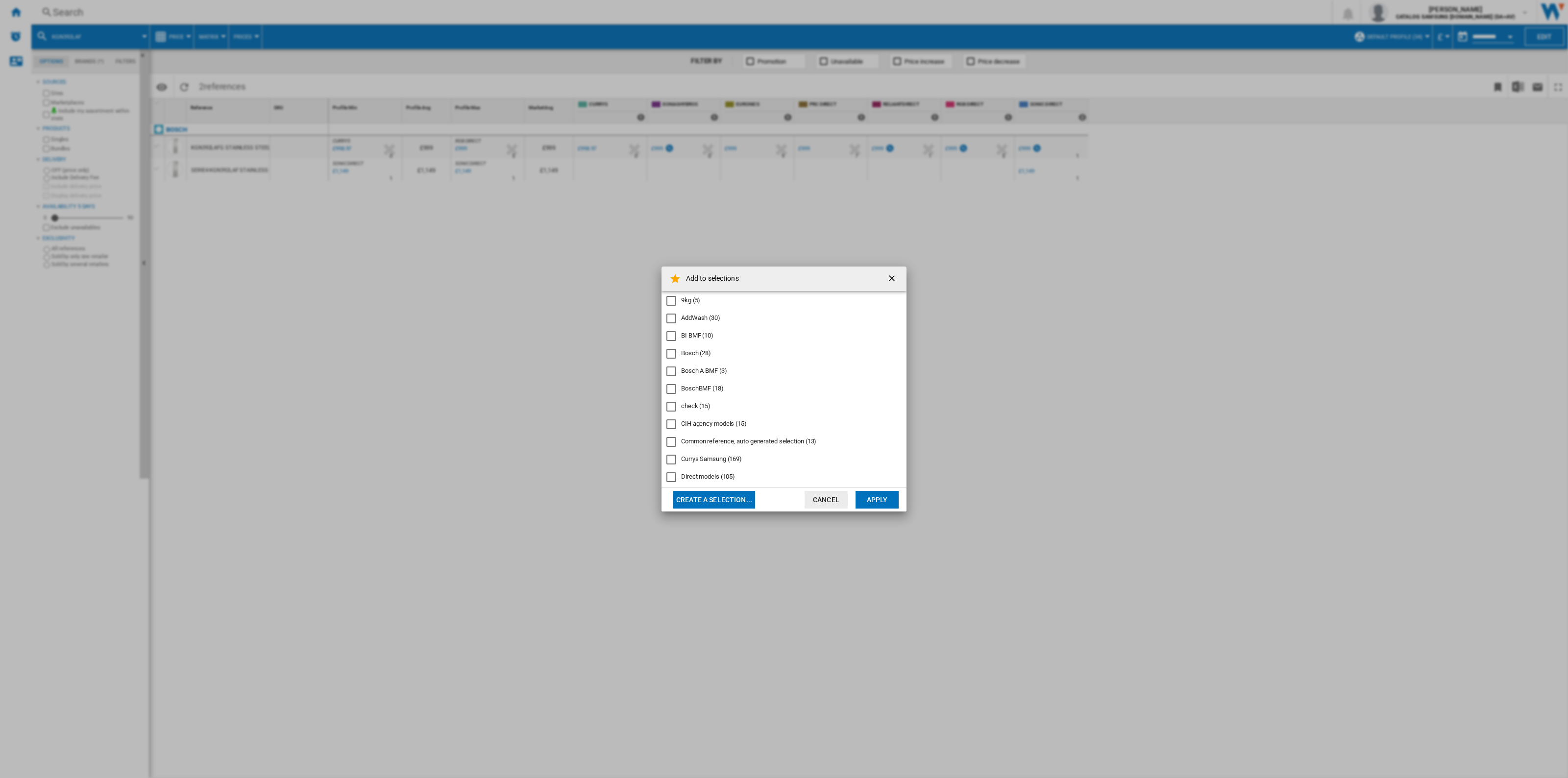
click at [640, 361] on div "9kg (5) AddWash (30) BI BMF (10) Bosch (28) Bosch A BMF (3) BoschBMF (18) check…" at bounding box center [784, 389] width 245 height 196
click at [640, 370] on div "Bosch A BMF (3)" at bounding box center [704, 371] width 46 height 9
click at [640, 498] on button "Apply" at bounding box center [877, 499] width 43 height 17
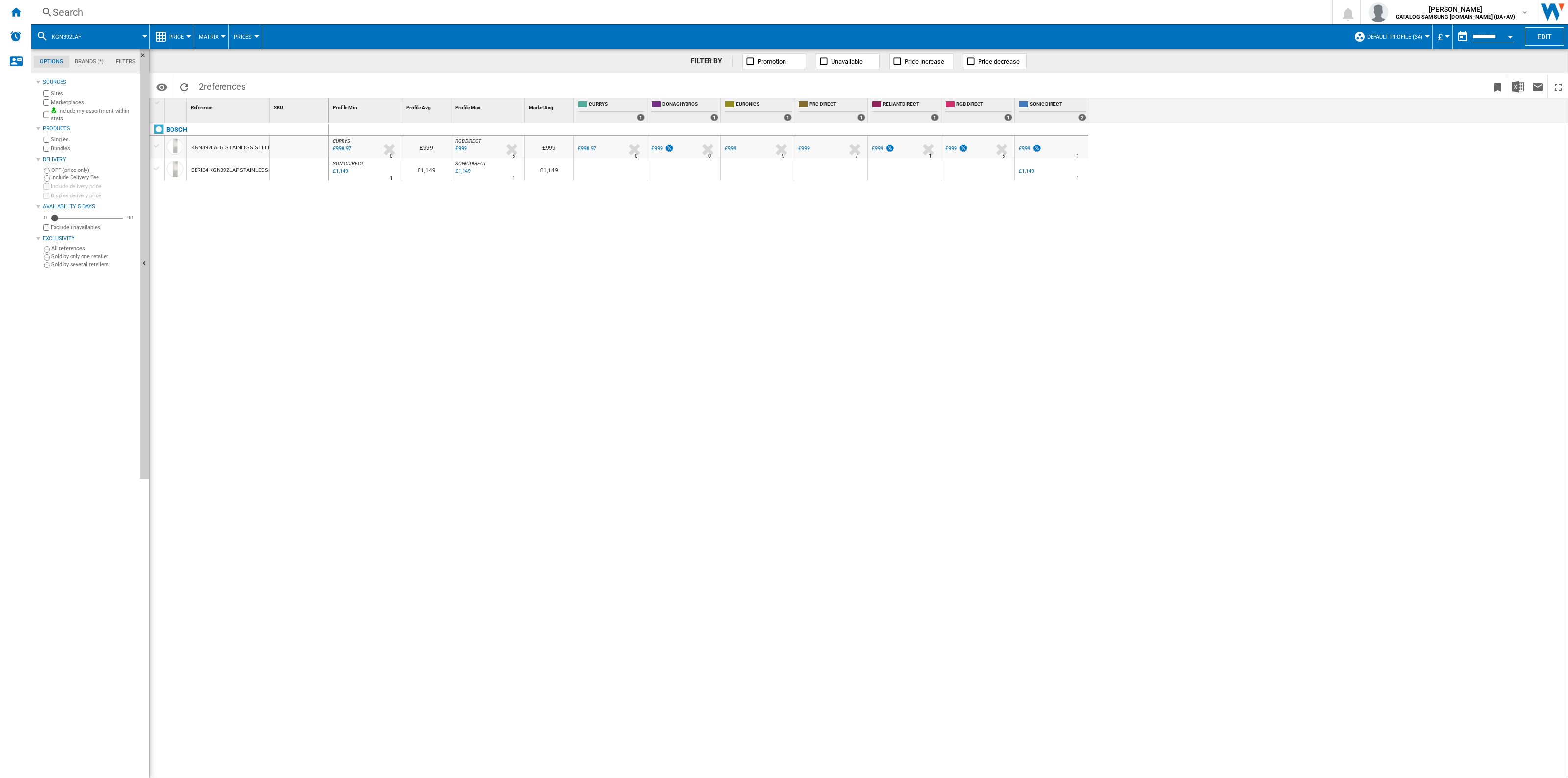
click at [640, 11] on div "Search" at bounding box center [680, 12] width 1253 height 14
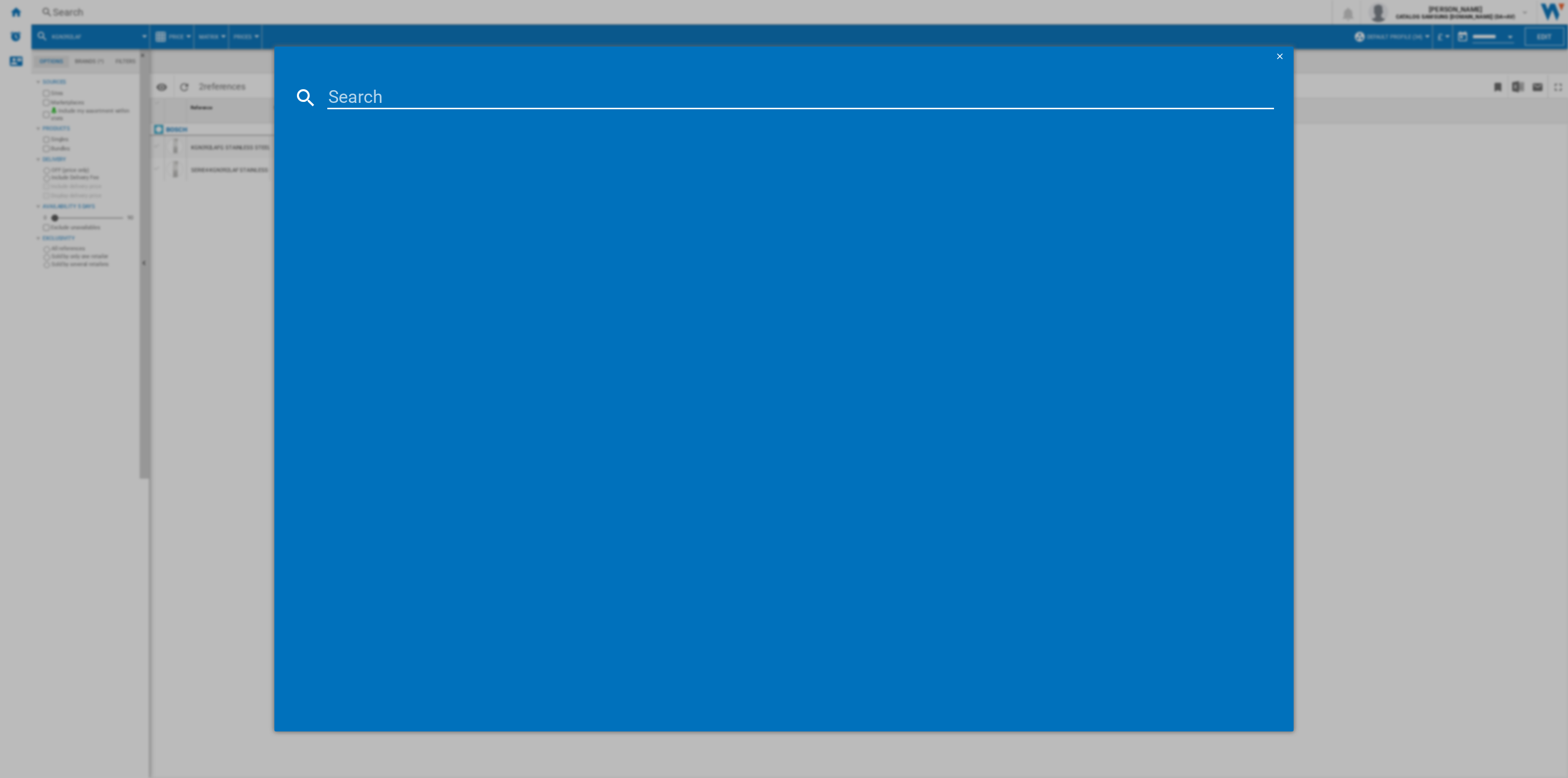
type input "KGN39AIAT"
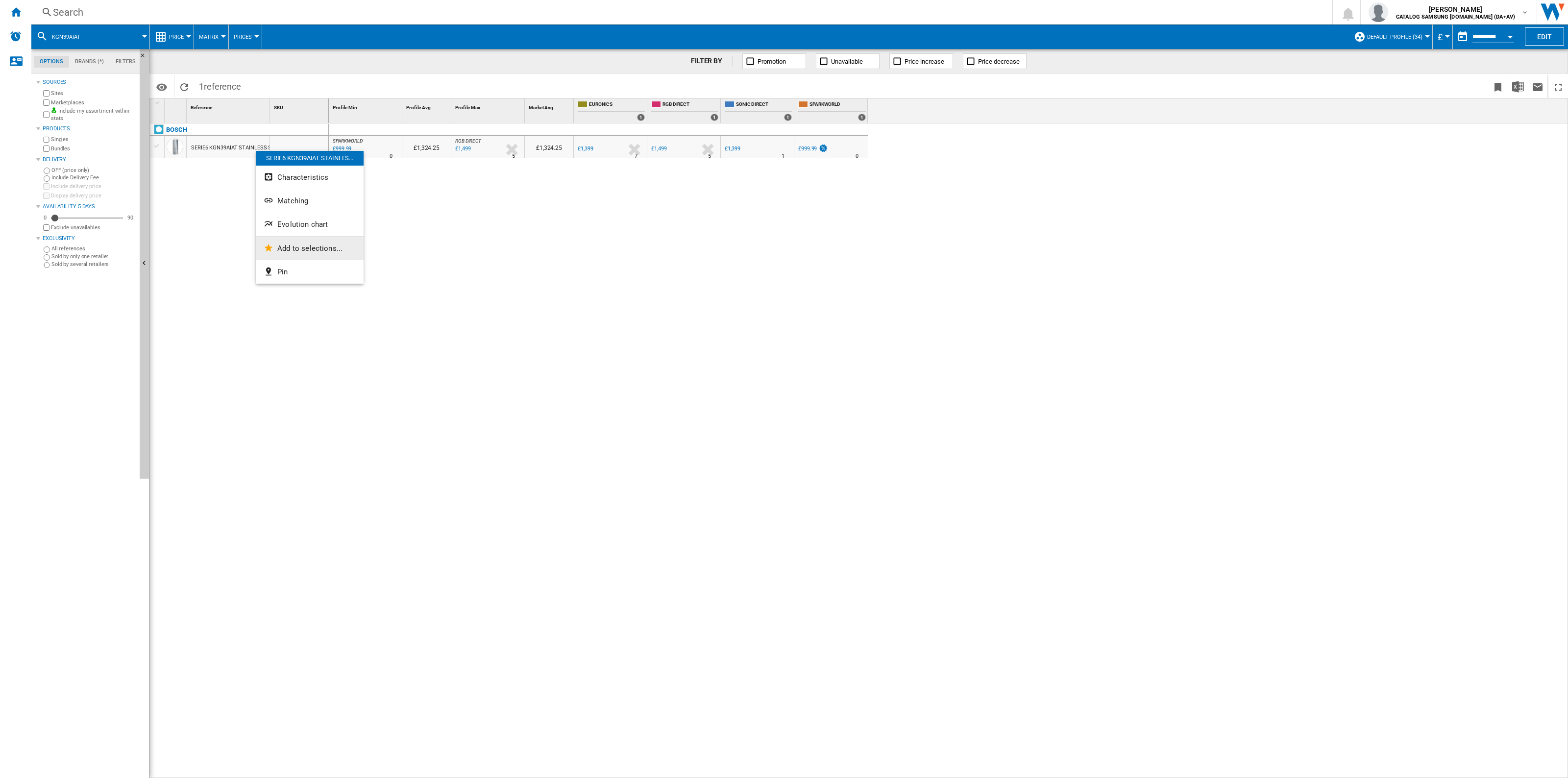
click at [312, 244] on span "Add to selections..." at bounding box center [310, 248] width 65 height 9
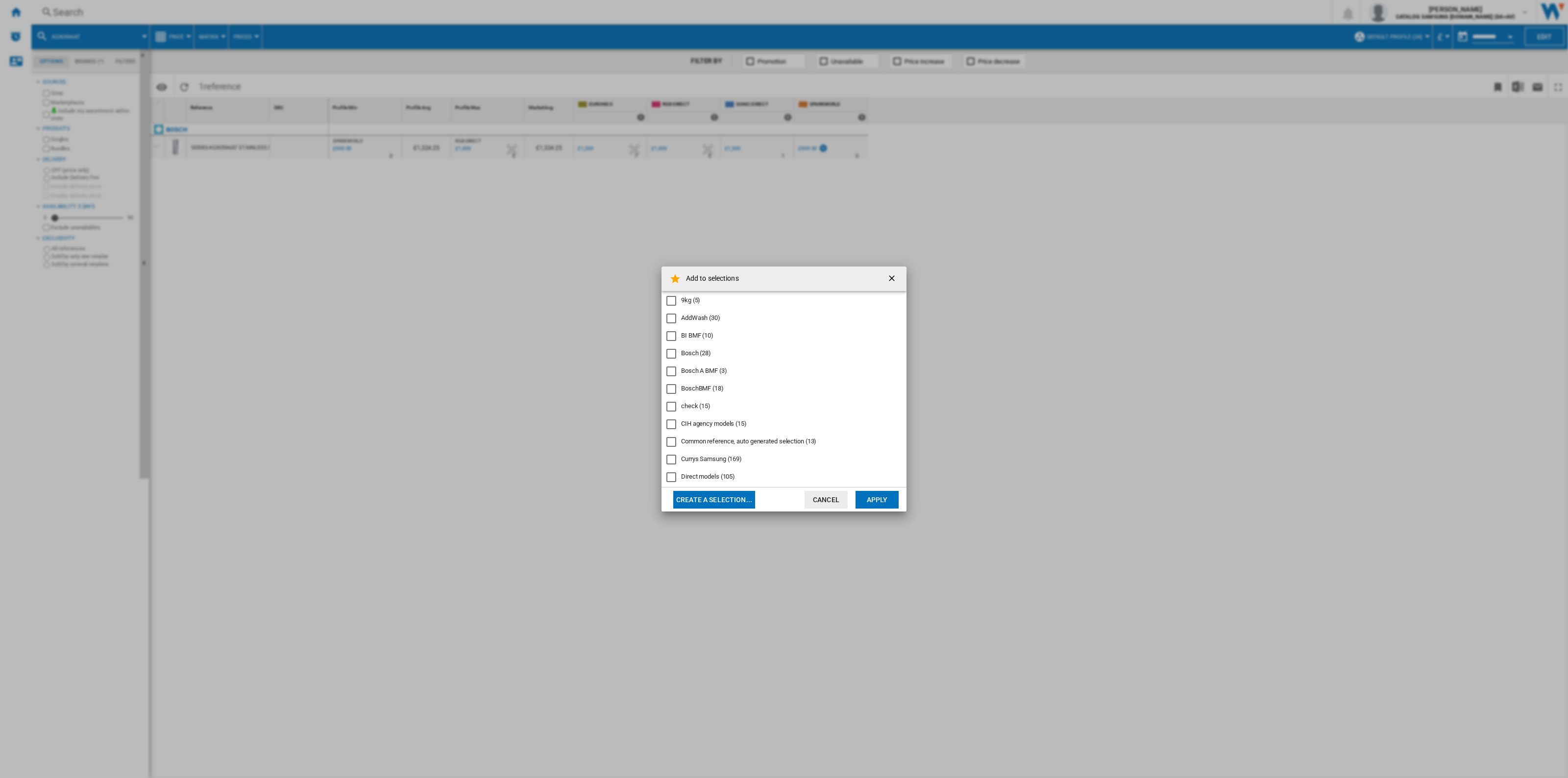
click at [640, 368] on div "Bosch A BMF" at bounding box center [671, 371] width 10 height 10
click at [640, 495] on button "Apply" at bounding box center [877, 499] width 43 height 17
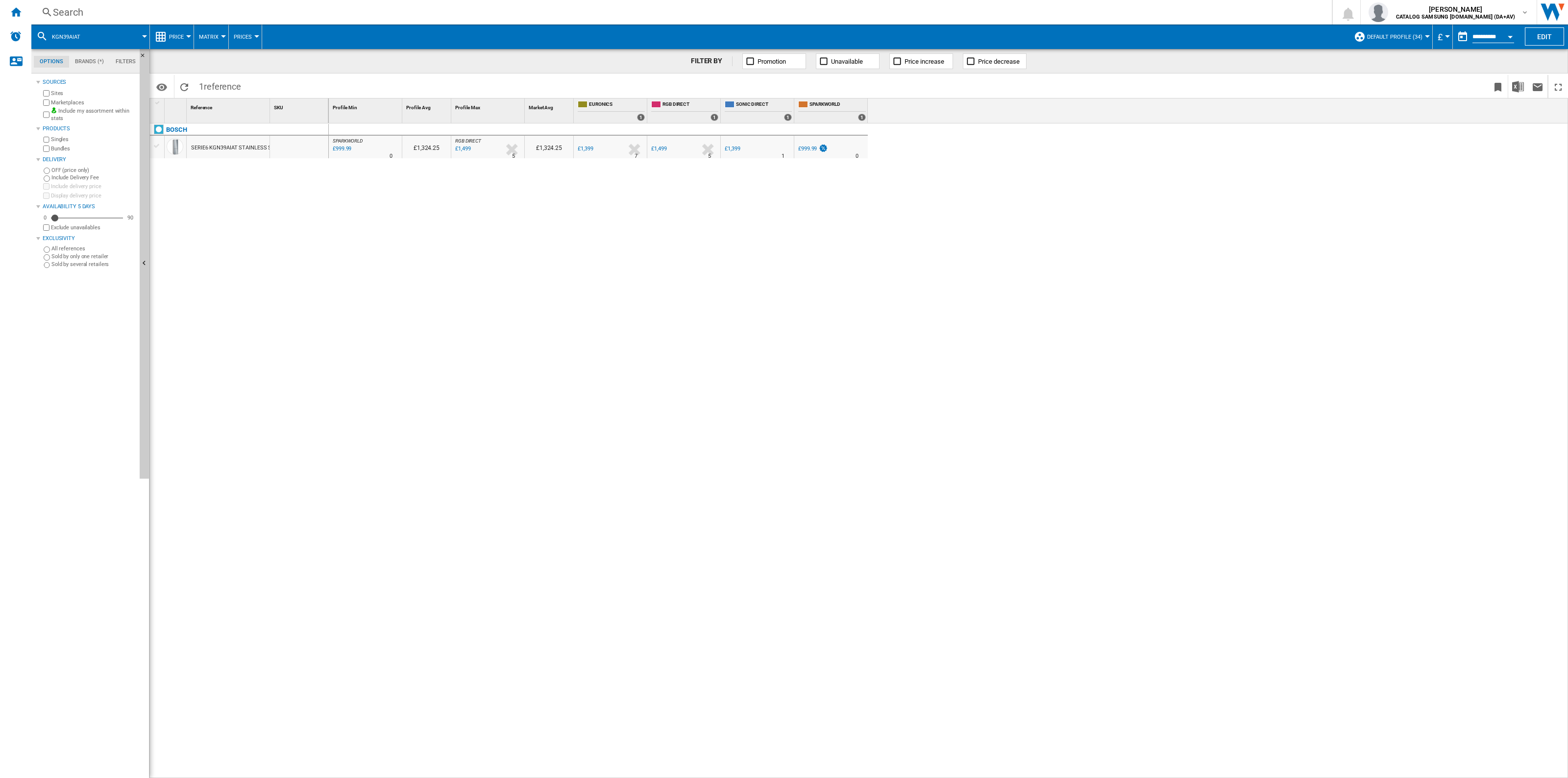
click at [640, 242] on div "SPARKWORLD : UK SPARKWORLD -1.0 % £999.99 % N/A 0 SPARKWORLD : UK SPARKWORLD £1…" at bounding box center [948, 451] width 1239 height 655
click at [19, 14] on ng-md-icon "Home" at bounding box center [16, 12] width 12 height 12
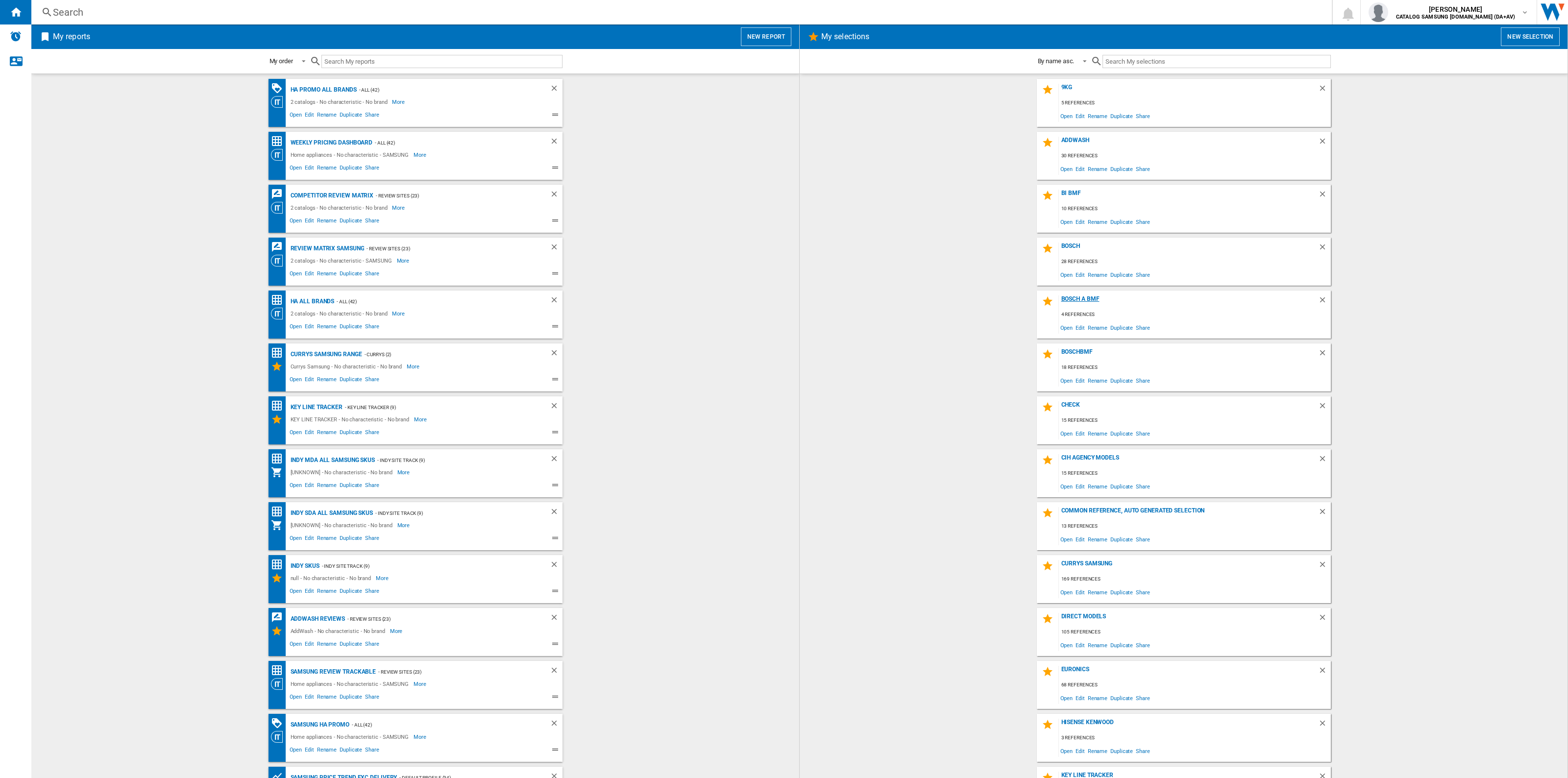
click at [640, 299] on div "Bosch A BMF" at bounding box center [1188, 302] width 259 height 13
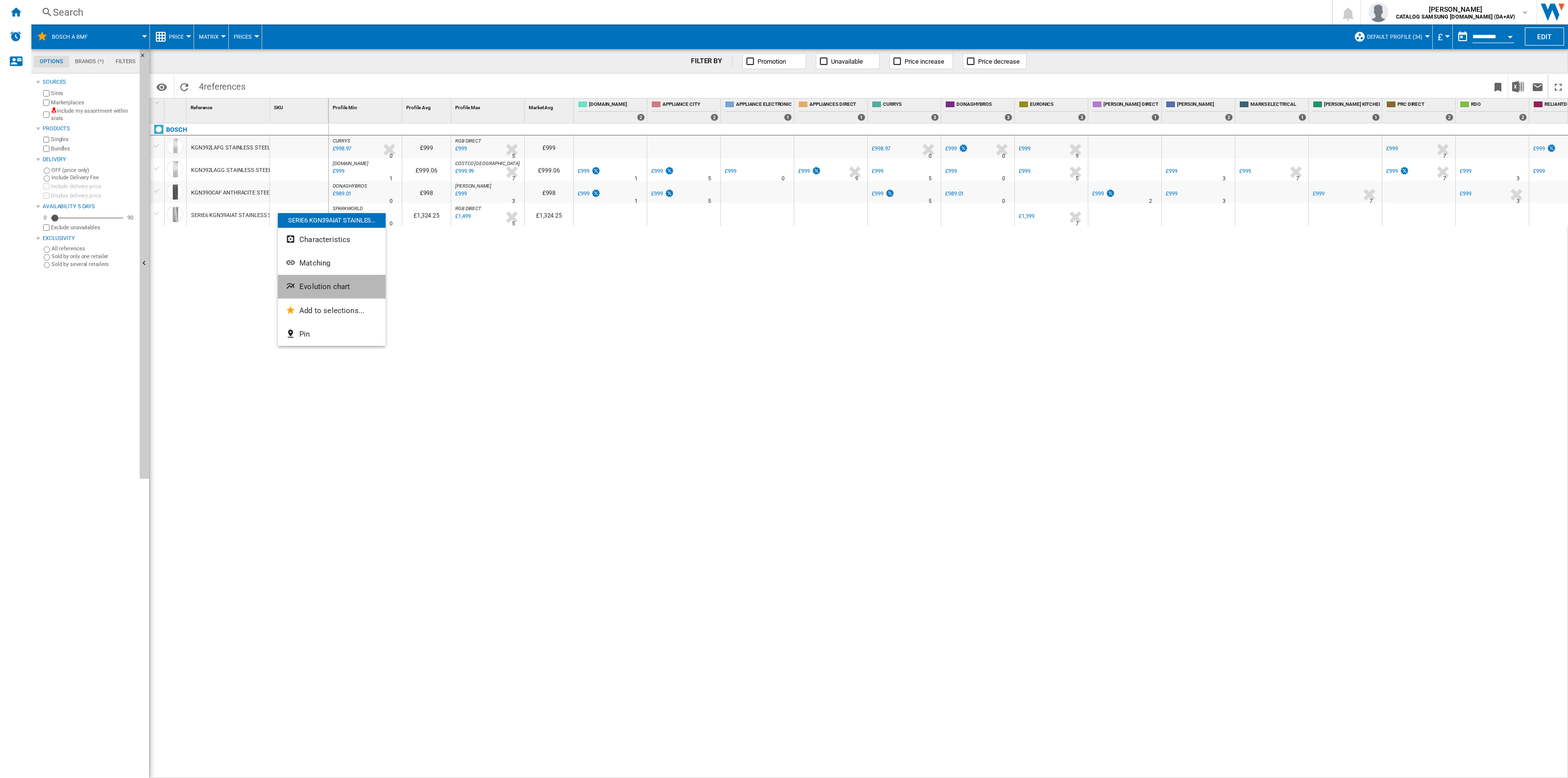
click at [342, 288] on span "Evolution chart" at bounding box center [324, 286] width 51 height 9
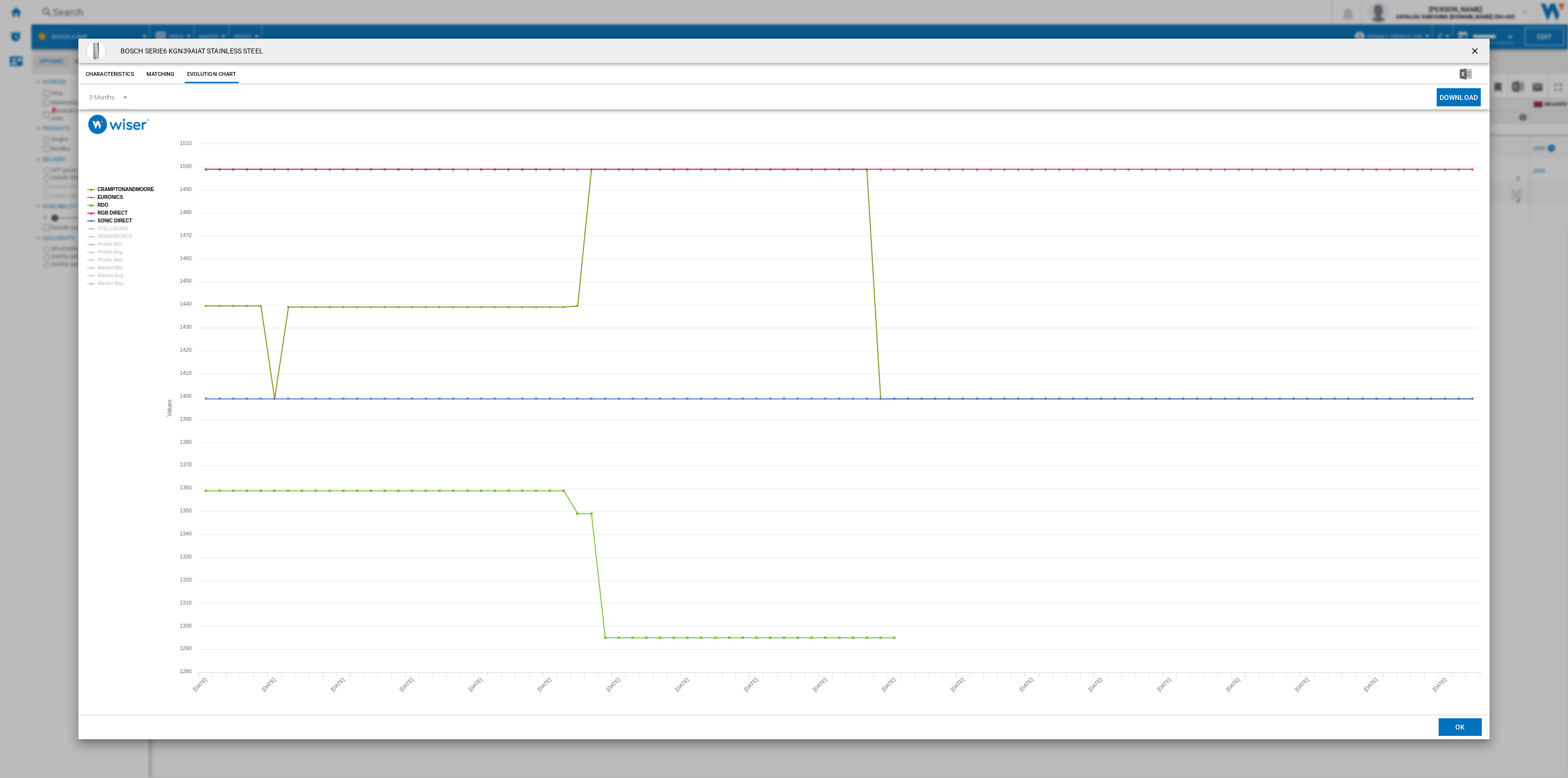
click at [640, 58] on button "Product popup" at bounding box center [1476, 51] width 20 height 20
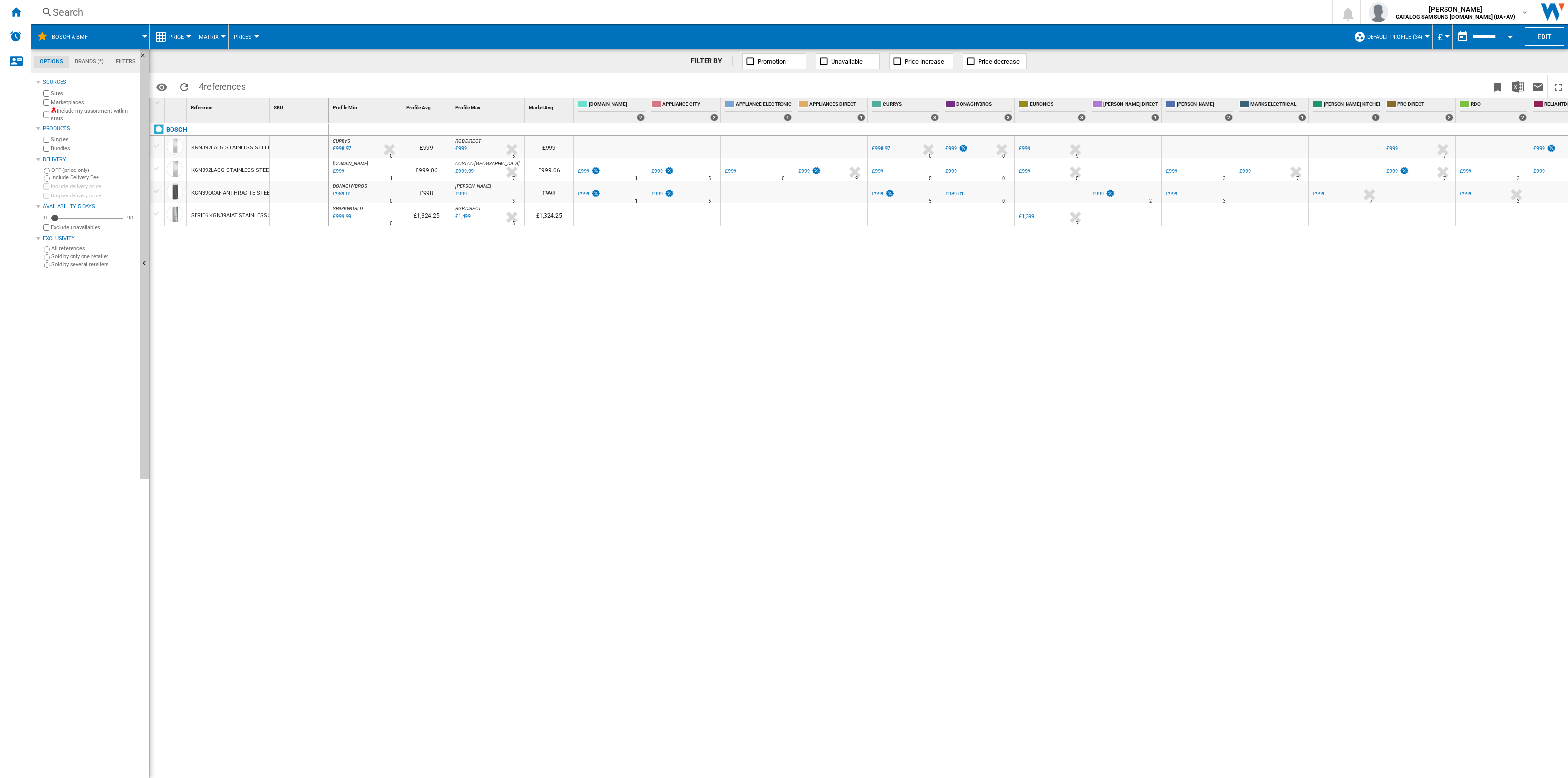
click at [160, 106] on div at bounding box center [158, 102] width 8 height 7
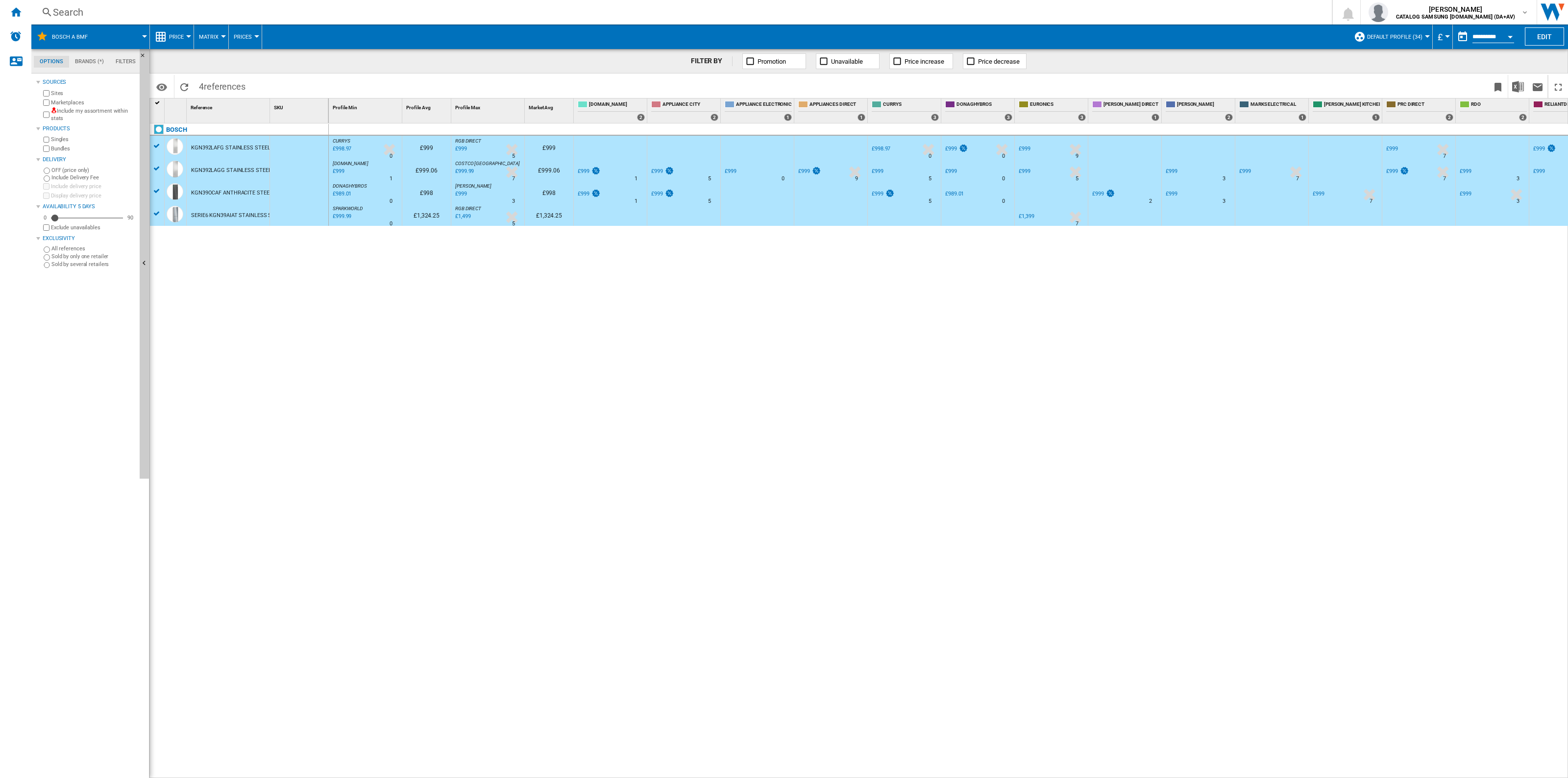
drag, startPoint x: 160, startPoint y: 111, endPoint x: 422, endPoint y: 343, distance: 350.0
click at [424, 345] on div "CURRYS : -1.0 % £998.97 % N/A 0 CURRYS : £999 RGB DIRECT : UK RGB DIRECT -1.0 %…" at bounding box center [948, 451] width 1239 height 655
click at [179, 36] on div at bounding box center [784, 389] width 1568 height 778
click at [206, 36] on span "Matrix" at bounding box center [208, 37] width 20 height 6
click at [206, 36] on md-backdrop at bounding box center [784, 389] width 1568 height 778
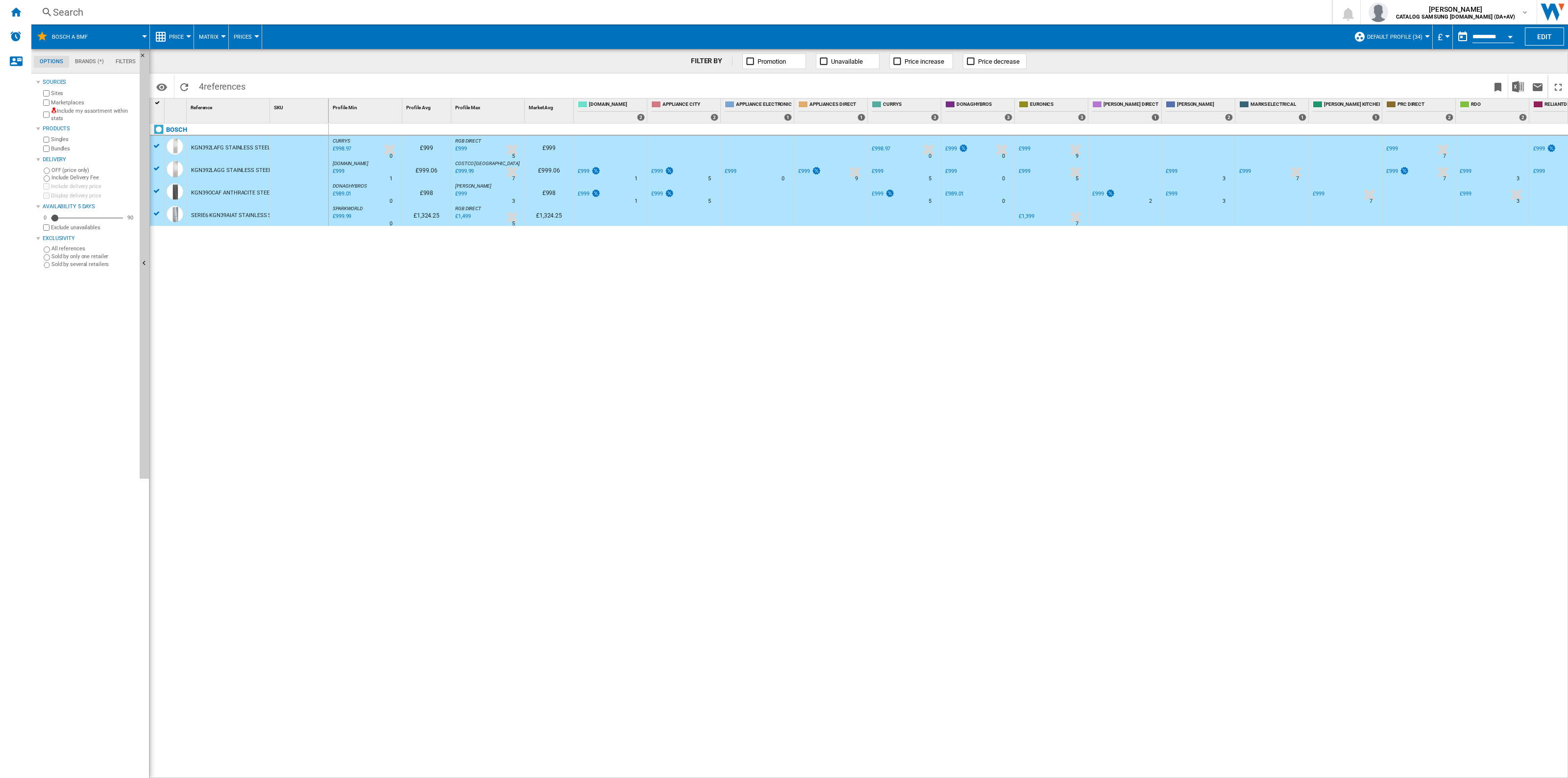
click at [249, 38] on span "Prices" at bounding box center [243, 37] width 18 height 6
drag, startPoint x: 249, startPoint y: 38, endPoint x: 224, endPoint y: 39, distance: 25.0
click at [248, 38] on md-backdrop at bounding box center [784, 389] width 1568 height 778
click at [180, 36] on span "Price" at bounding box center [176, 37] width 14 height 6
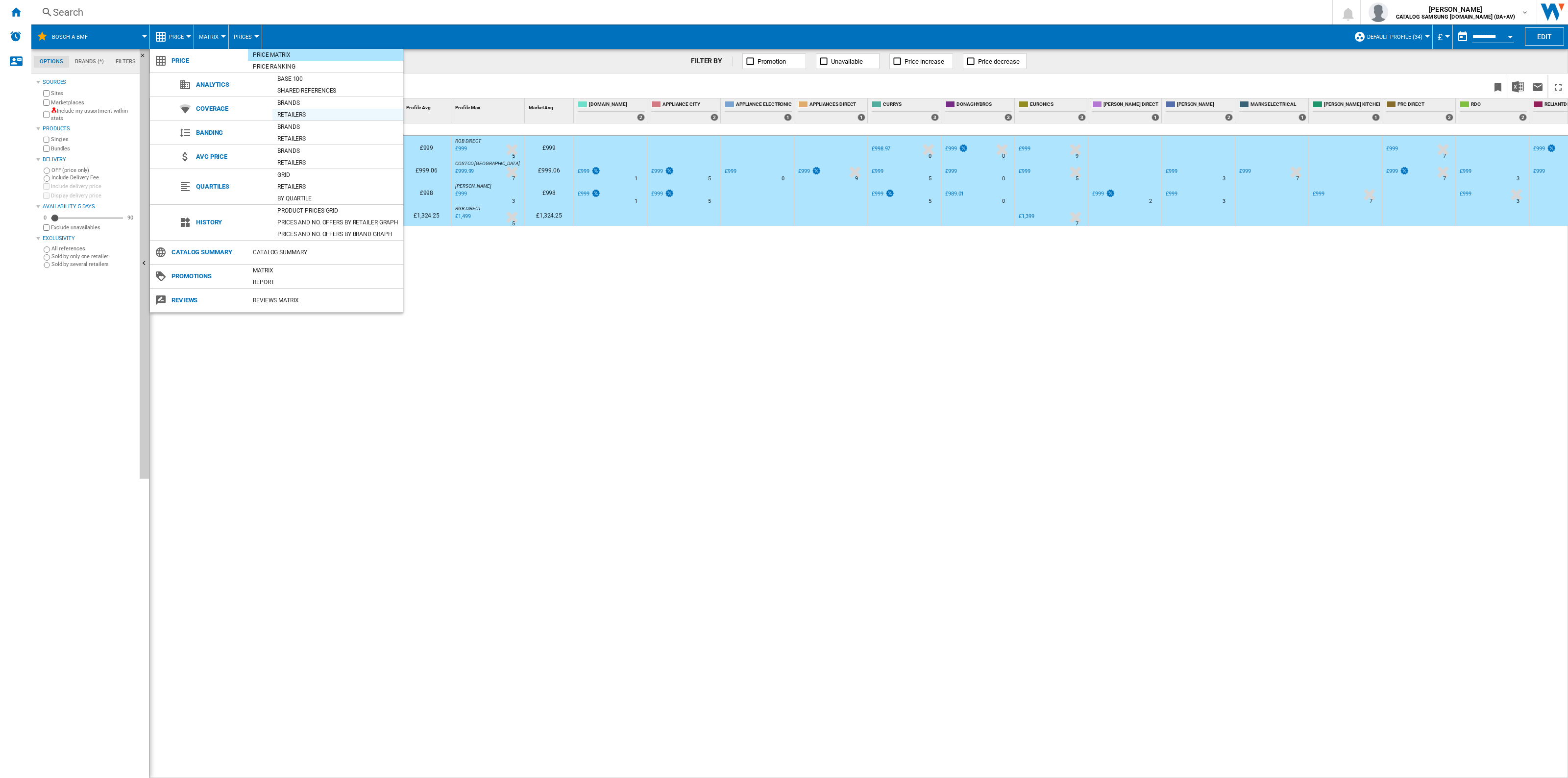
click at [315, 113] on div "Retailers" at bounding box center [337, 114] width 131 height 10
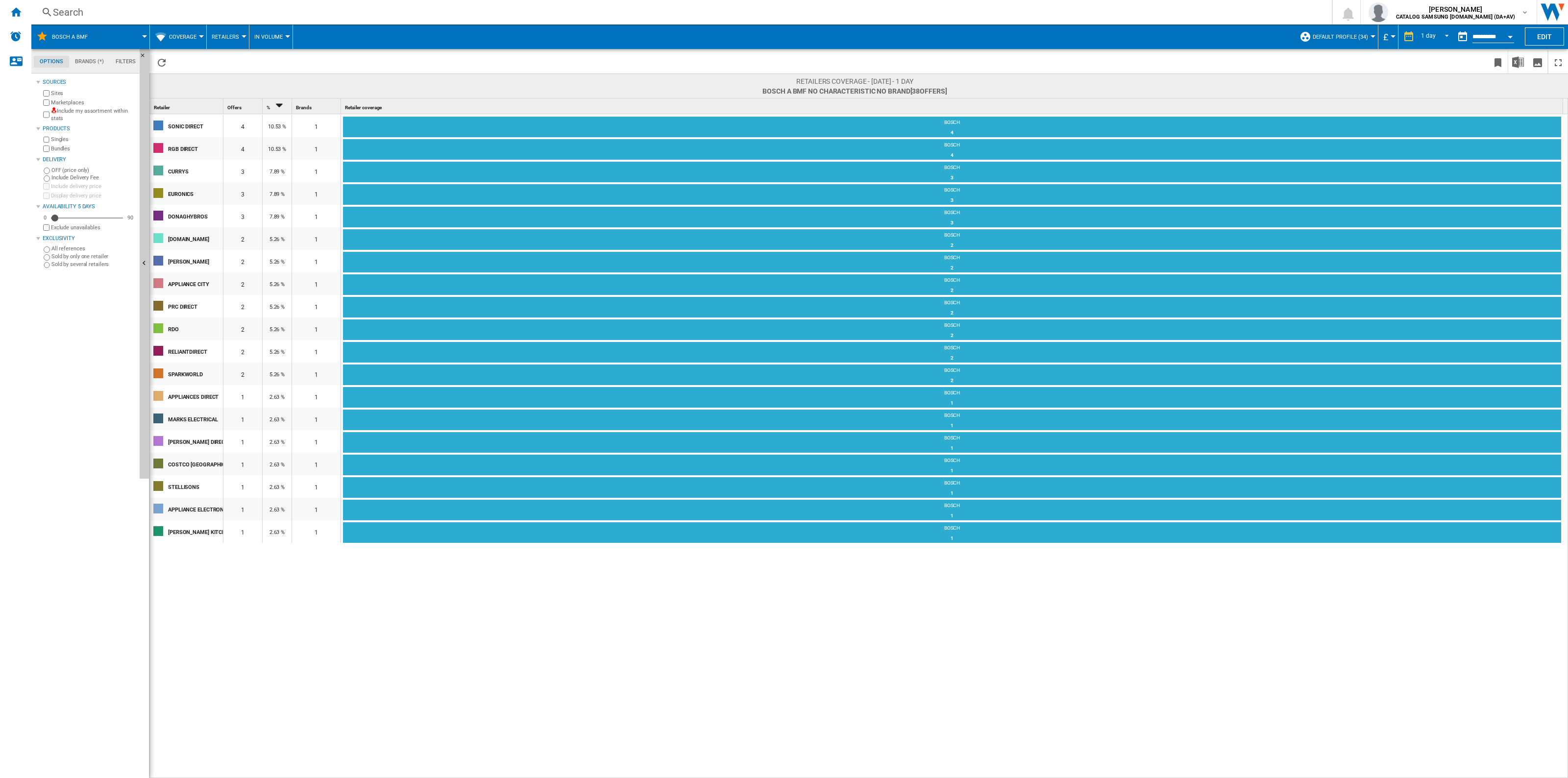
click at [183, 41] on button "Coverage" at bounding box center [185, 36] width 33 height 24
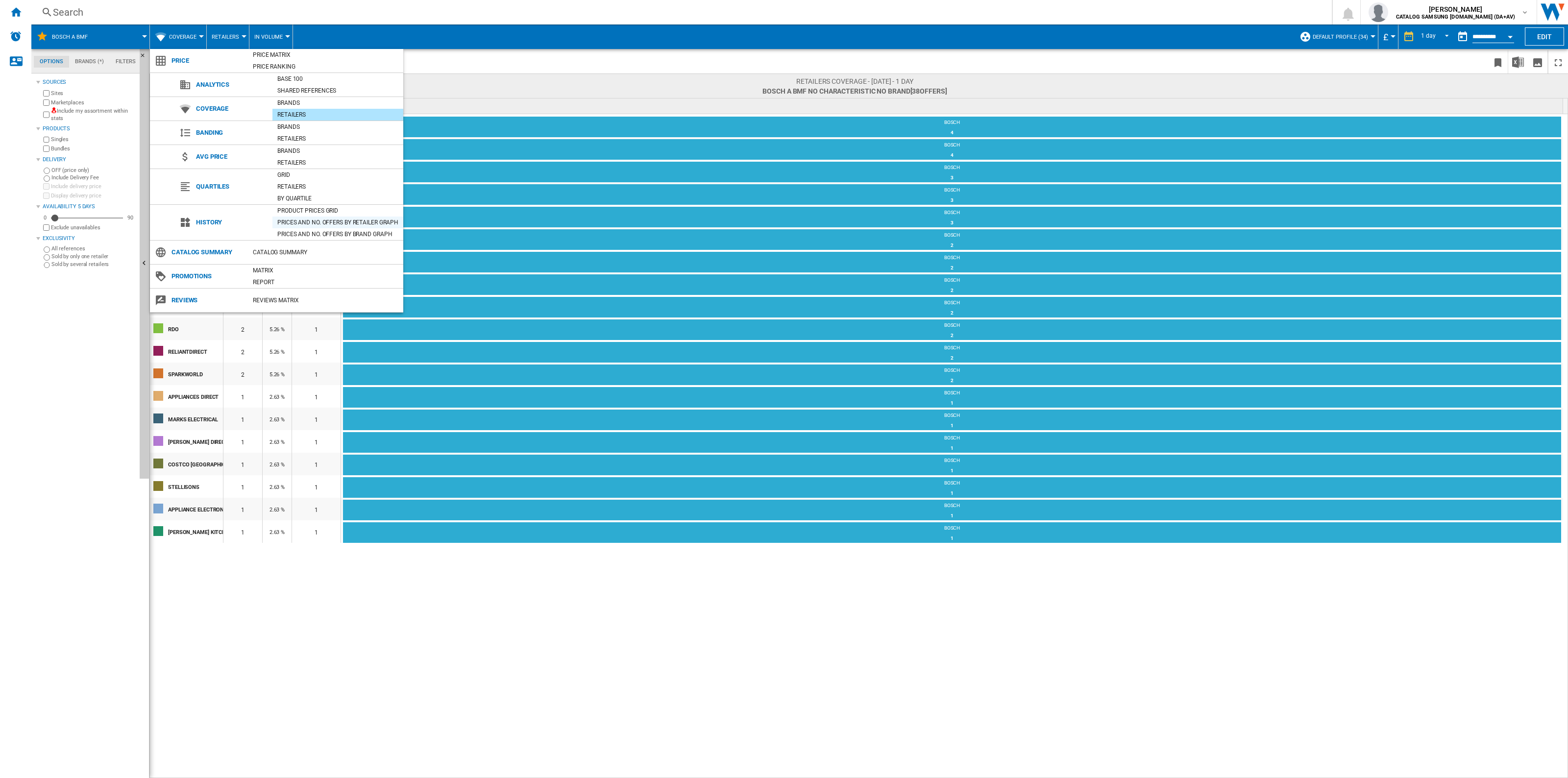
click at [368, 221] on div "Prices and No. offers by retailer graph" at bounding box center [337, 222] width 131 height 10
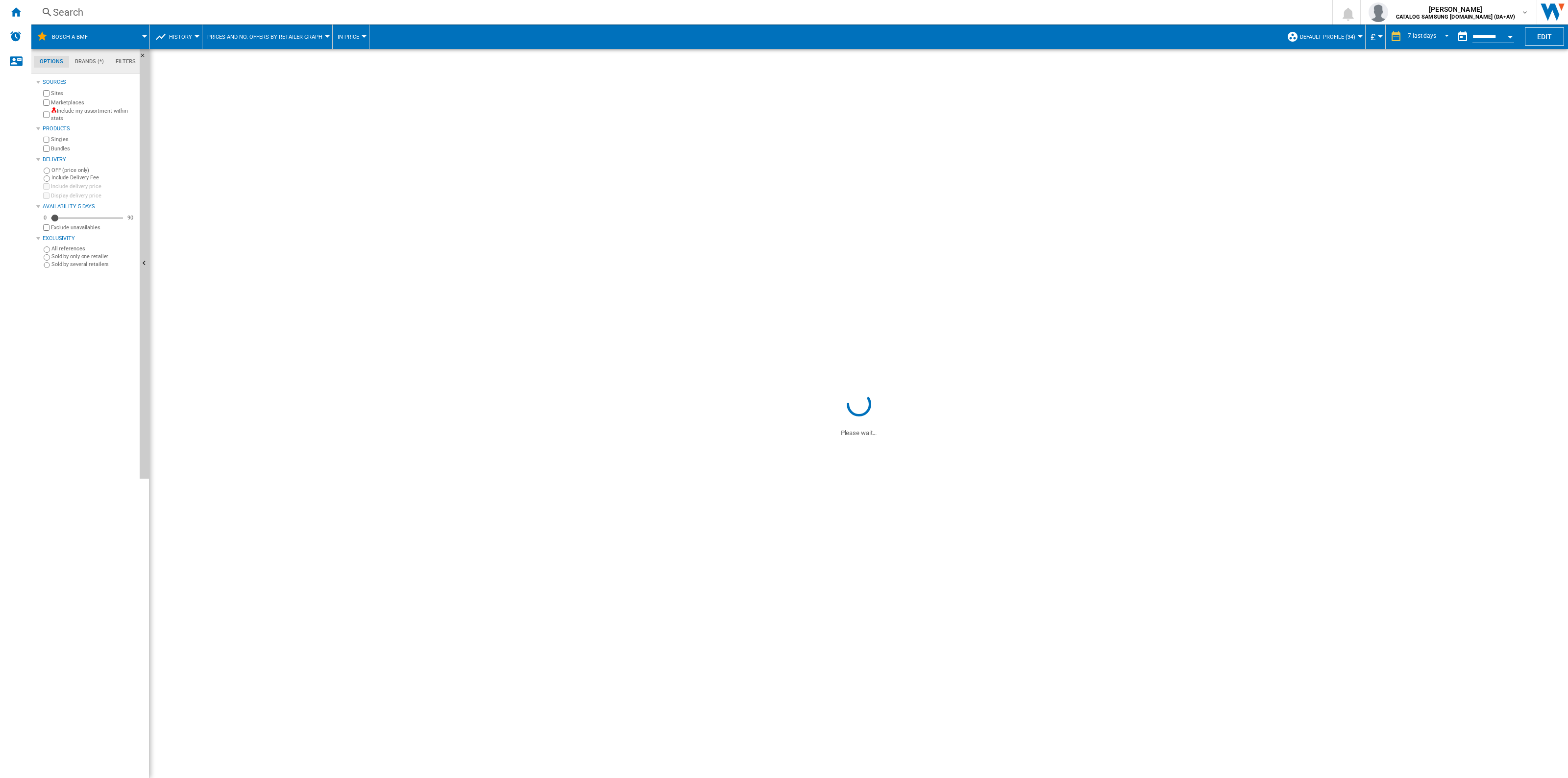
click at [357, 36] on button "In price" at bounding box center [350, 36] width 27 height 24
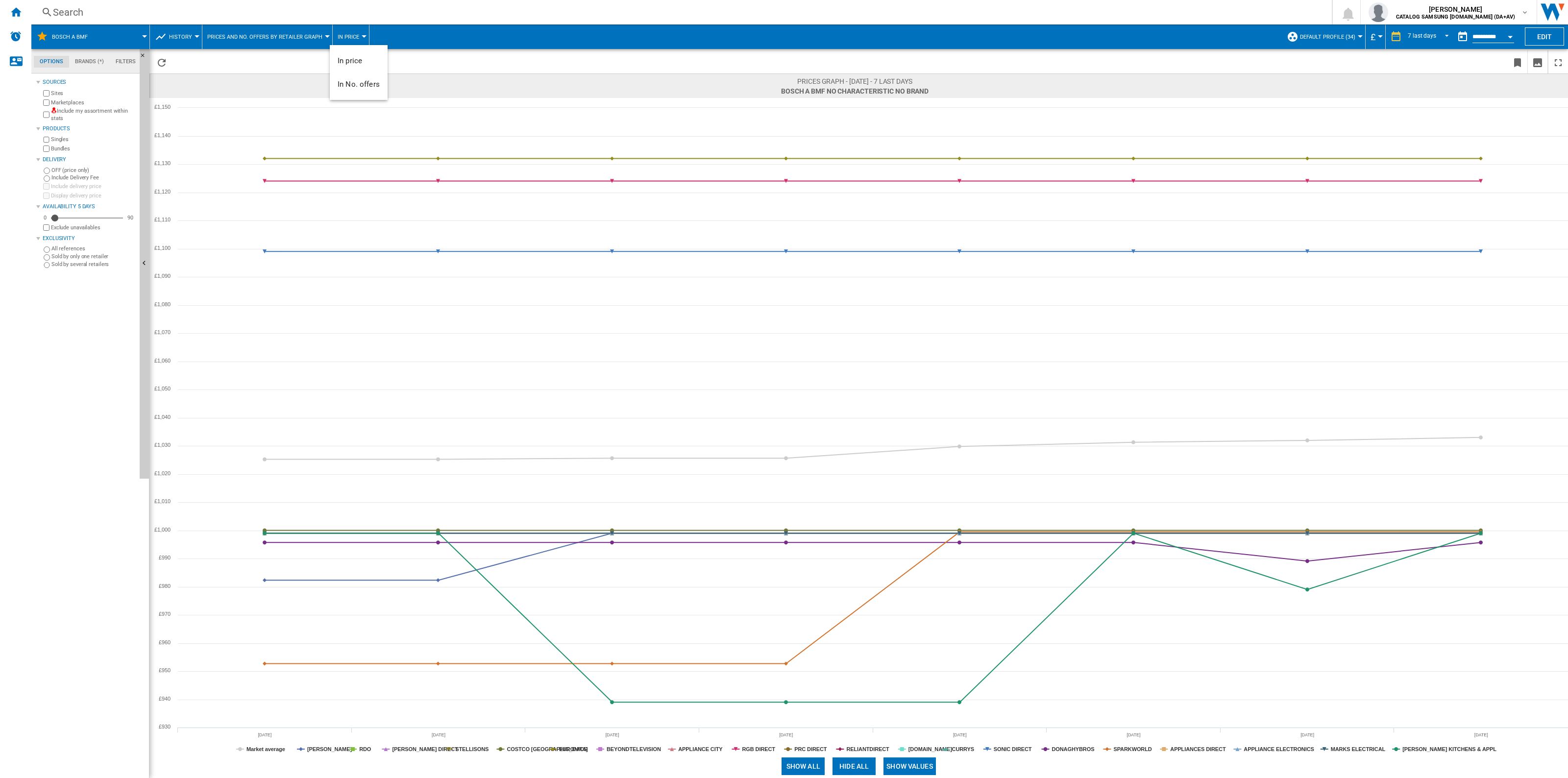
click at [357, 36] on md-backdrop at bounding box center [784, 389] width 1568 height 778
click at [235, 30] on button "Prices and No. offers by retailer graph" at bounding box center [267, 36] width 120 height 24
click at [239, 34] on md-backdrop at bounding box center [784, 389] width 1568 height 778
click at [192, 34] on button "History" at bounding box center [183, 36] width 28 height 24
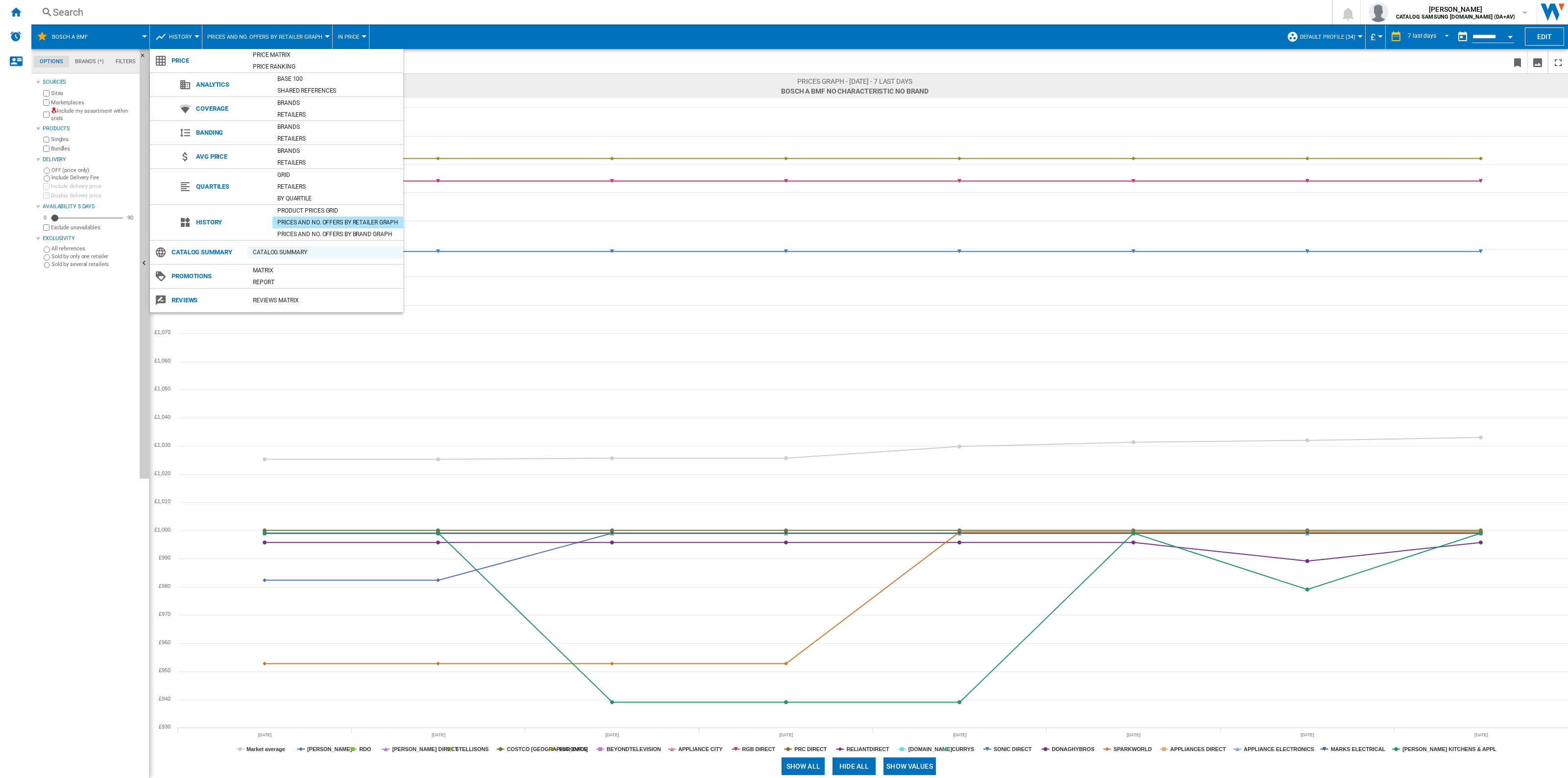
click at [280, 253] on div "Catalog Summary" at bounding box center [325, 252] width 155 height 10
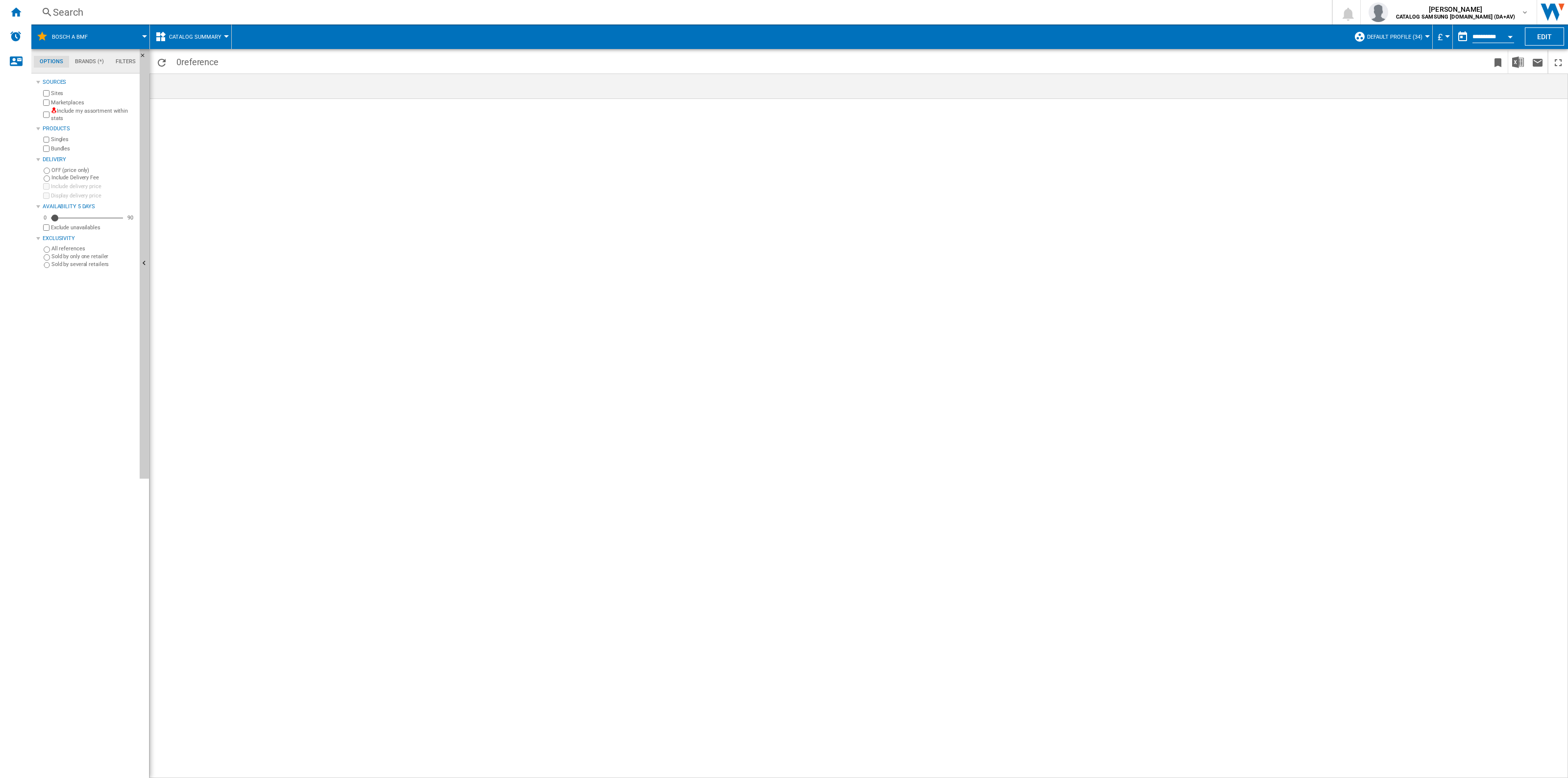
click at [206, 37] on span "Catalog Summary" at bounding box center [195, 37] width 52 height 6
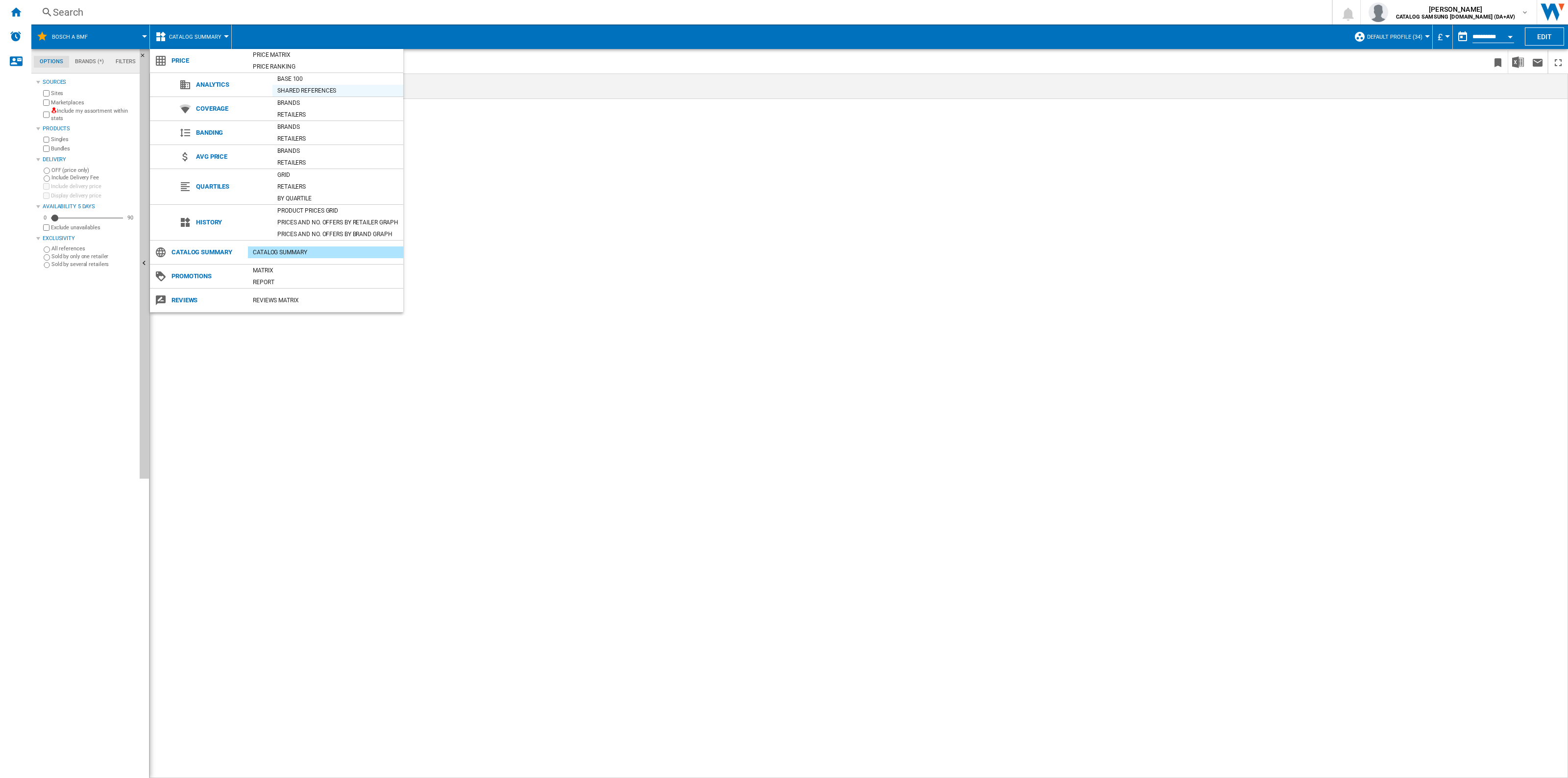
click at [348, 91] on div "Shared references" at bounding box center [337, 90] width 131 height 10
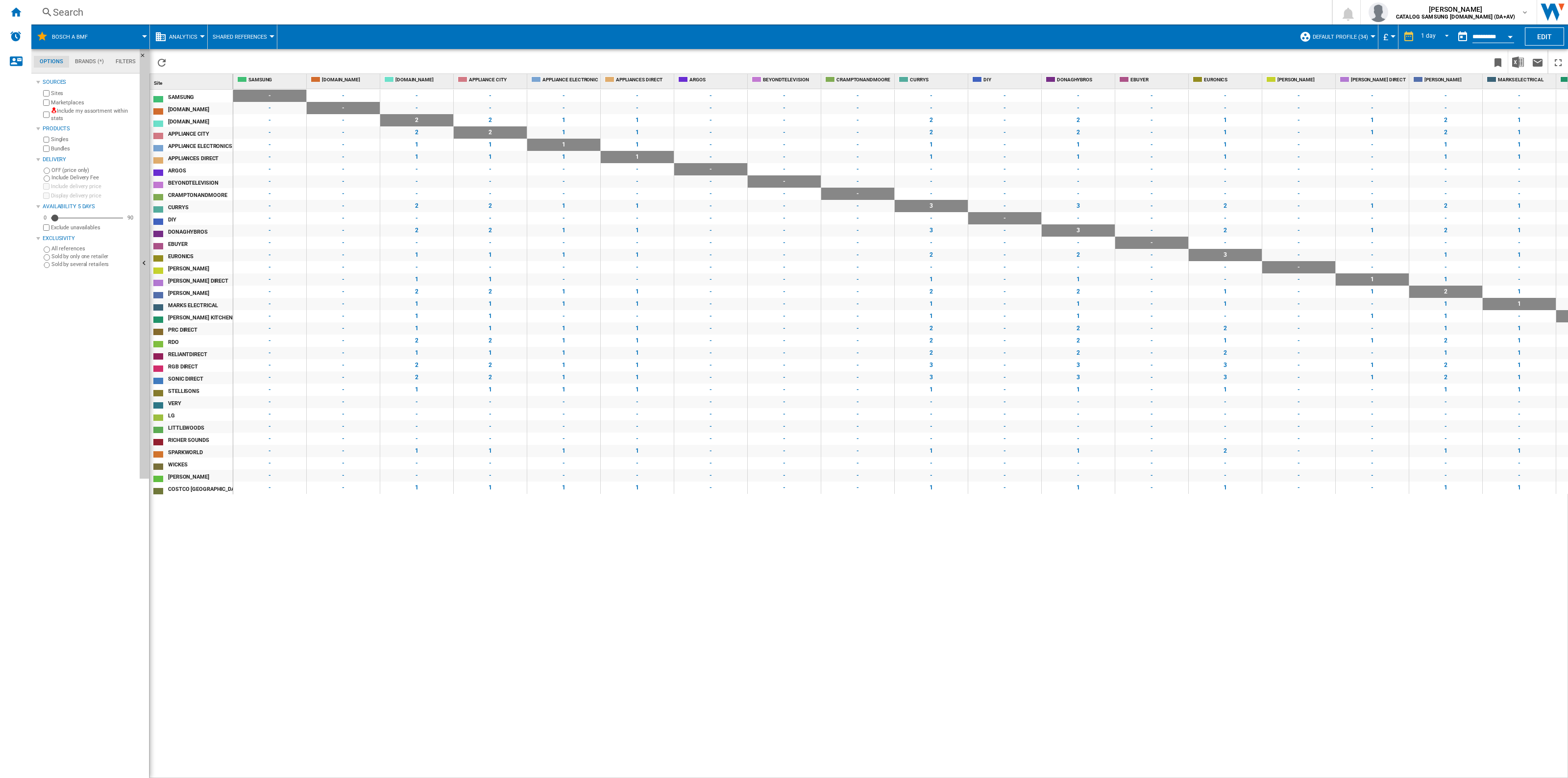
click at [208, 34] on md-menu "Shared References Base 100 Shared References" at bounding box center [243, 36] width 70 height 24
click at [195, 34] on span "Analytics" at bounding box center [183, 37] width 28 height 6
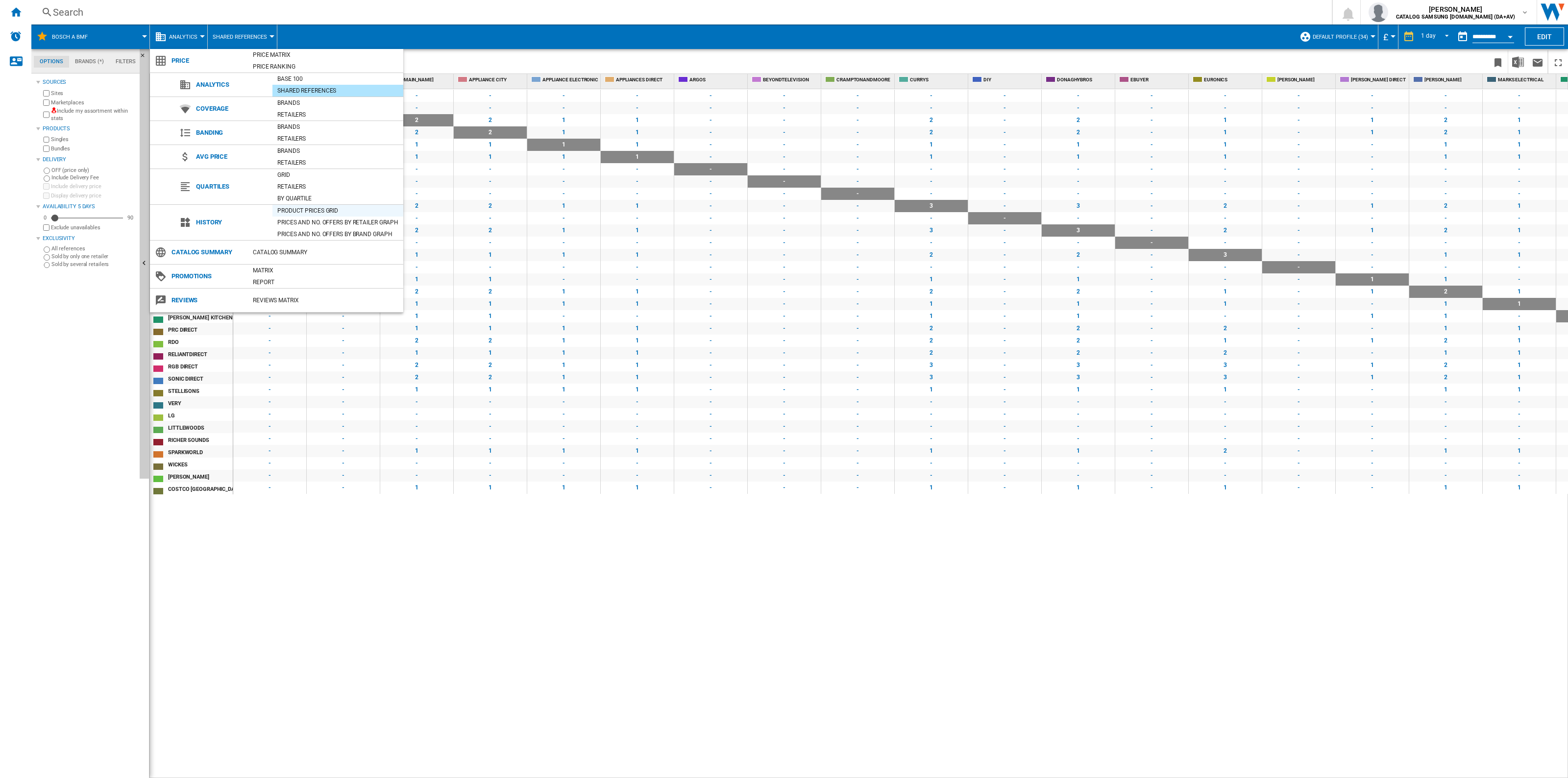
click at [286, 209] on div "Product prices grid" at bounding box center [337, 211] width 131 height 10
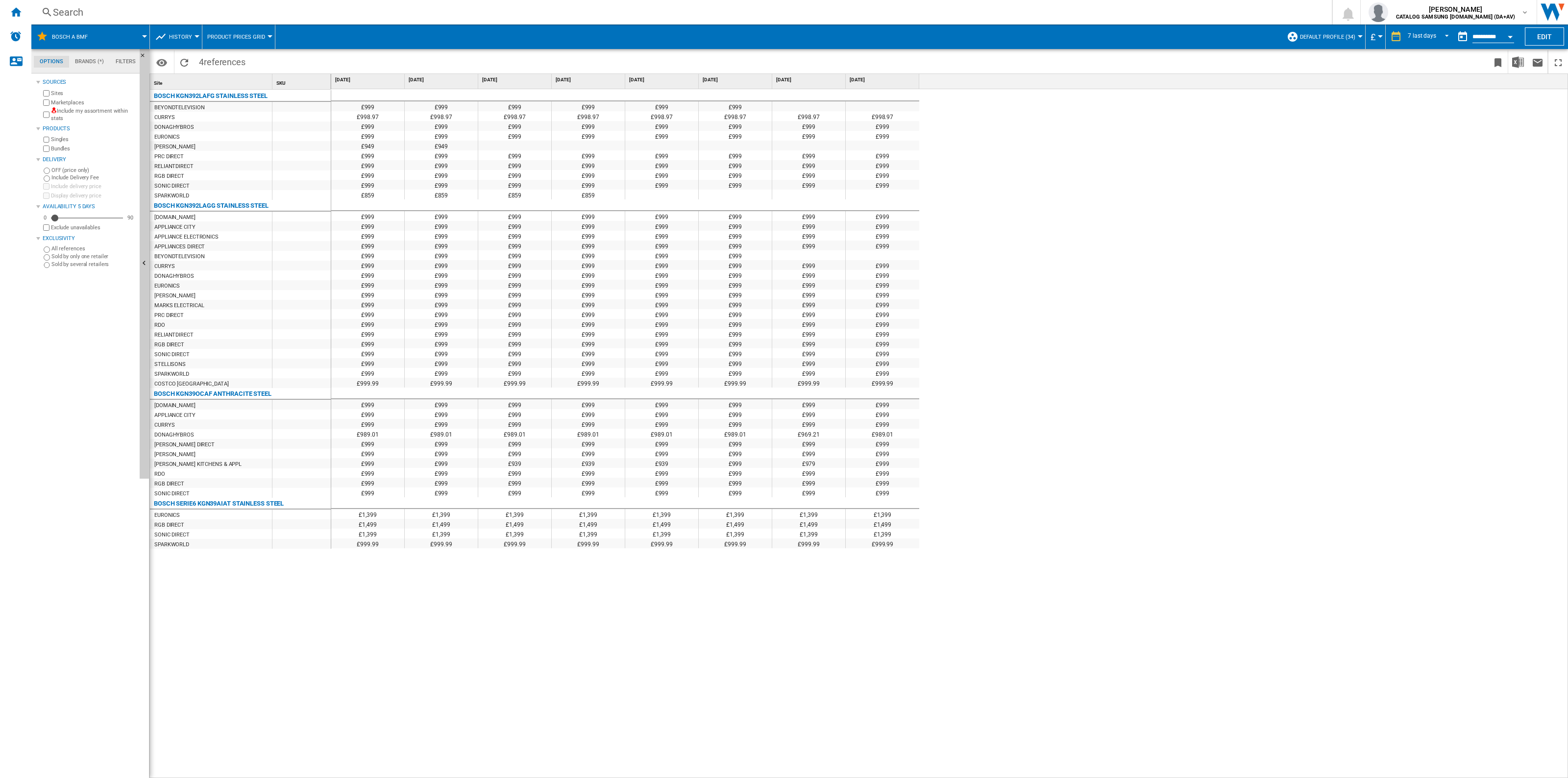
click at [258, 6] on div "Search" at bounding box center [680, 12] width 1253 height 14
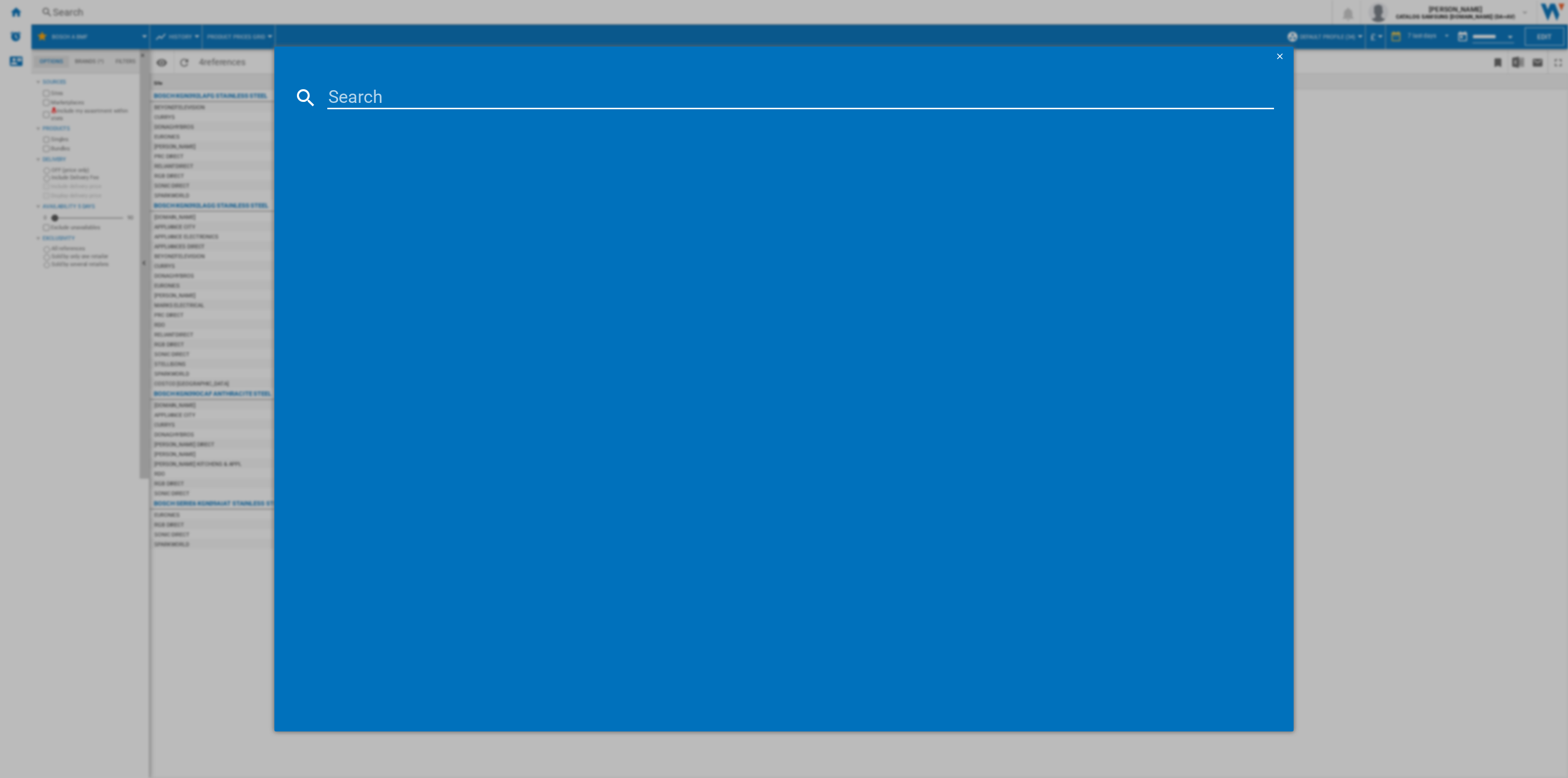
type input "KGN392LBFG"
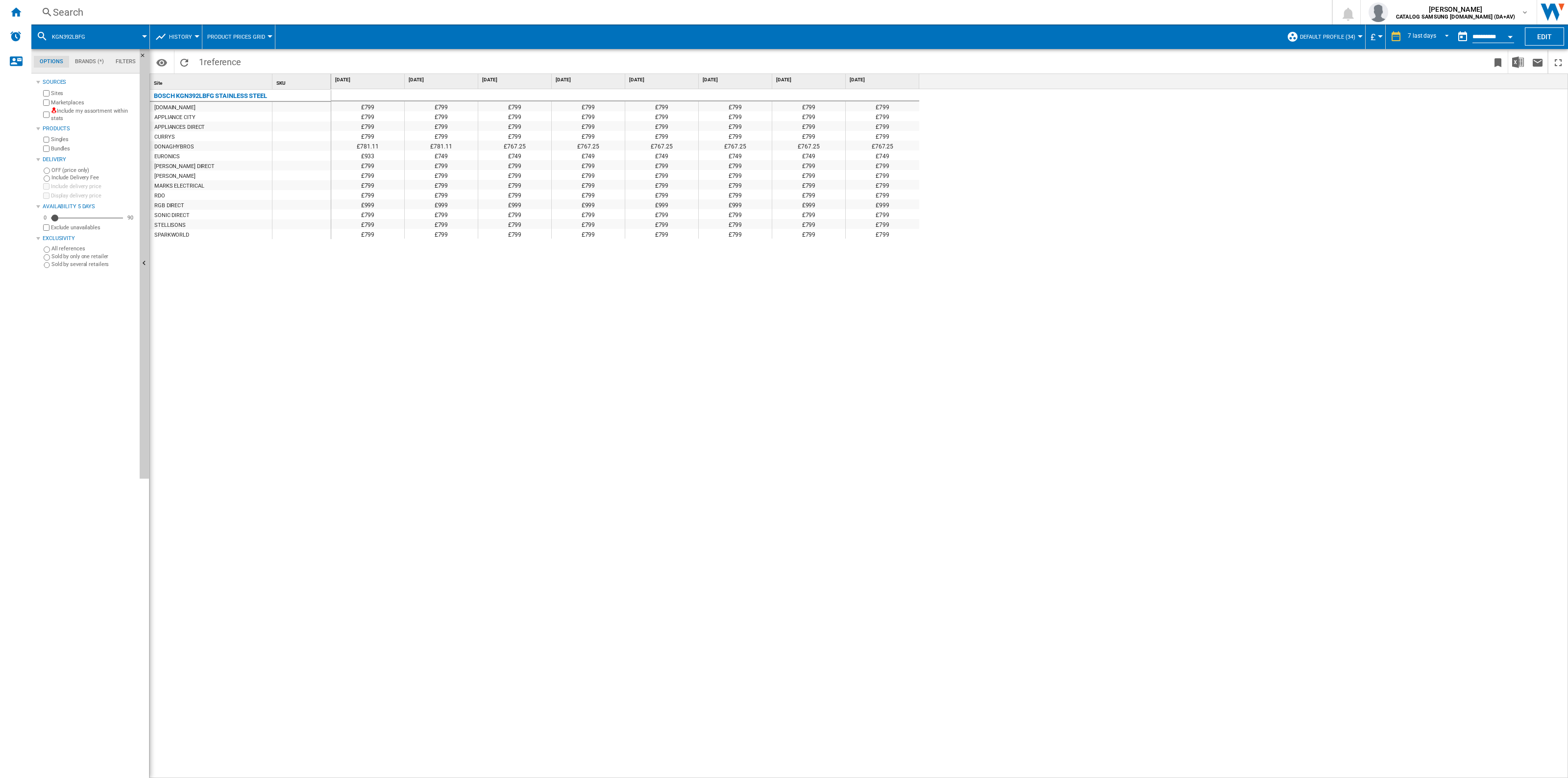
click at [228, 39] on span "Product prices grid" at bounding box center [236, 37] width 58 height 6
click at [224, 36] on md-backdrop at bounding box center [784, 389] width 1568 height 778
click at [183, 32] on button "History" at bounding box center [183, 36] width 28 height 24
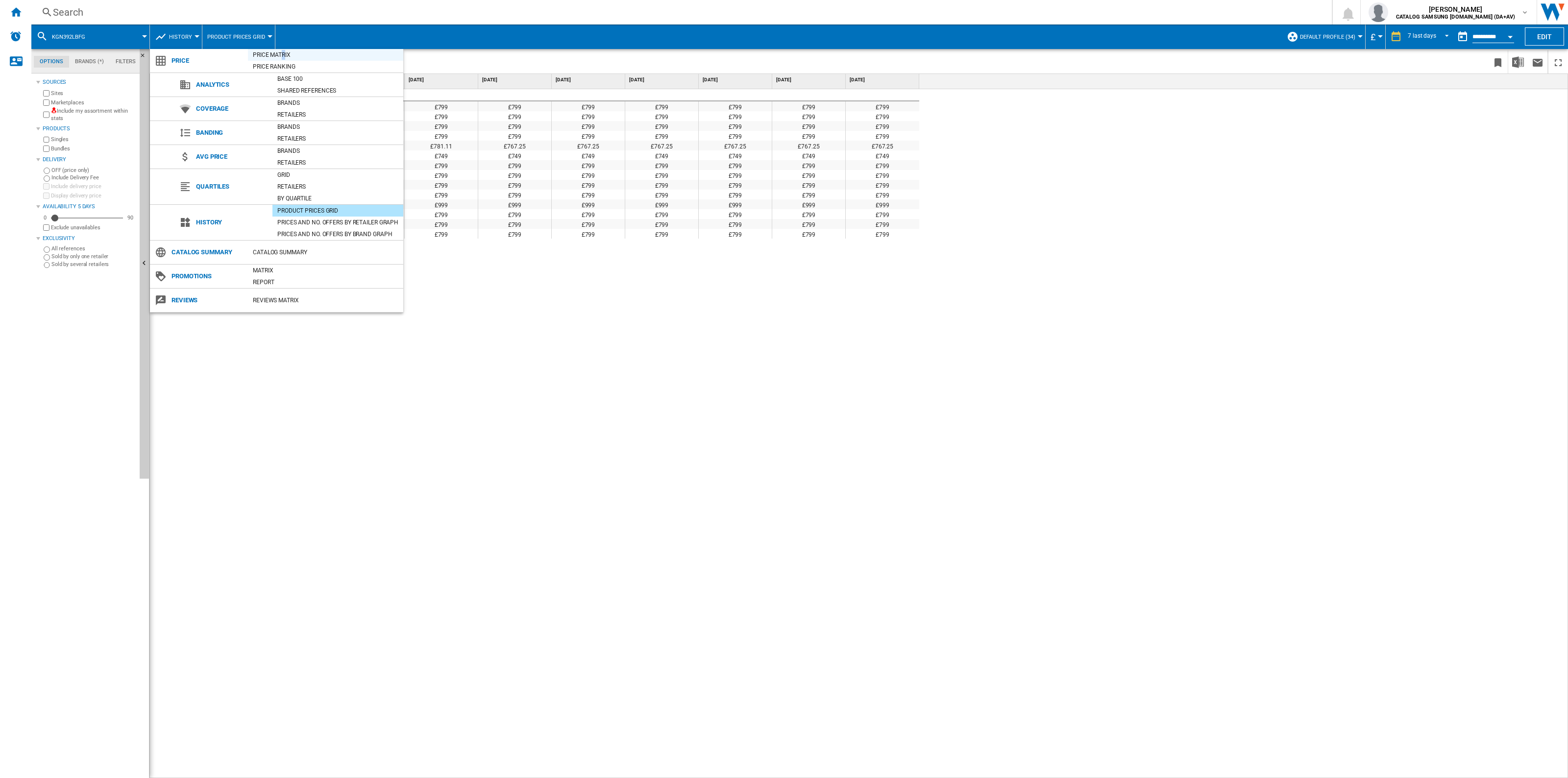
click at [283, 50] on div "Price Matrix" at bounding box center [325, 55] width 155 height 10
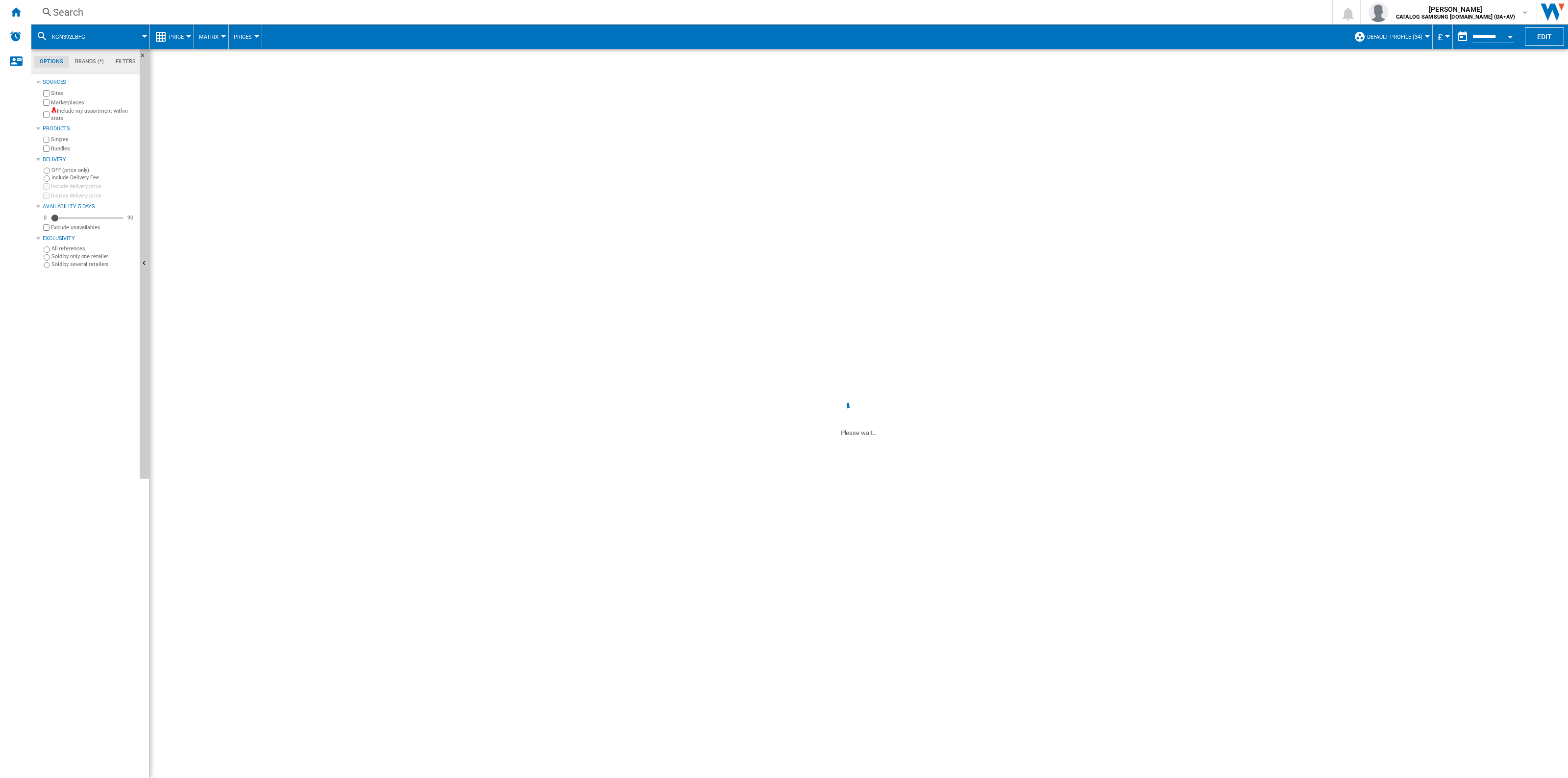
click at [141, 35] on span at bounding box center [122, 36] width 45 height 24
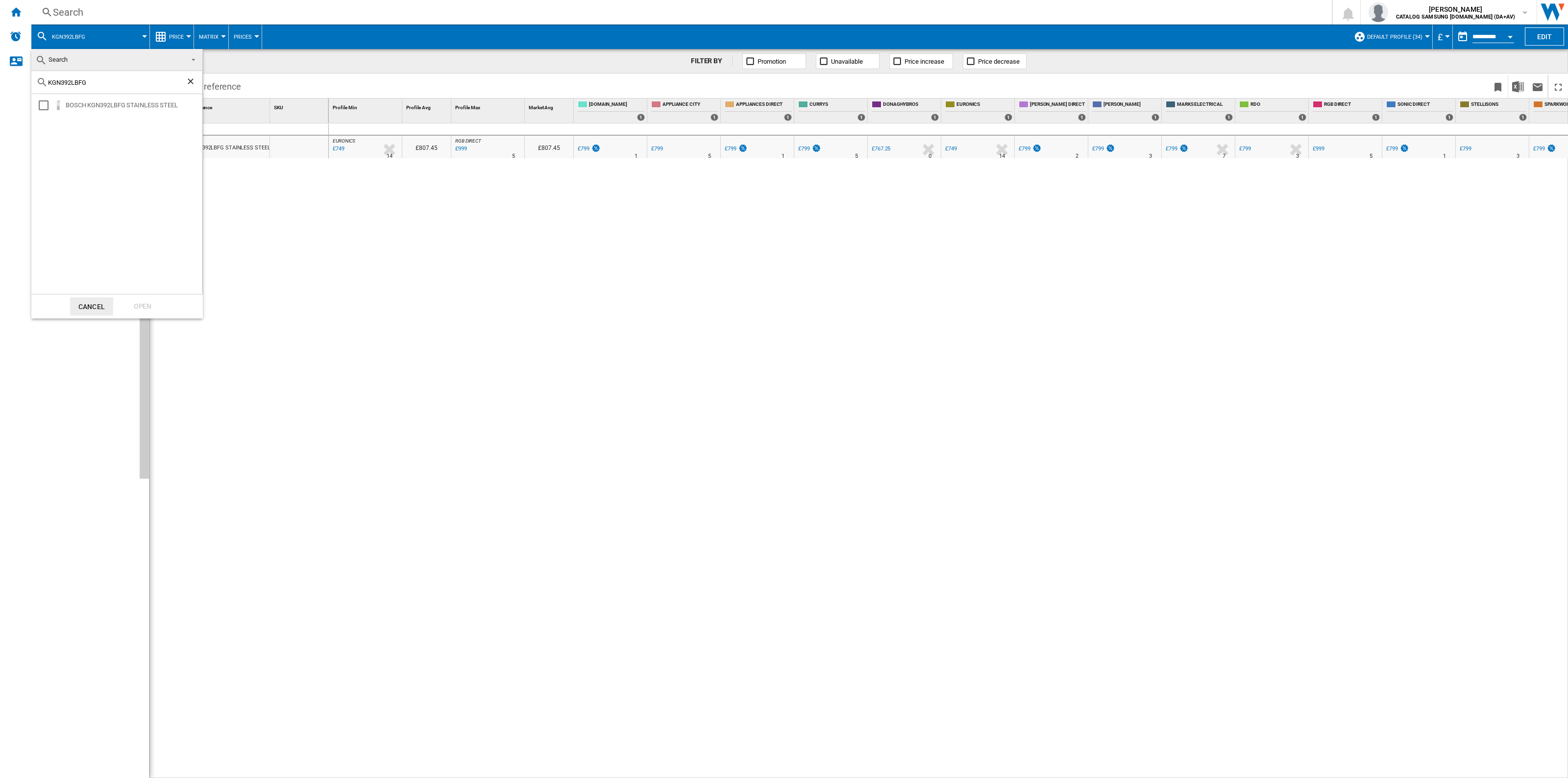
click at [194, 84] on ng-md-icon "Clear search" at bounding box center [192, 83] width 12 height 12
click at [264, 182] on md-backdrop at bounding box center [784, 389] width 1568 height 778
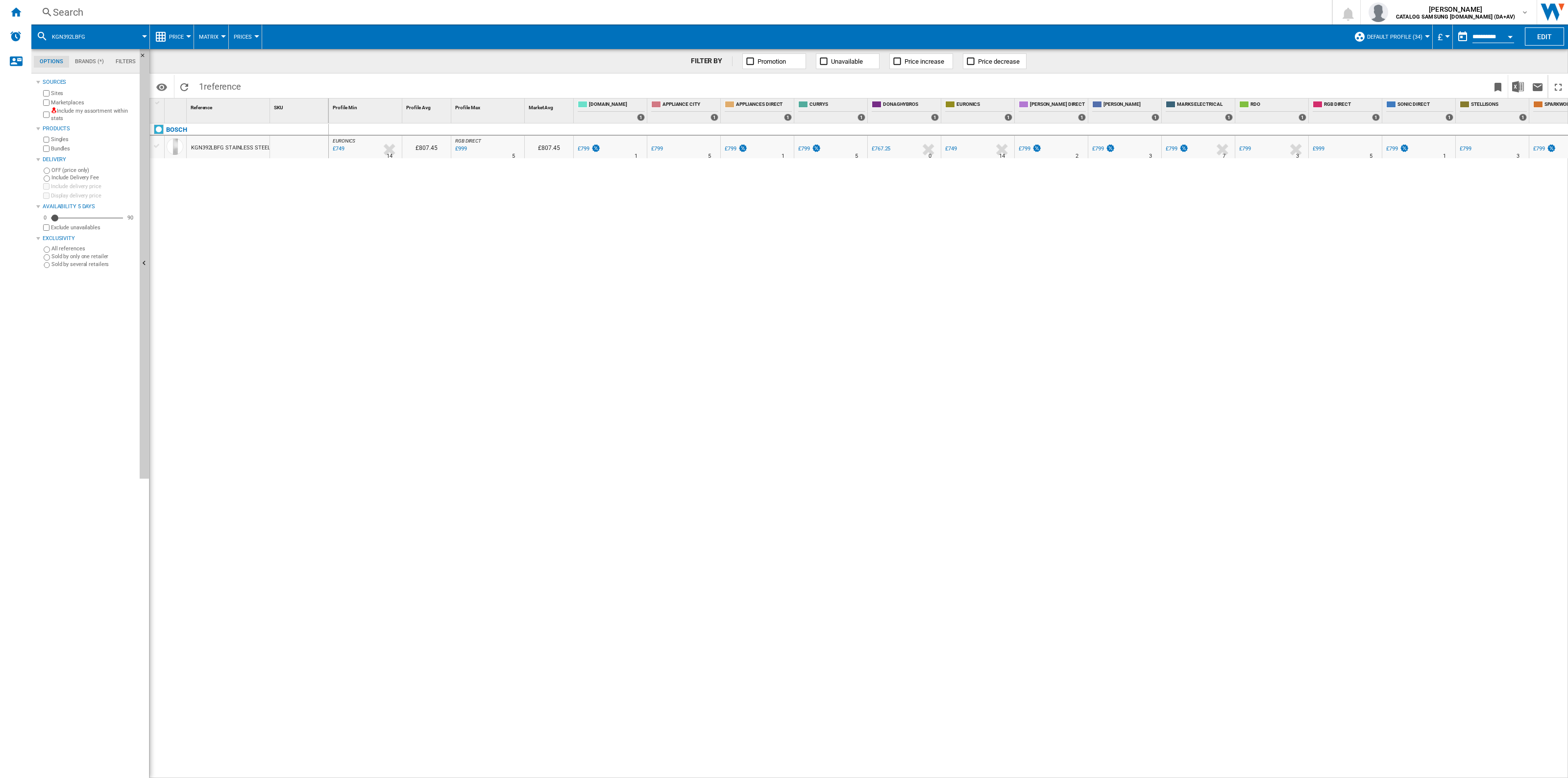
click at [64, 39] on span "KGN392LBFG" at bounding box center [69, 37] width 33 height 6
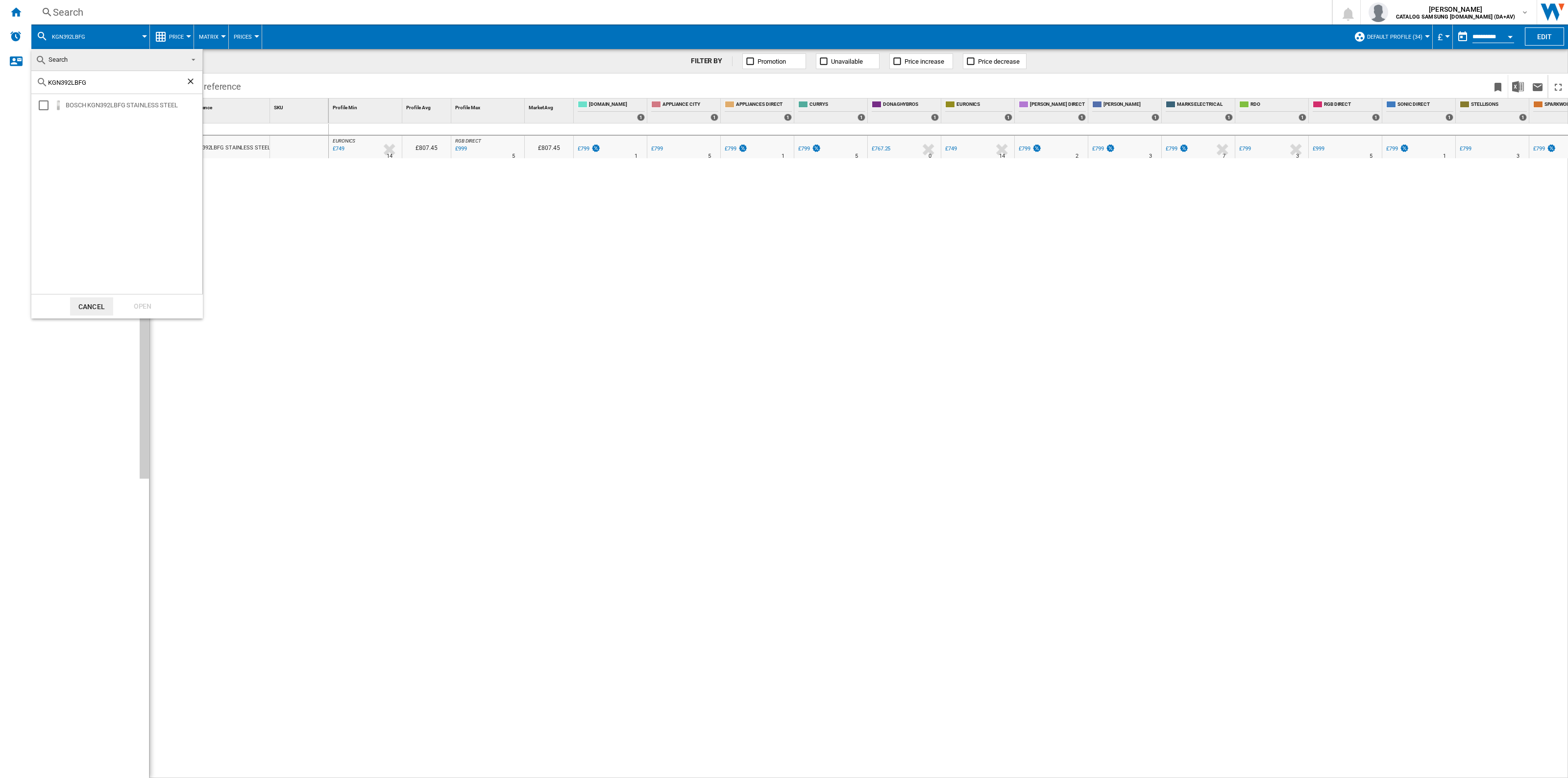
click at [189, 77] on ng-md-icon "Clear search" at bounding box center [192, 83] width 12 height 12
click at [15, 13] on md-backdrop at bounding box center [784, 389] width 1568 height 778
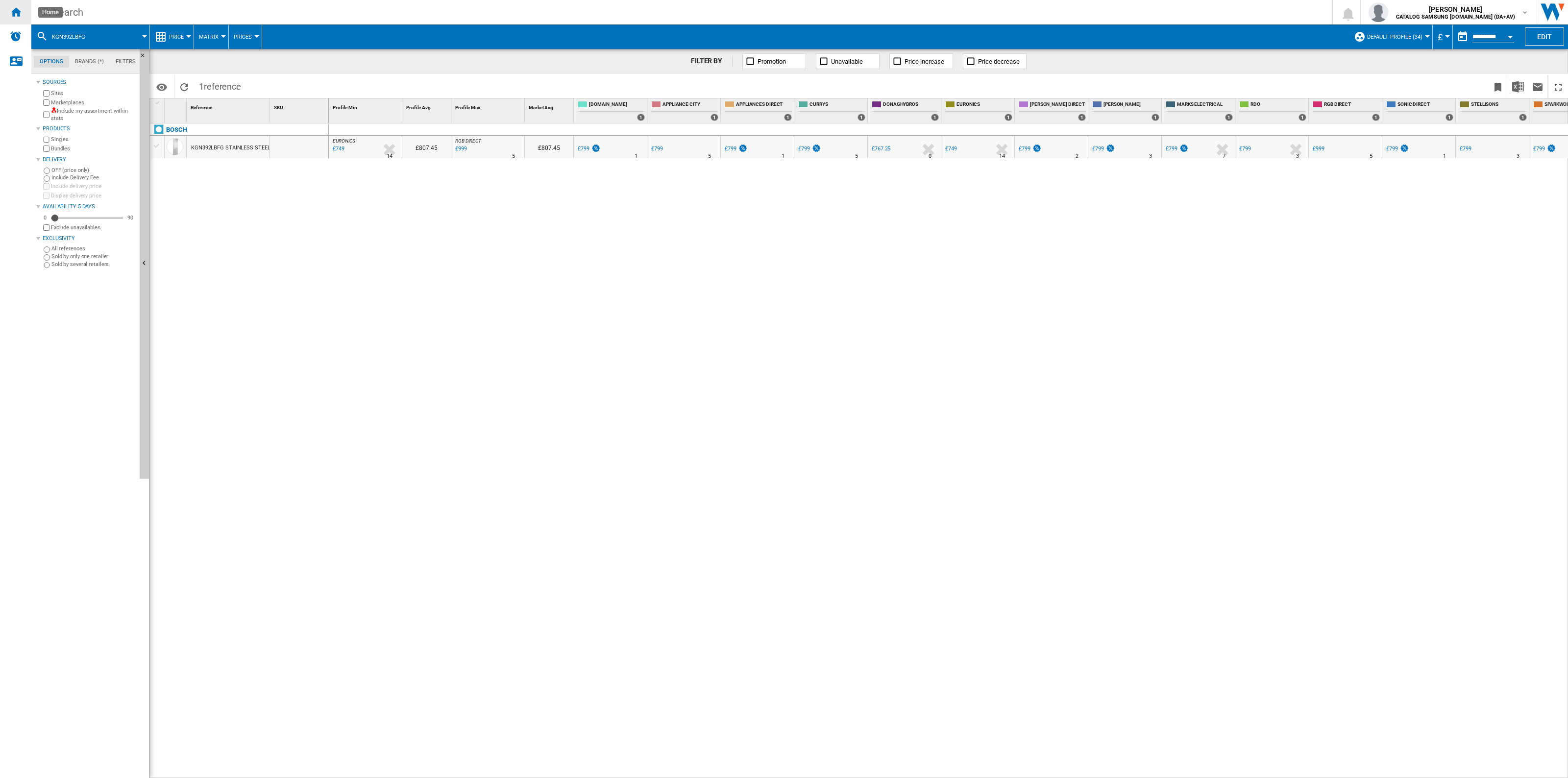
click at [15, 13] on ng-md-icon "Home" at bounding box center [16, 12] width 12 height 12
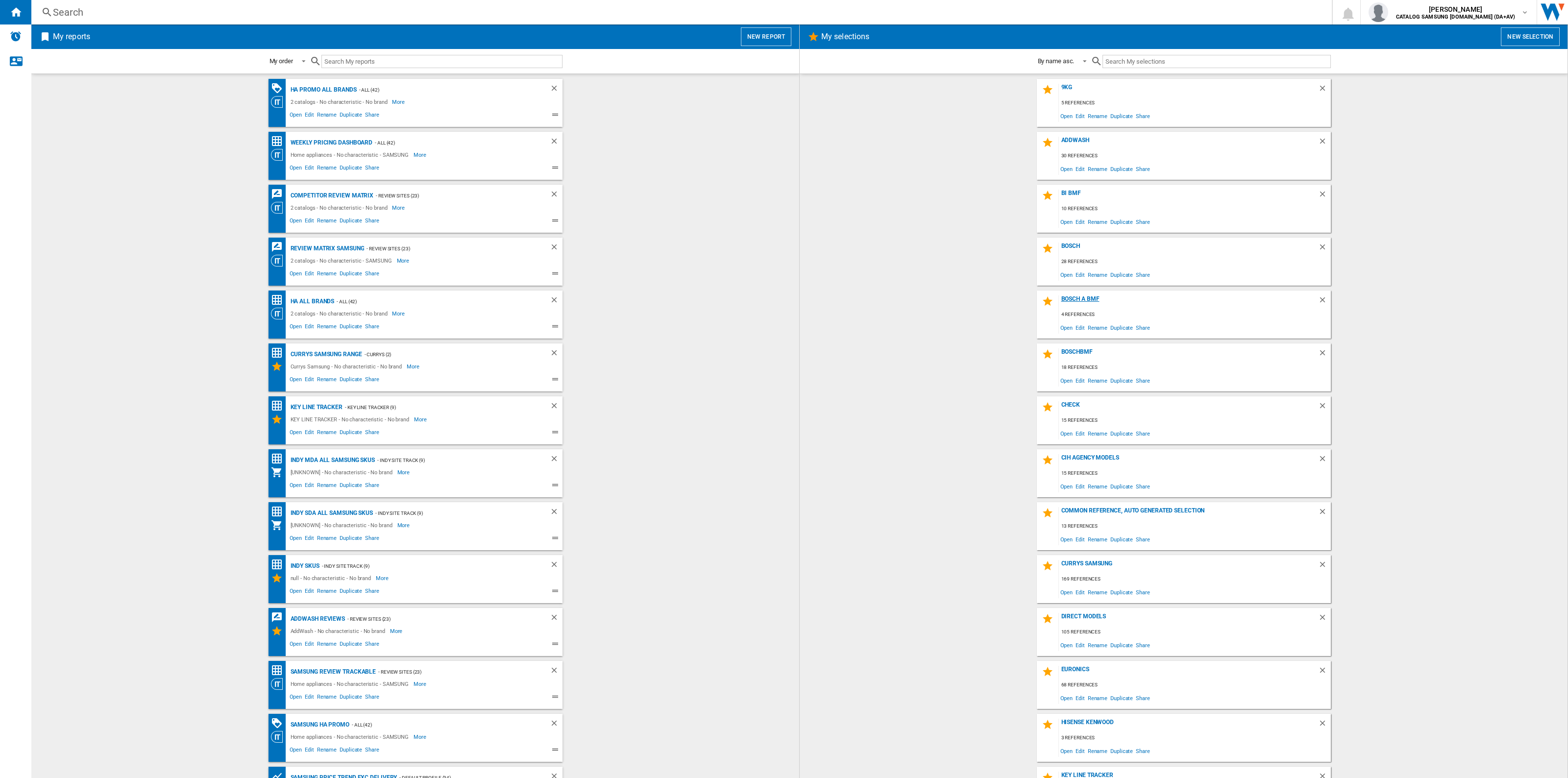
click at [640, 300] on div "Bosch A BMF" at bounding box center [1188, 302] width 259 height 13
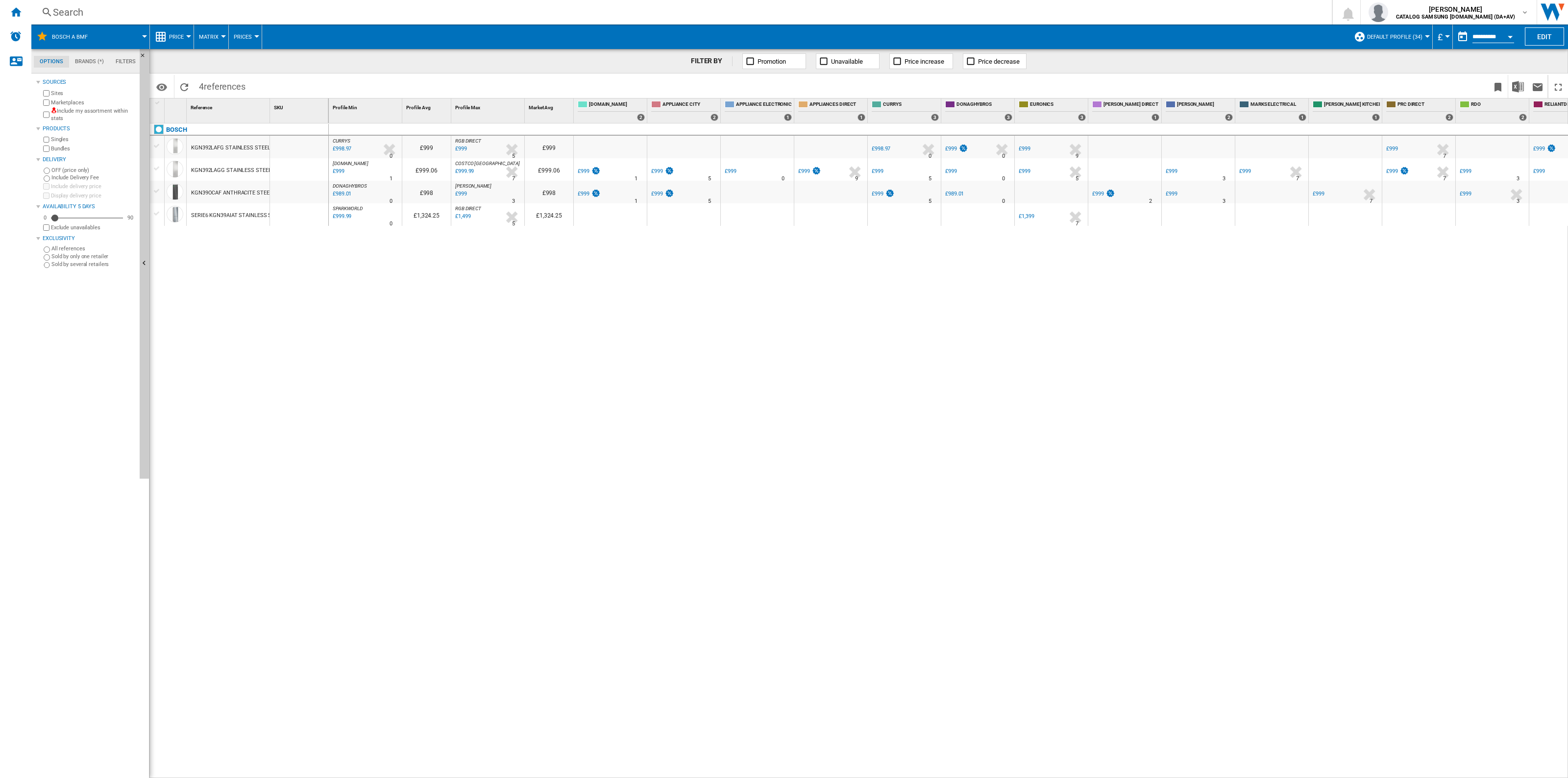
click at [640, 149] on div "£998.97" at bounding box center [881, 148] width 19 height 6
click at [640, 163] on div at bounding box center [903, 164] width 69 height 6
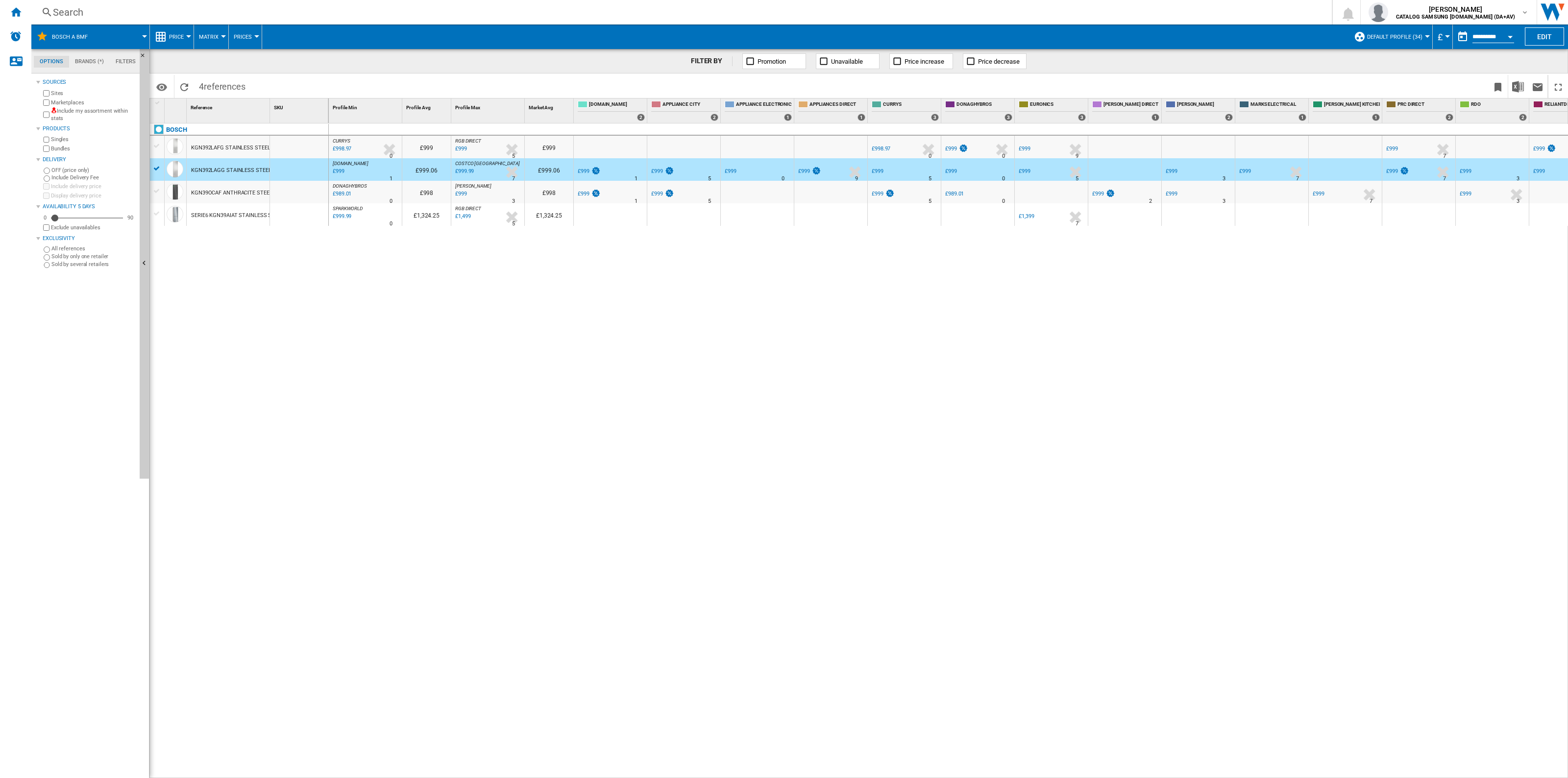
click at [640, 164] on div at bounding box center [903, 164] width 69 height 6
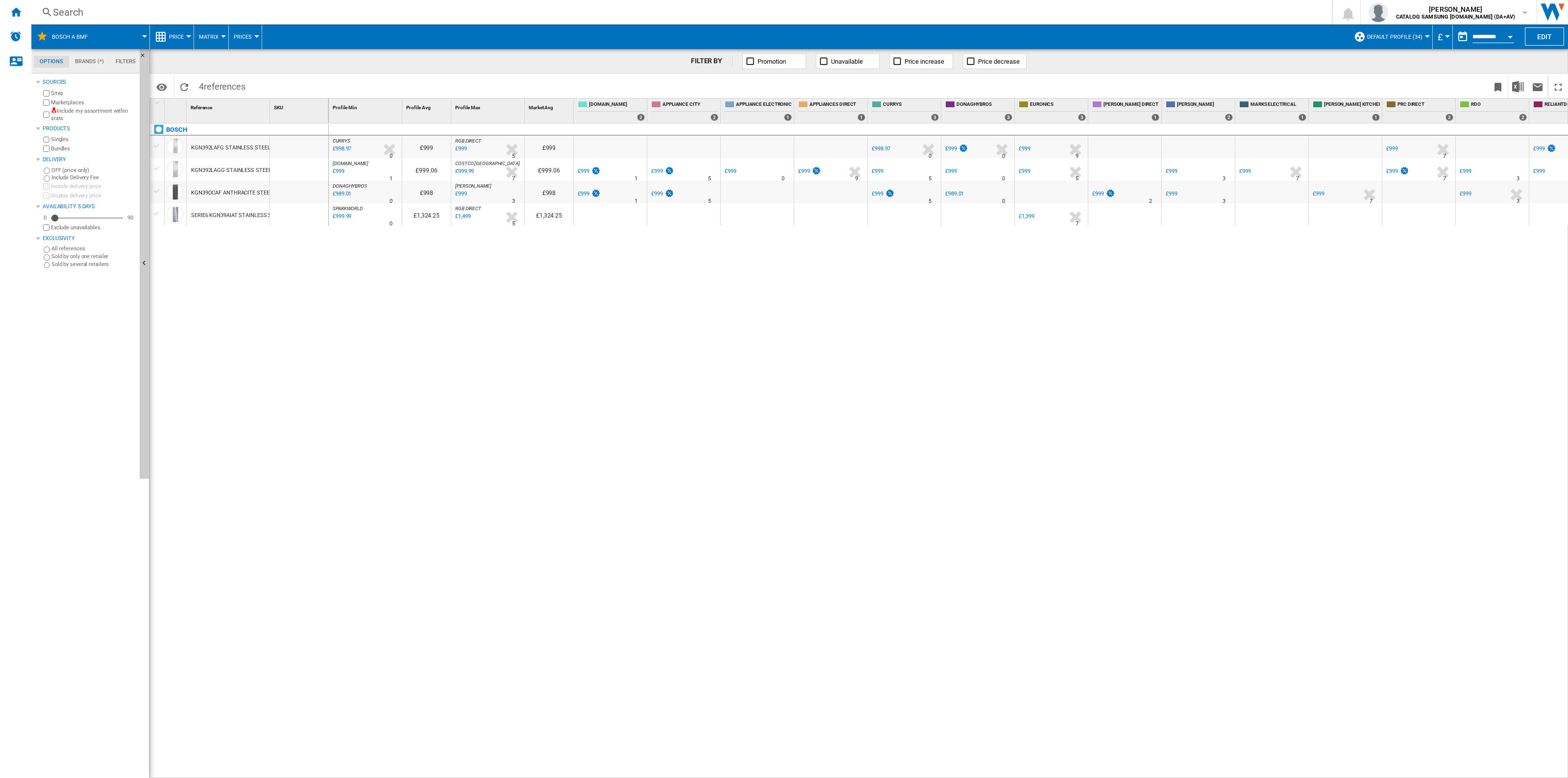
click at [640, 169] on div "£999" at bounding box center [878, 171] width 12 height 6
click at [640, 192] on div "£989.01" at bounding box center [954, 193] width 19 height 6
click at [640, 145] on div "£998.97" at bounding box center [881, 148] width 19 height 6
click at [640, 171] on div "£999" at bounding box center [878, 171] width 12 height 6
click at [640, 192] on div "£999" at bounding box center [878, 193] width 12 height 6
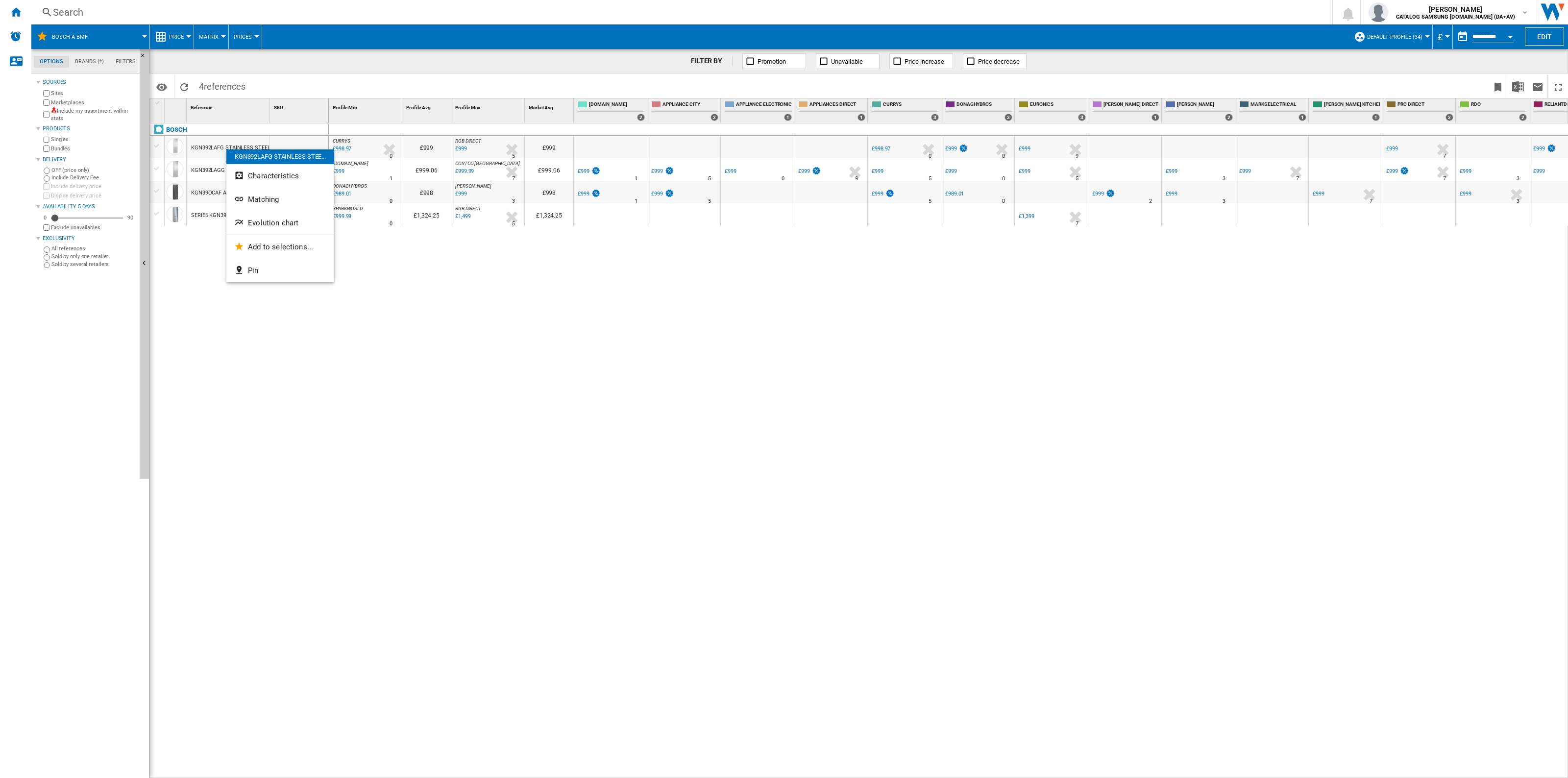
click at [302, 220] on button "Evolution chart" at bounding box center [280, 223] width 108 height 23
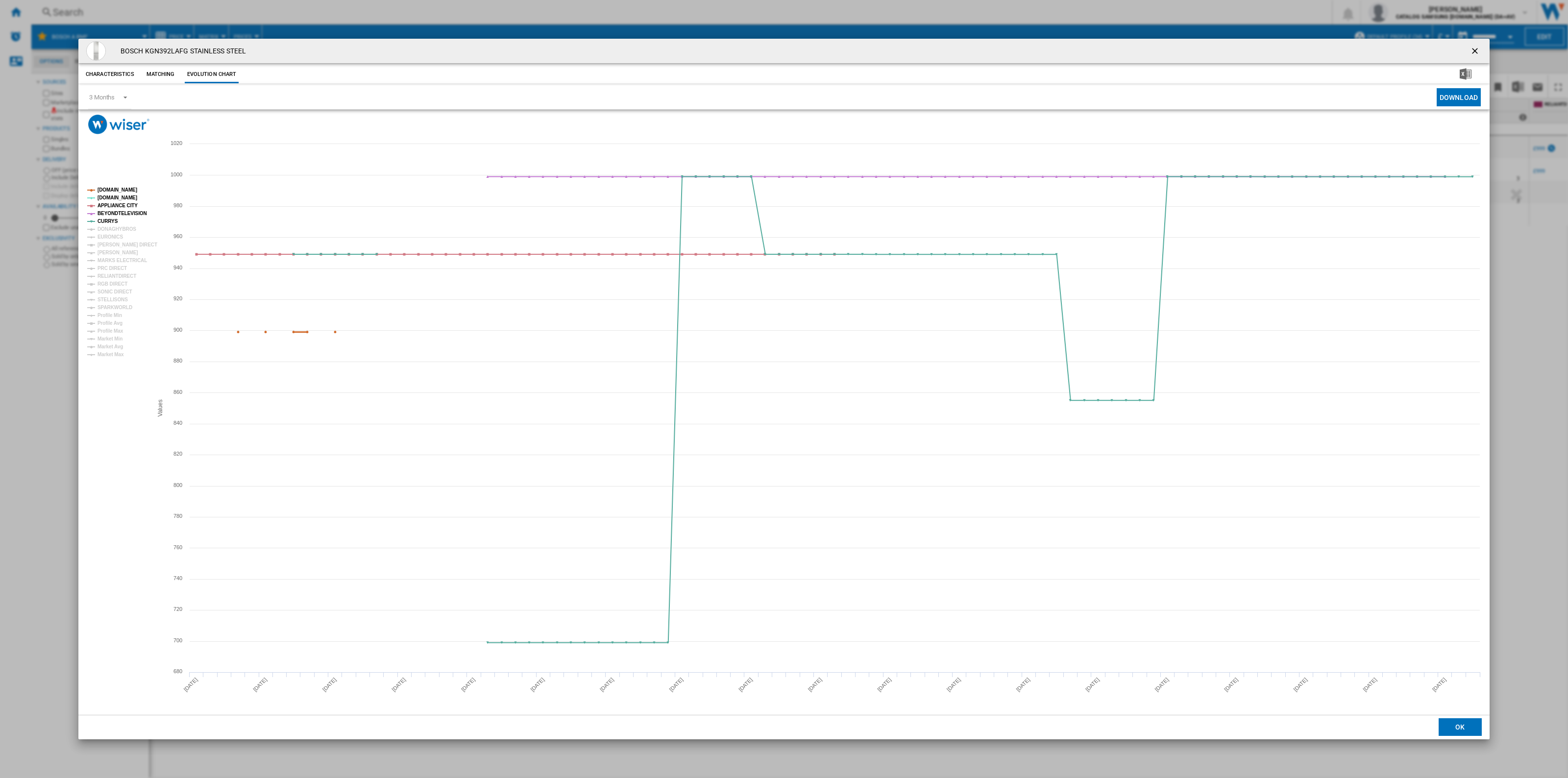
drag, startPoint x: 120, startPoint y: 188, endPoint x: 131, endPoint y: 202, distance: 17.8
click at [125, 191] on tspan "[DOMAIN_NAME]" at bounding box center [117, 189] width 39 height 5
drag, startPoint x: 131, startPoint y: 202, endPoint x: 128, endPoint y: 207, distance: 5.8
click at [131, 203] on tspan "APPLIANCE CITY" at bounding box center [117, 205] width 40 height 5
click at [129, 215] on tspan "BEYONDTELEVISION" at bounding box center [122, 213] width 49 height 5
